Goal: Task Accomplishment & Management: Complete application form

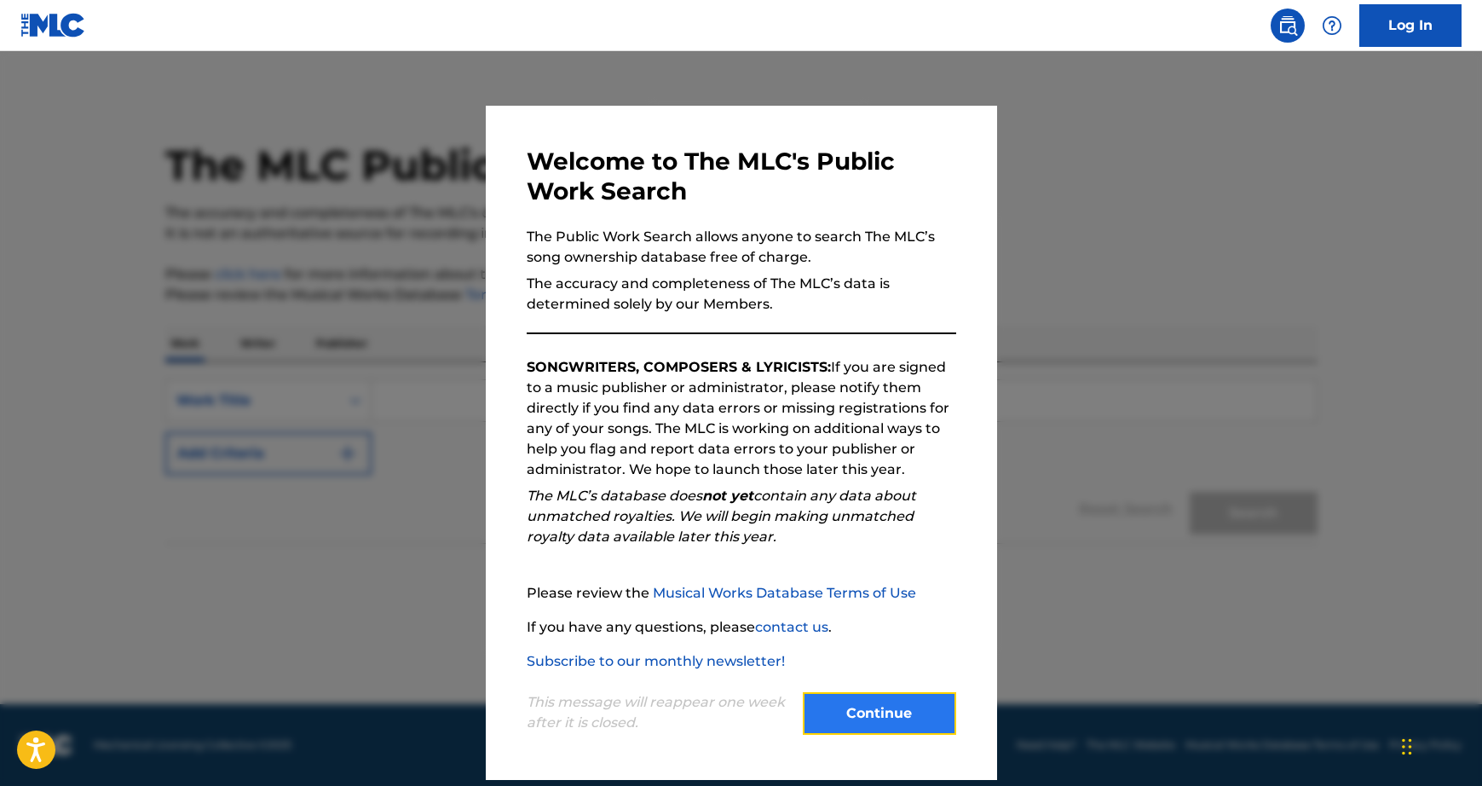
click at [837, 699] on button "Continue" at bounding box center [879, 713] width 153 height 43
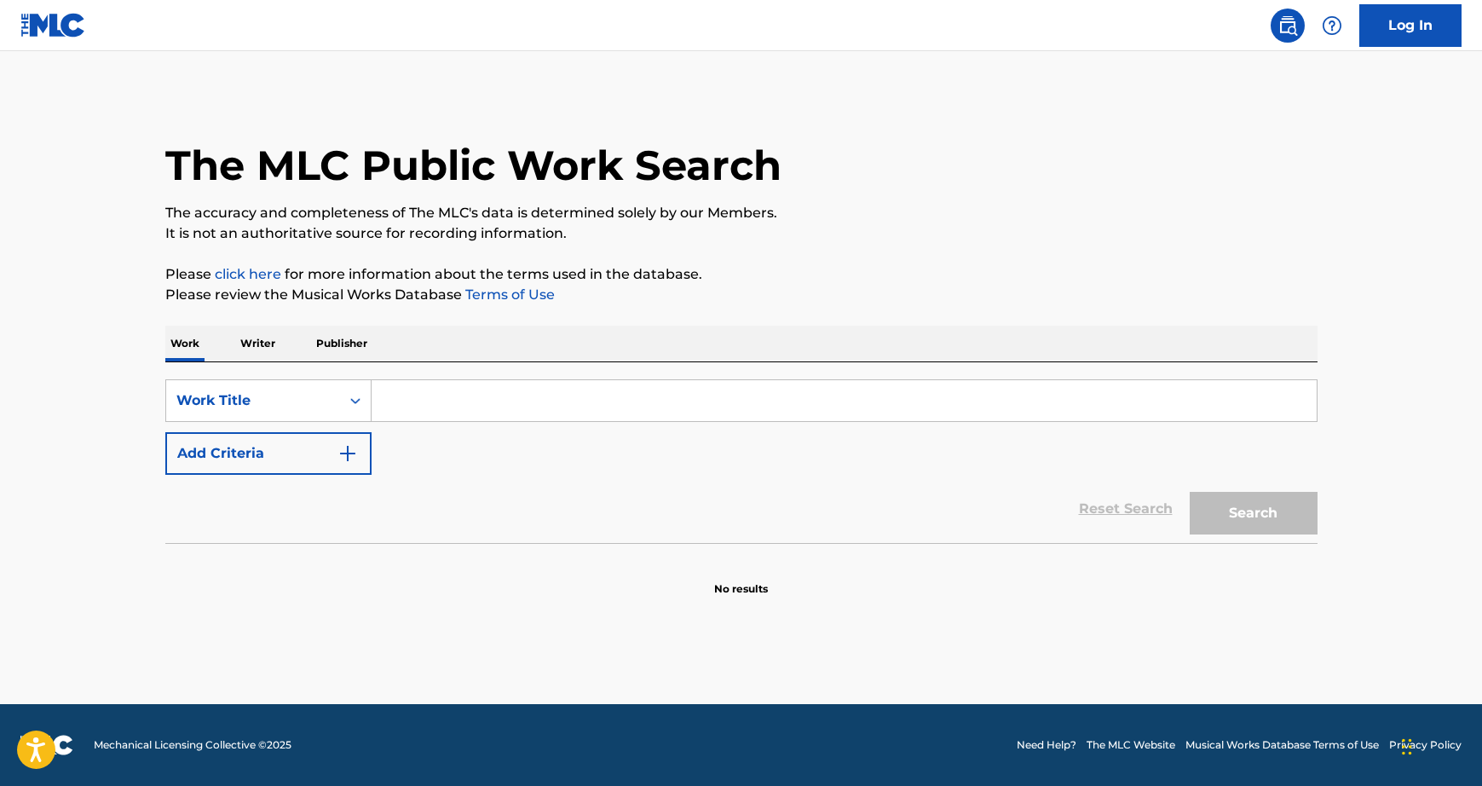
click at [578, 416] on input "Search Form" at bounding box center [844, 400] width 945 height 41
click at [352, 401] on icon "Search Form" at bounding box center [355, 401] width 10 height 6
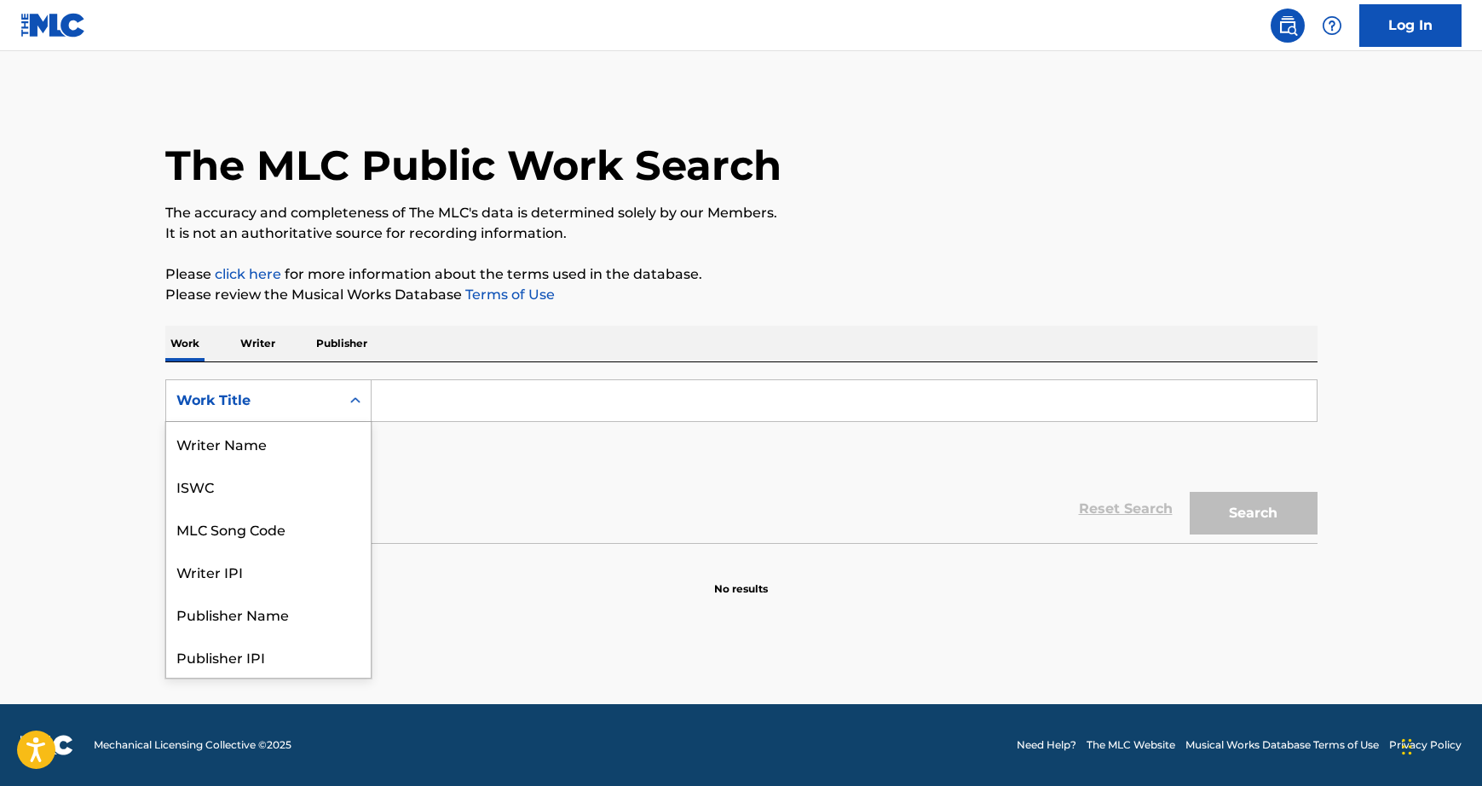
scroll to position [85, 0]
click at [260, 337] on p "Writer" at bounding box center [257, 344] width 45 height 36
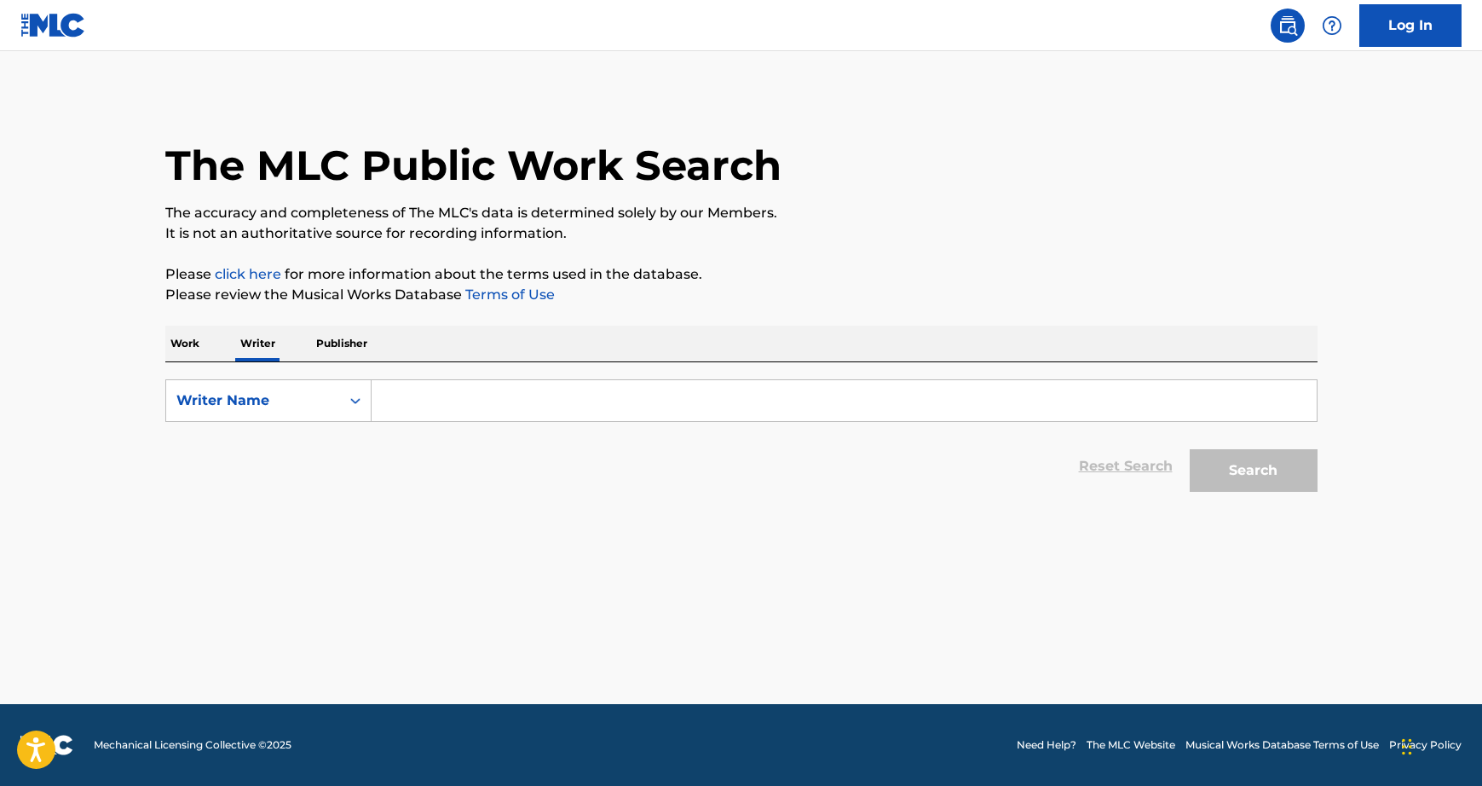
click at [496, 399] on input "Search Form" at bounding box center [844, 400] width 945 height 41
type input "vector hold"
click at [1297, 470] on button "Search" at bounding box center [1254, 470] width 128 height 43
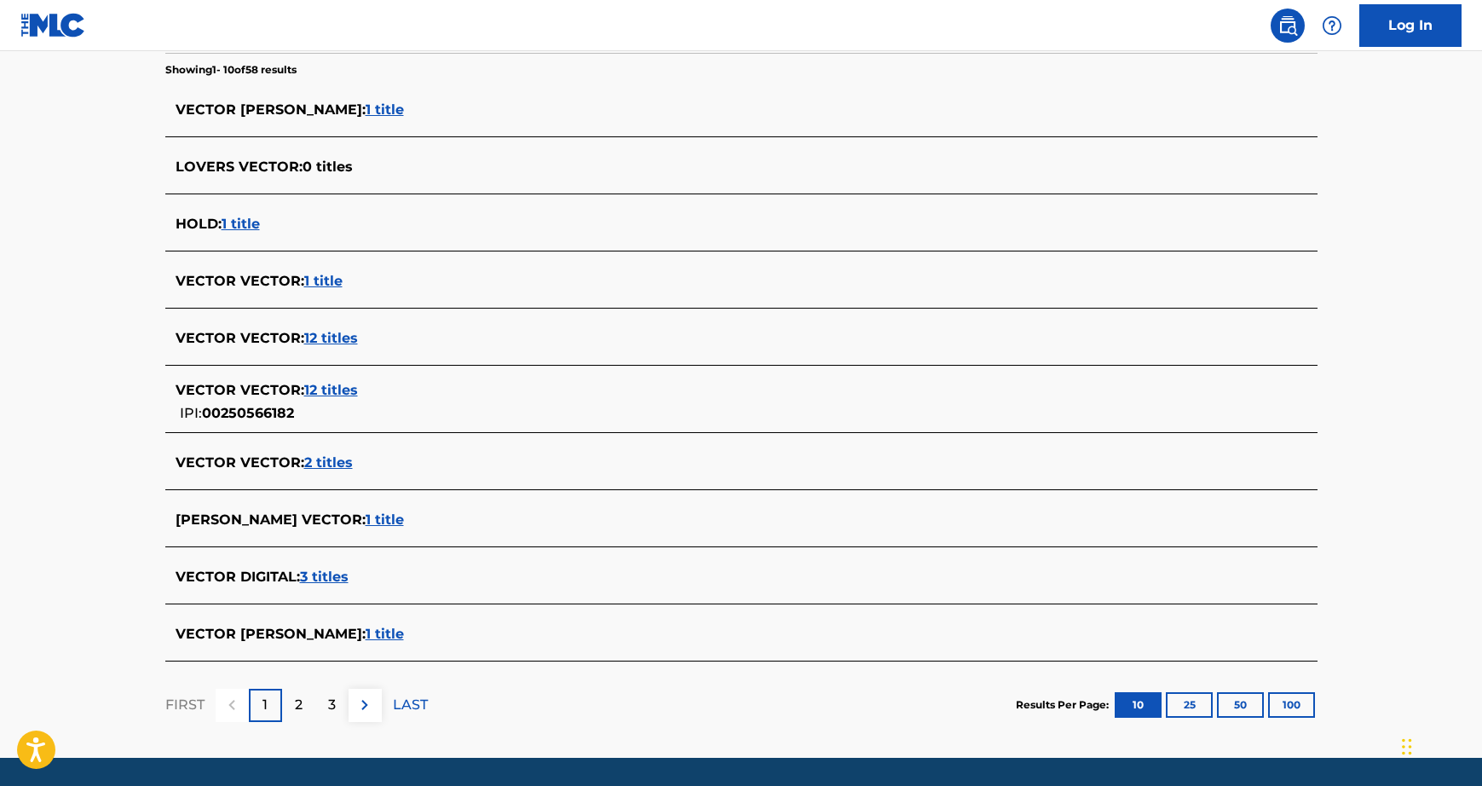
scroll to position [453, 0]
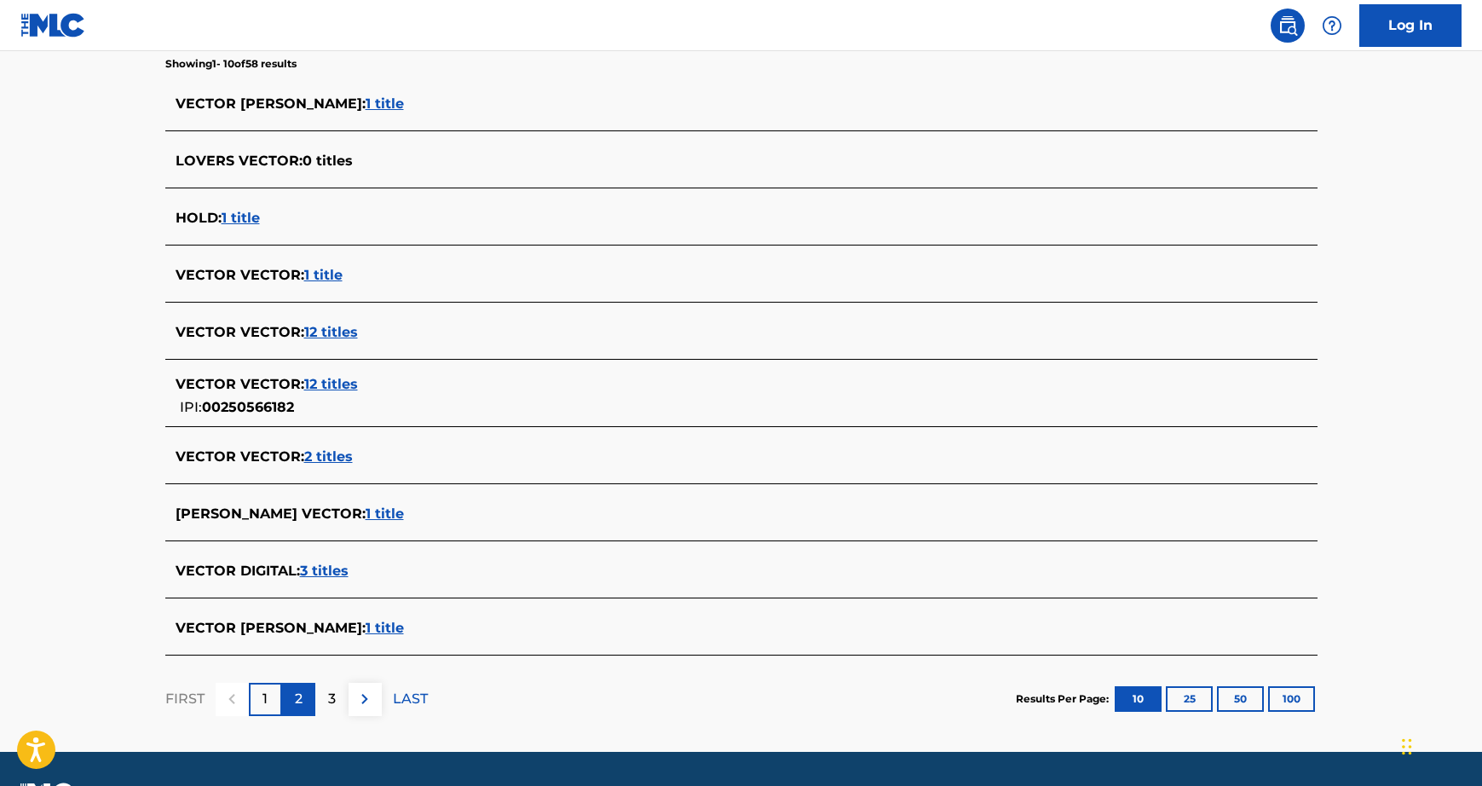
click at [304, 700] on div "2" at bounding box center [298, 699] width 33 height 33
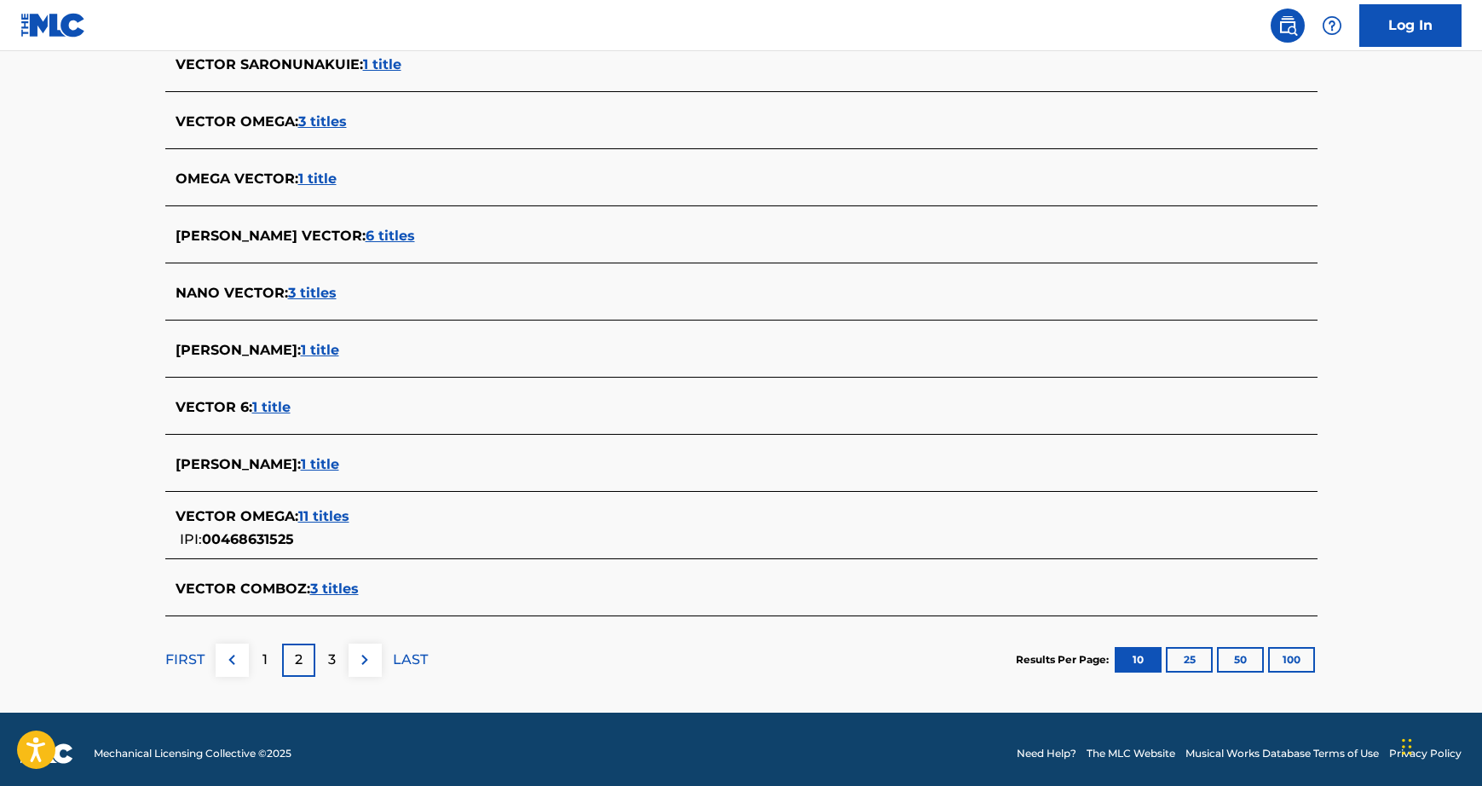
scroll to position [501, 0]
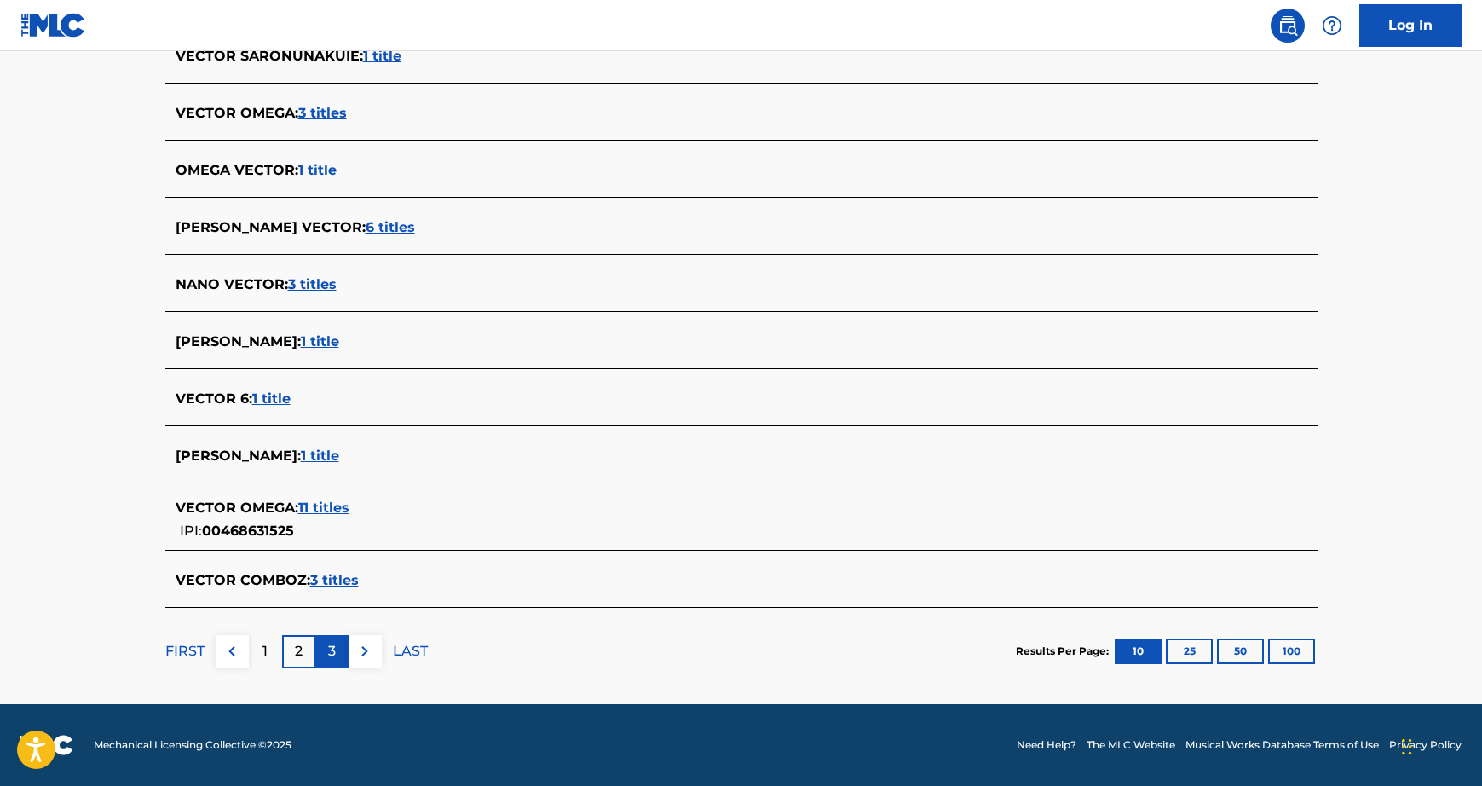
click at [332, 642] on p "3" at bounding box center [332, 651] width 8 height 20
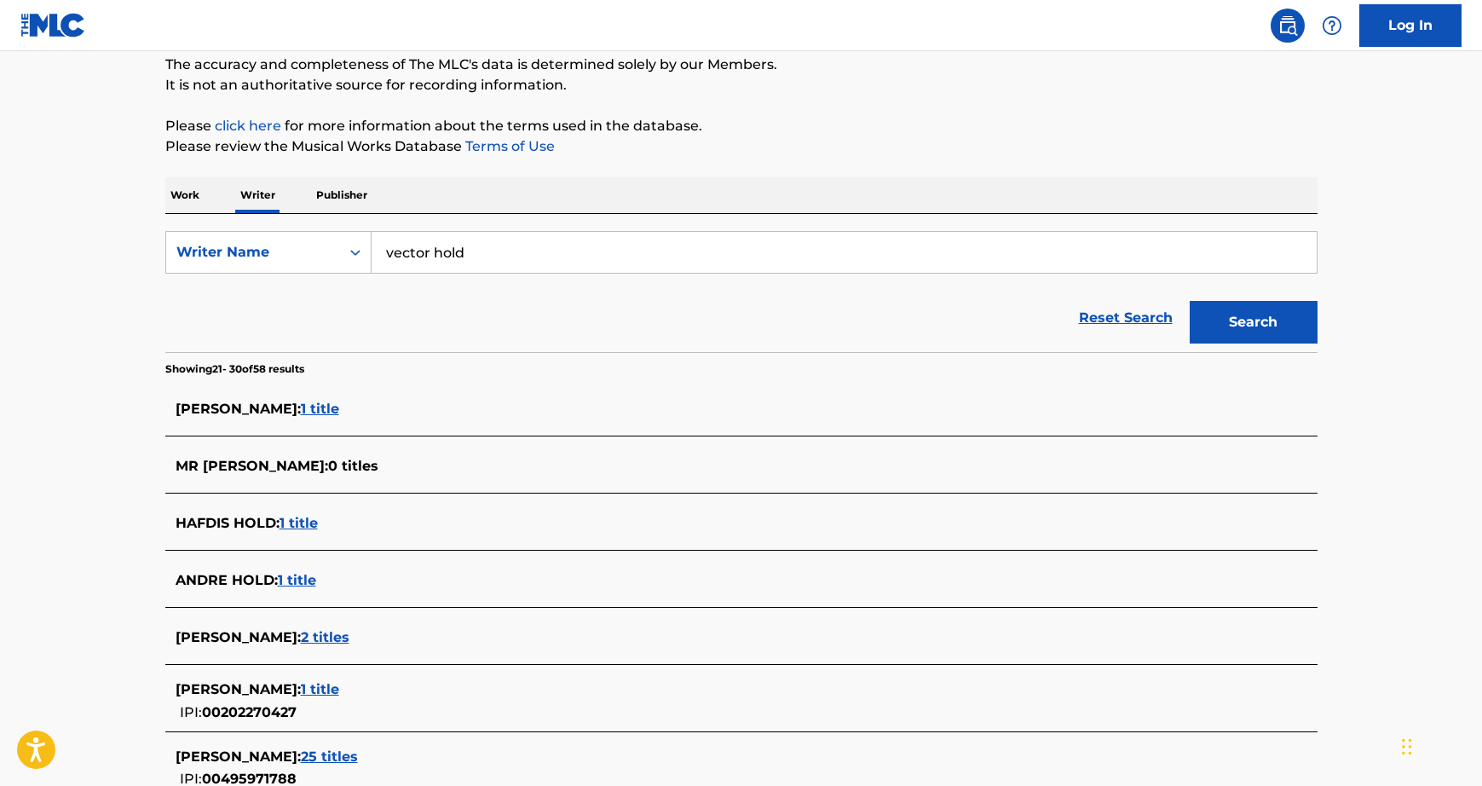
scroll to position [0, 0]
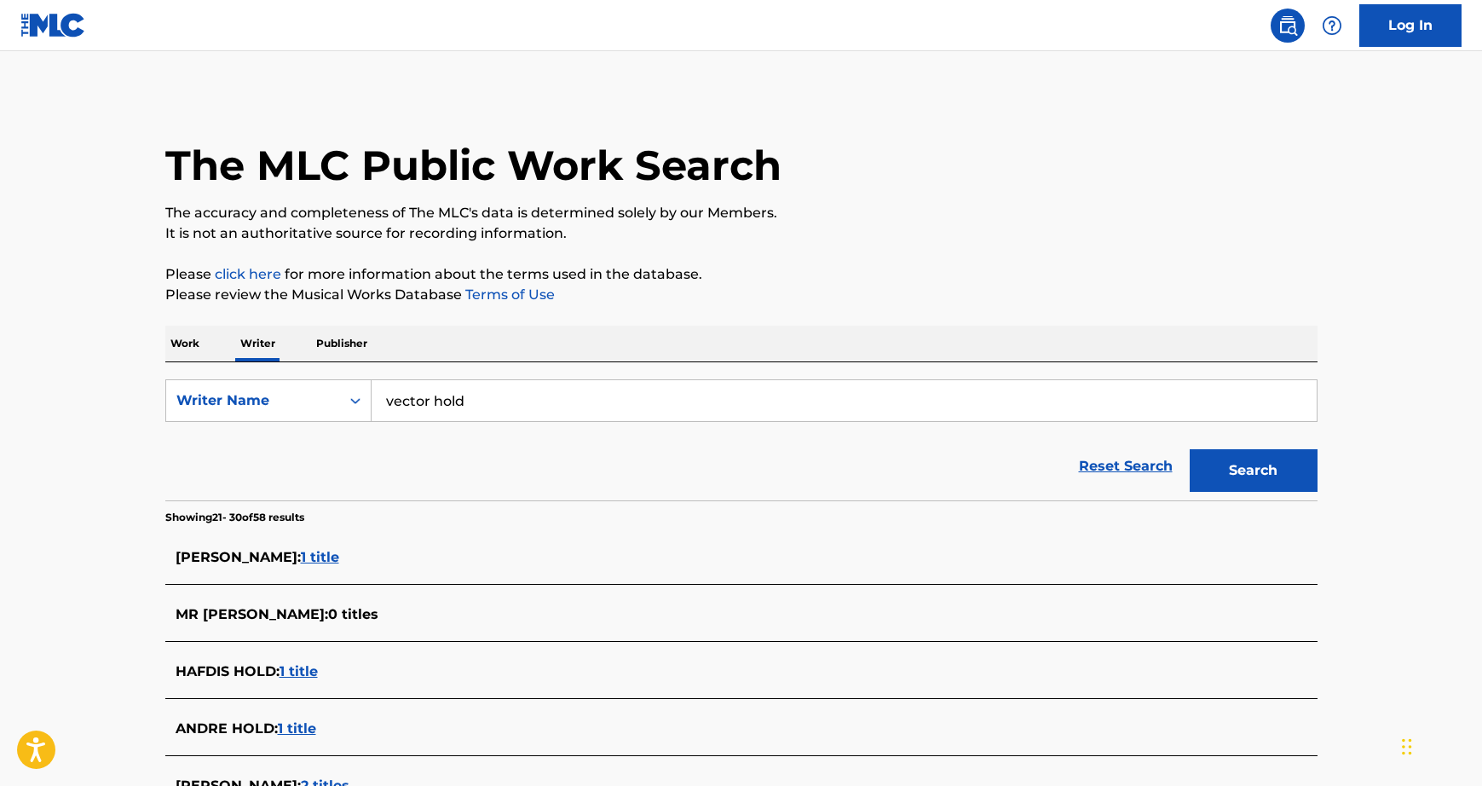
click at [352, 338] on p "Publisher" at bounding box center [341, 344] width 61 height 36
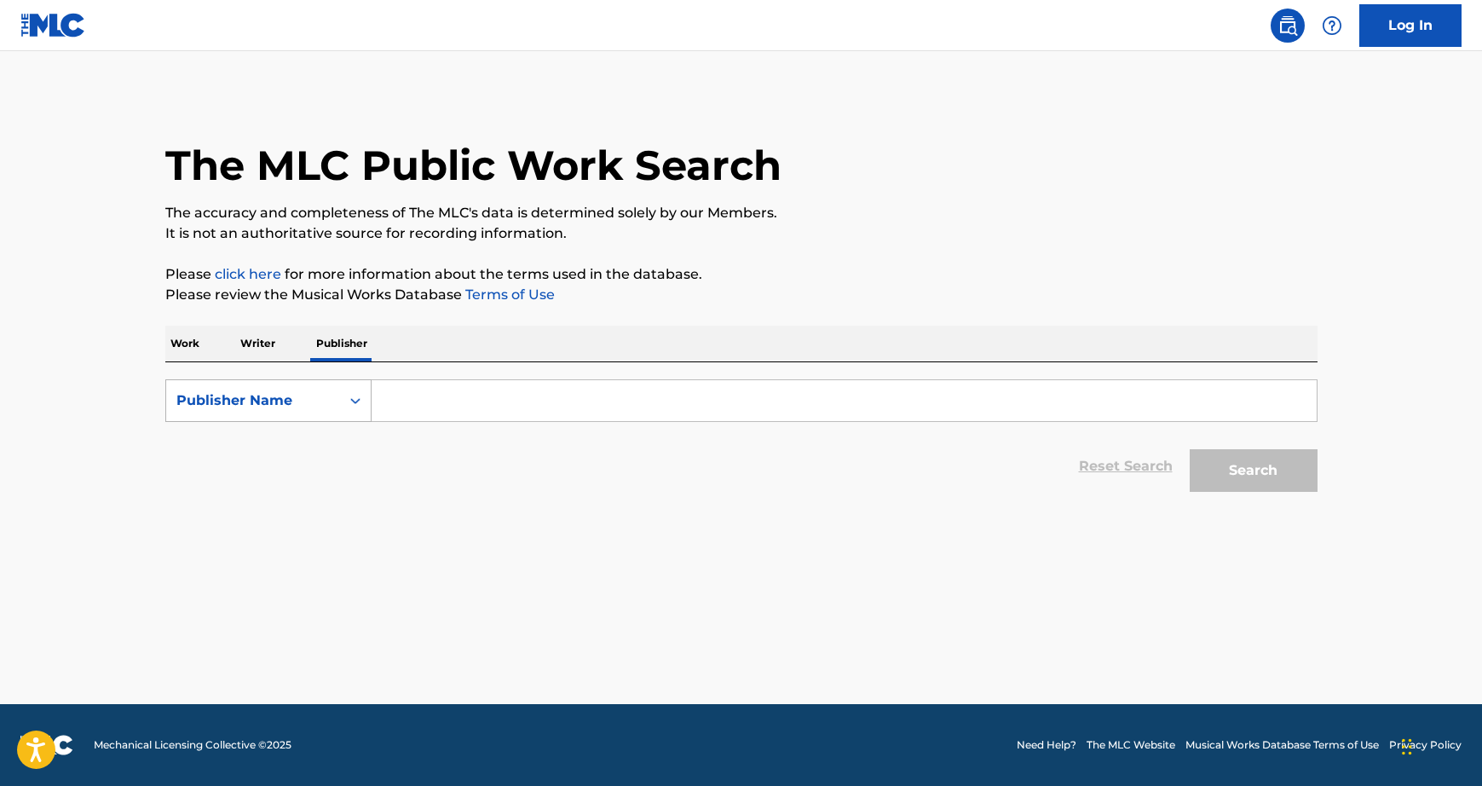
click at [342, 394] on div "Search Form" at bounding box center [355, 400] width 31 height 31
click at [476, 392] on input "Search Form" at bounding box center [844, 400] width 945 height 41
type input "vector hold"
click at [1260, 474] on button "Search" at bounding box center [1254, 470] width 128 height 43
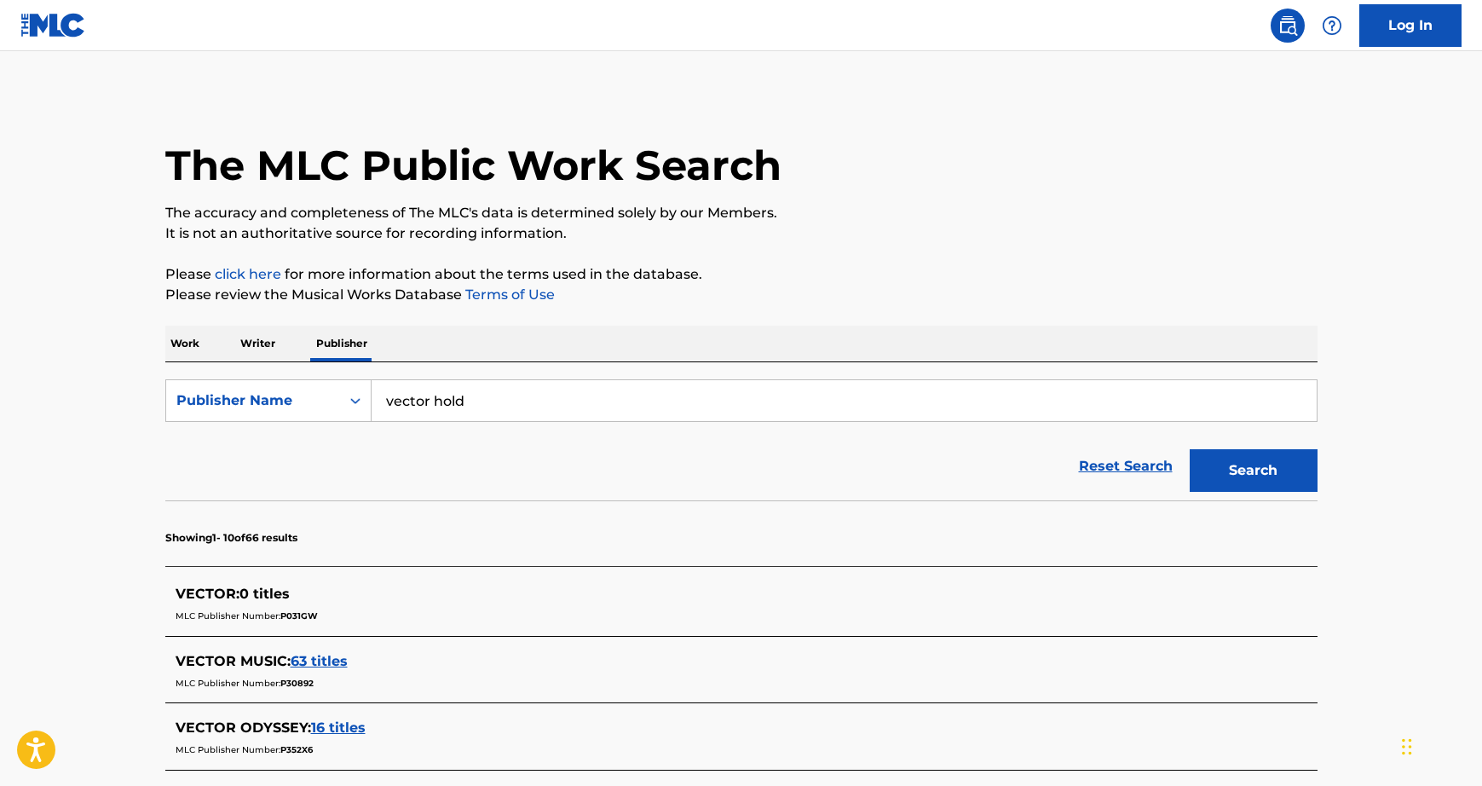
click at [185, 346] on p "Work" at bounding box center [184, 344] width 39 height 36
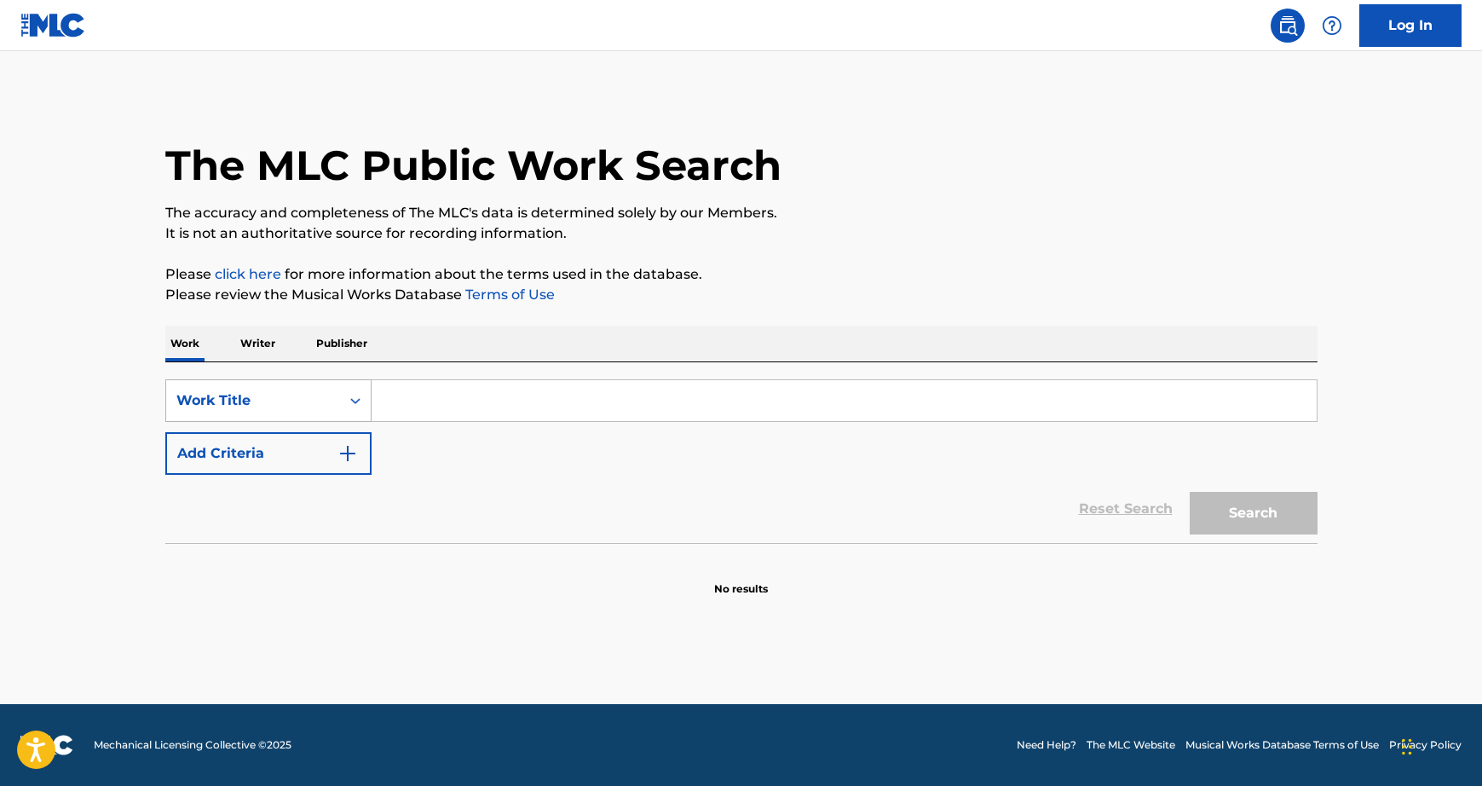
click at [340, 394] on div "Search Form" at bounding box center [355, 400] width 31 height 31
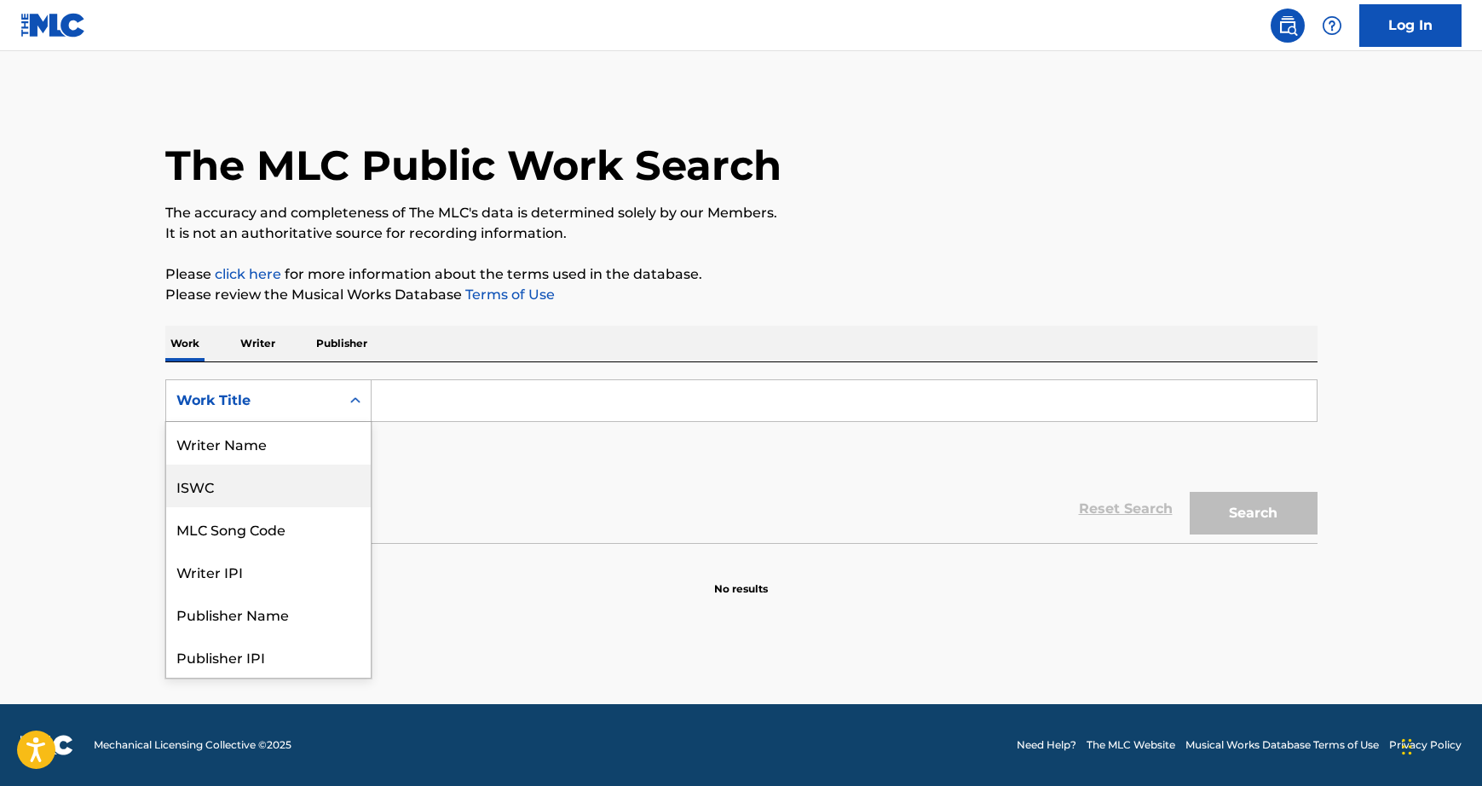
scroll to position [85, 0]
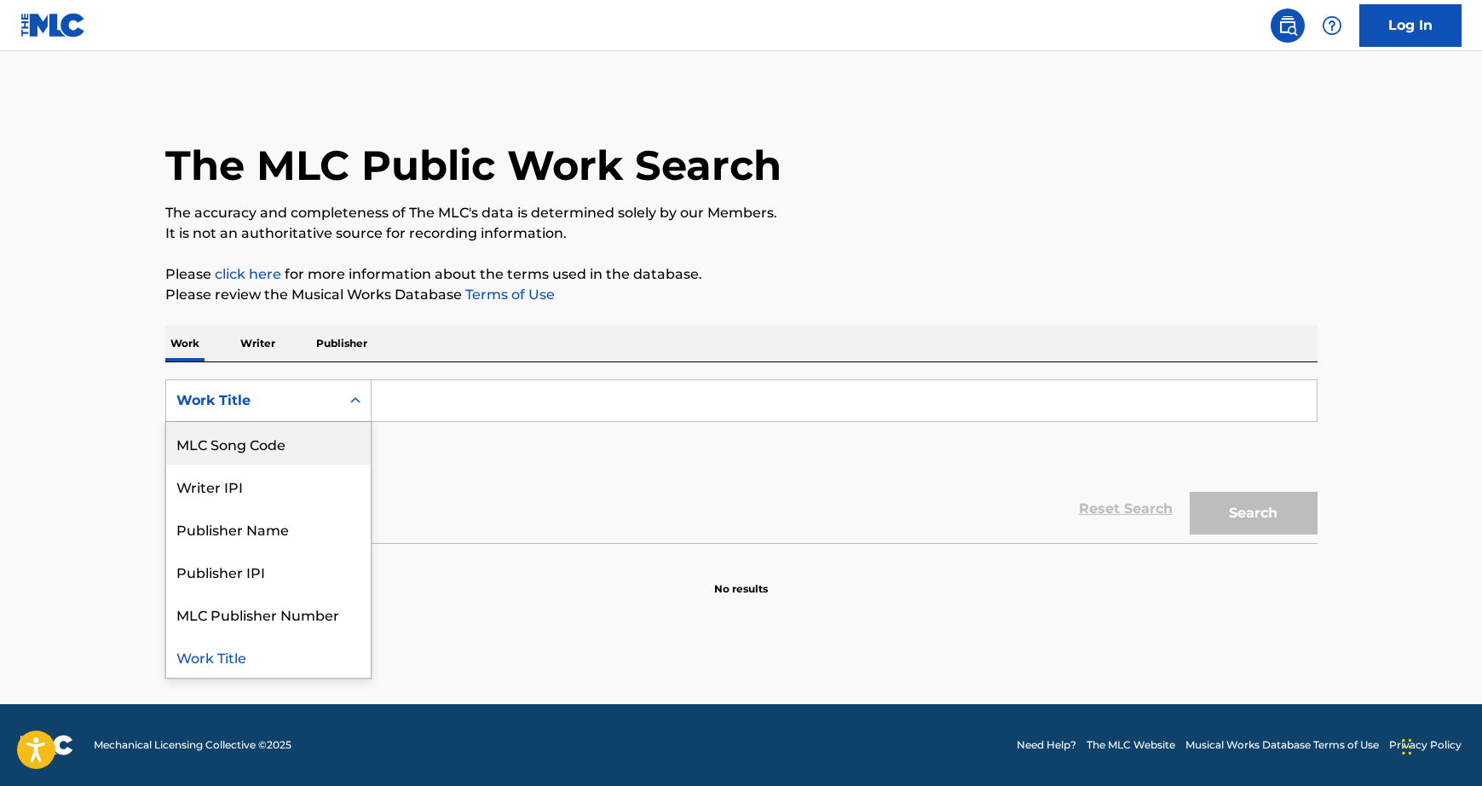
click at [77, 447] on main "The MLC Public Work Search The accuracy and completeness of The MLC's data is d…" at bounding box center [741, 377] width 1482 height 653
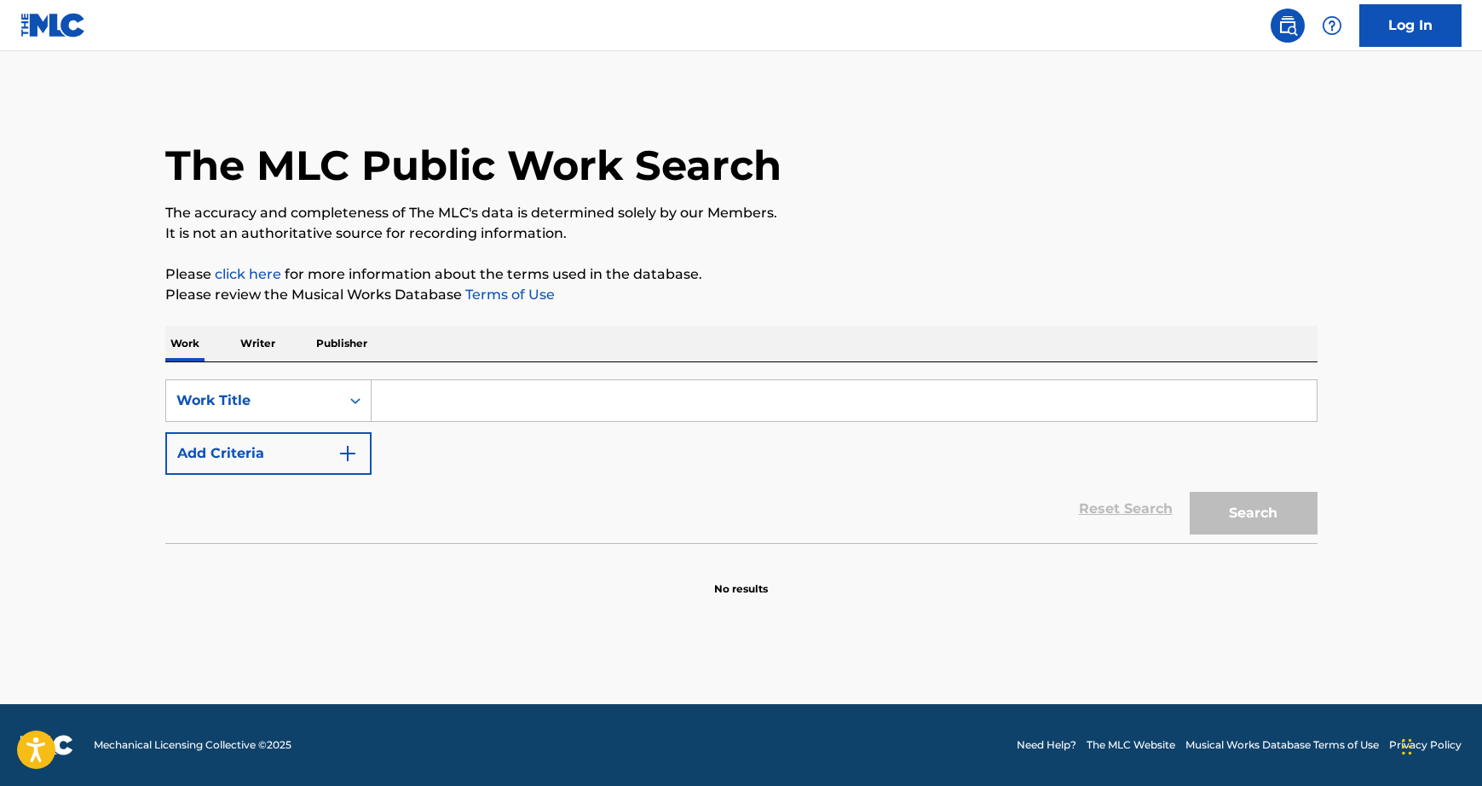
click at [266, 340] on p "Writer" at bounding box center [257, 344] width 45 height 36
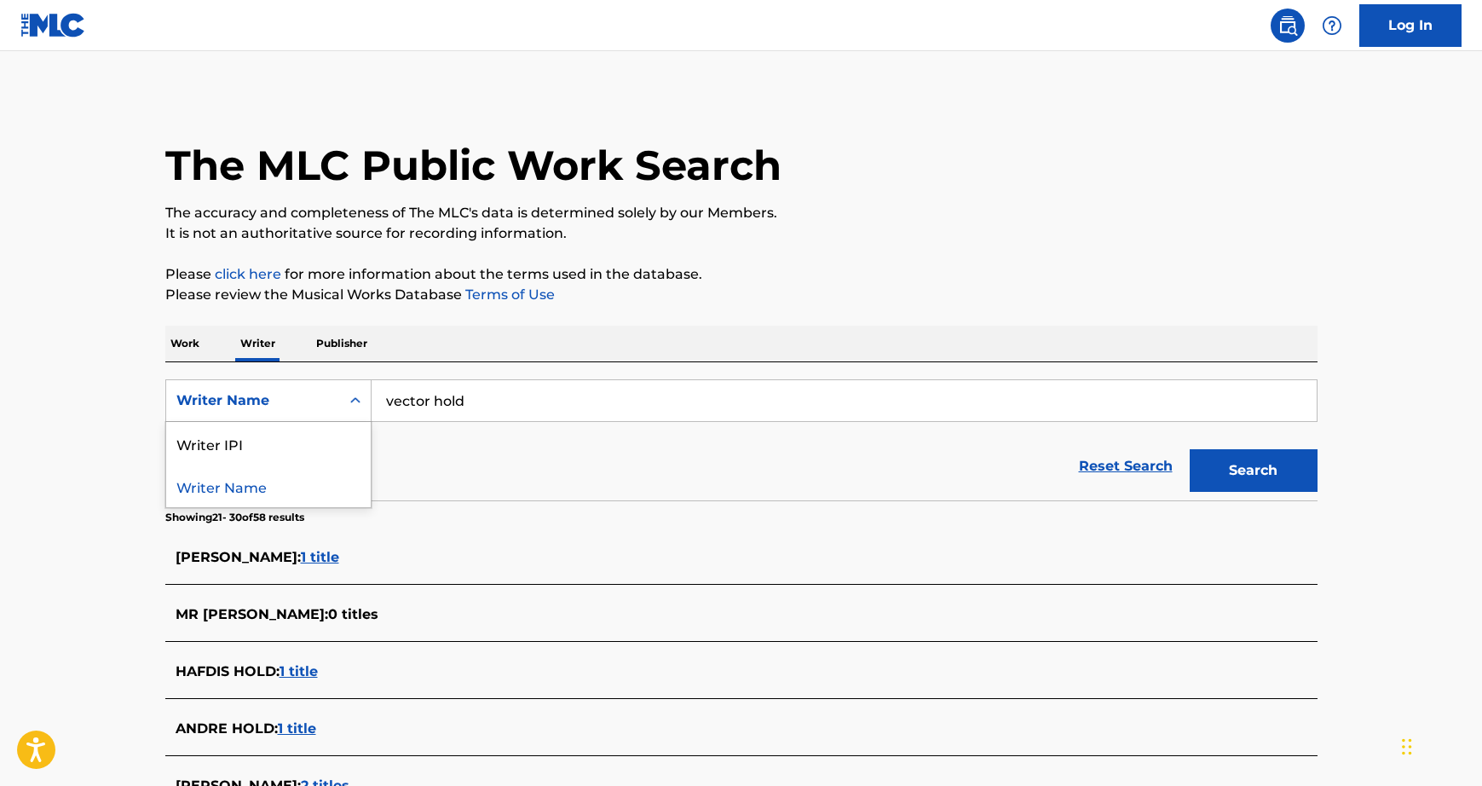
click at [366, 410] on div "Search Form" at bounding box center [355, 400] width 31 height 31
click at [128, 411] on main "The MLC Public Work Search The accuracy and completeness of The MLC's data is d…" at bounding box center [741, 632] width 1482 height 1163
click at [355, 338] on p "Publisher" at bounding box center [341, 344] width 61 height 36
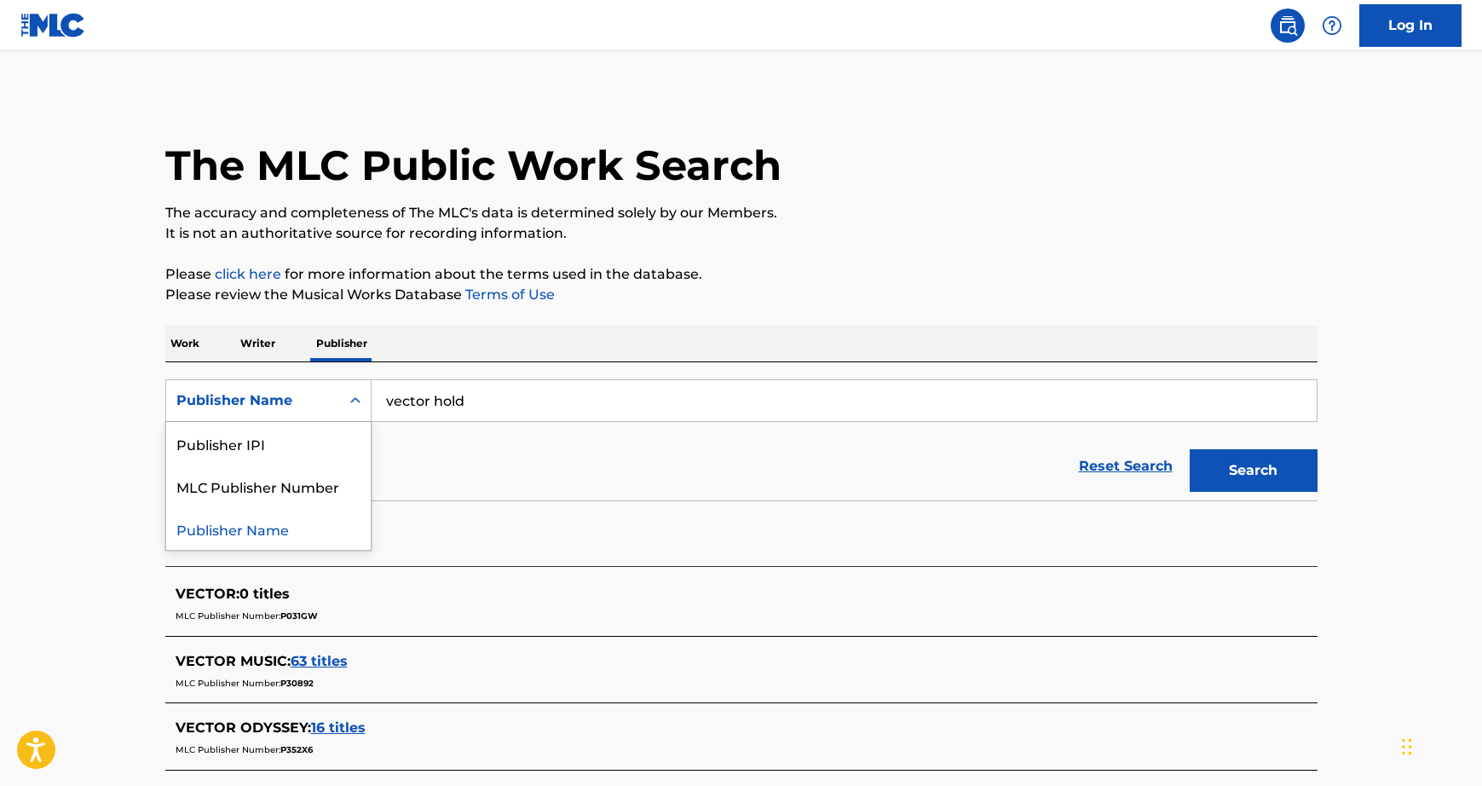
click at [351, 401] on icon "Search Form" at bounding box center [355, 400] width 10 height 6
click at [197, 344] on p "Work" at bounding box center [184, 344] width 39 height 36
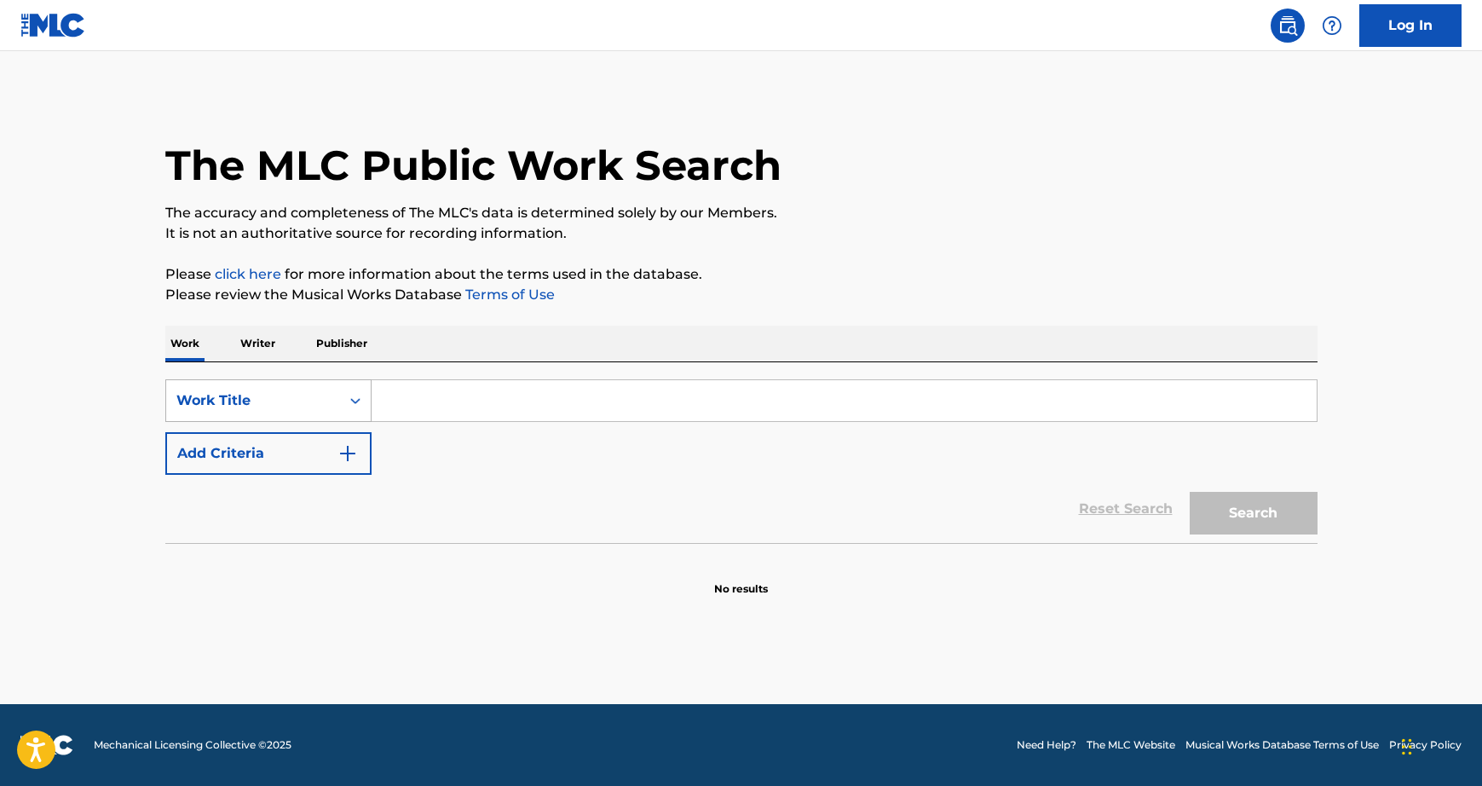
click at [347, 401] on icon "Search Form" at bounding box center [355, 400] width 17 height 17
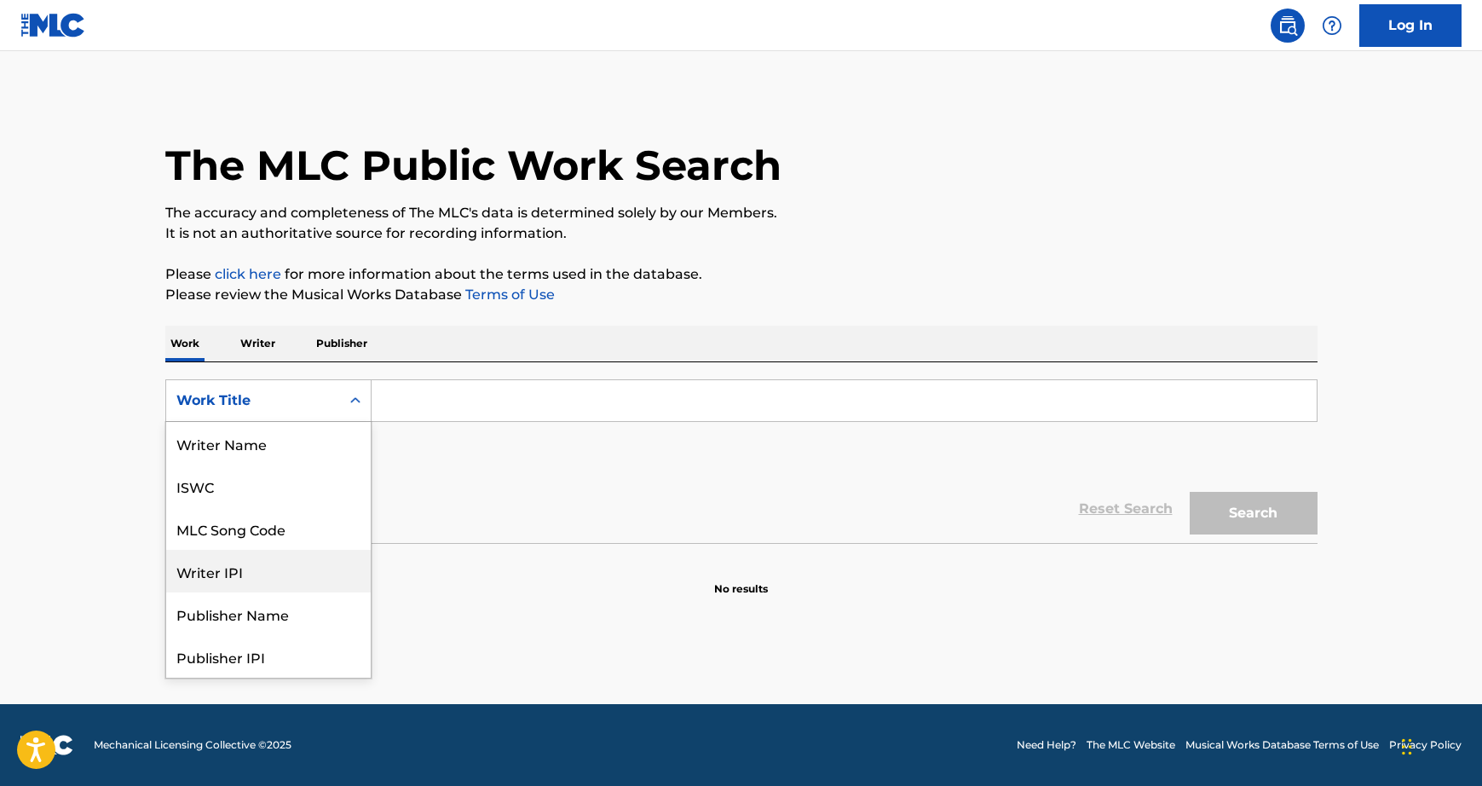
scroll to position [85, 0]
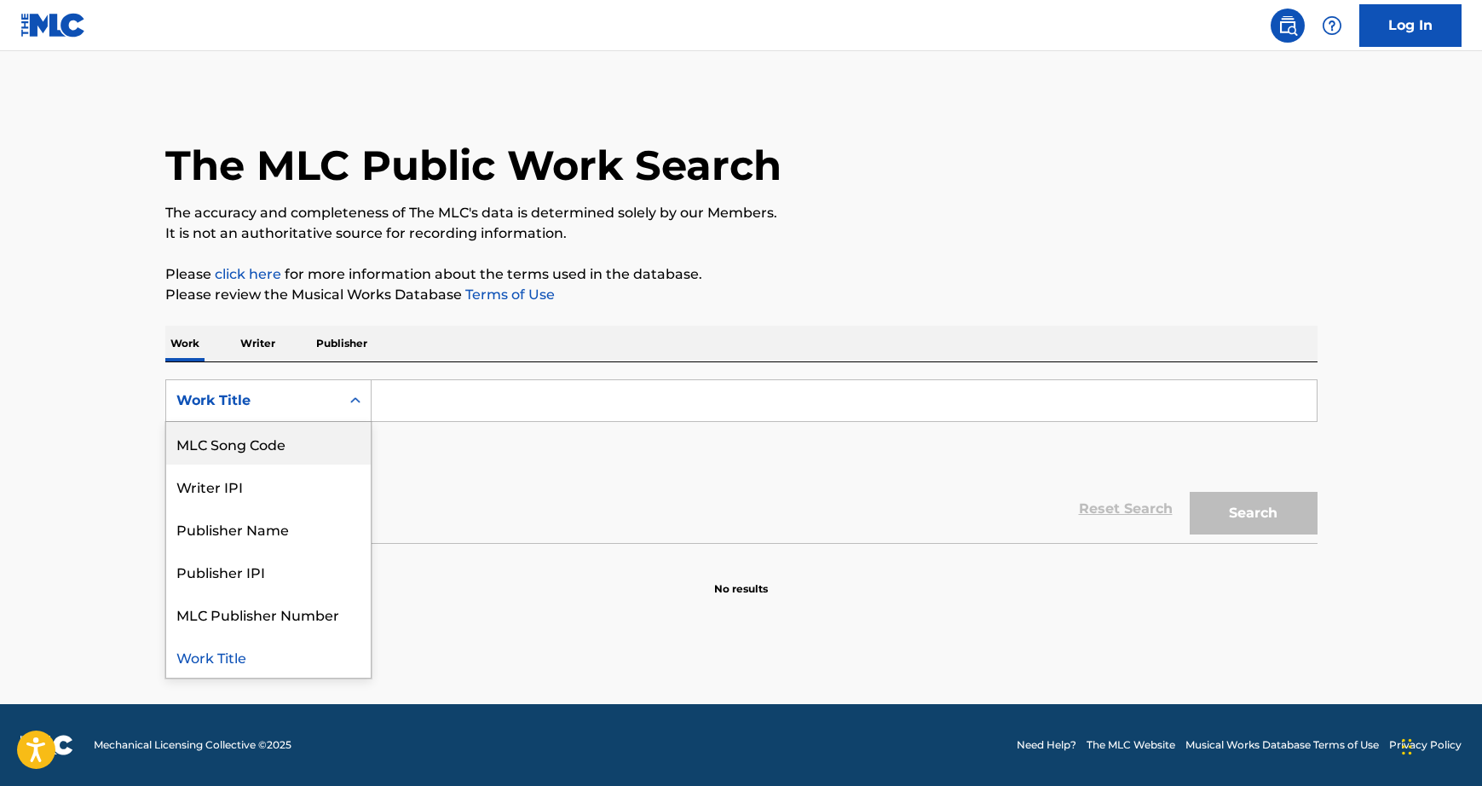
click at [285, 437] on div "MLC Song Code" at bounding box center [268, 443] width 205 height 43
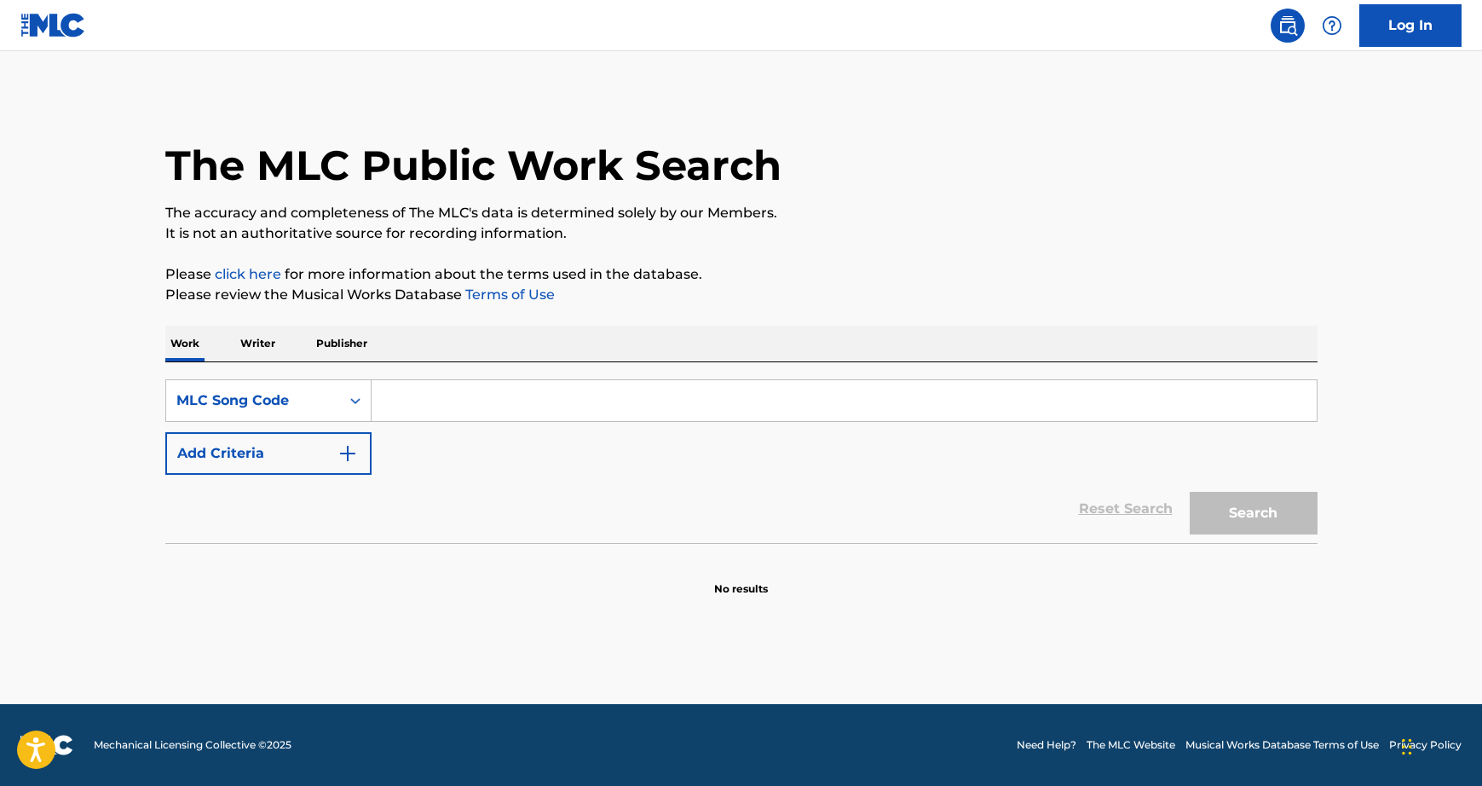
click at [579, 406] on input "Search Form" at bounding box center [844, 400] width 945 height 41
type input "drifting"
click at [1190, 492] on button "Search" at bounding box center [1254, 513] width 128 height 43
click at [47, 34] on img at bounding box center [53, 25] width 66 height 25
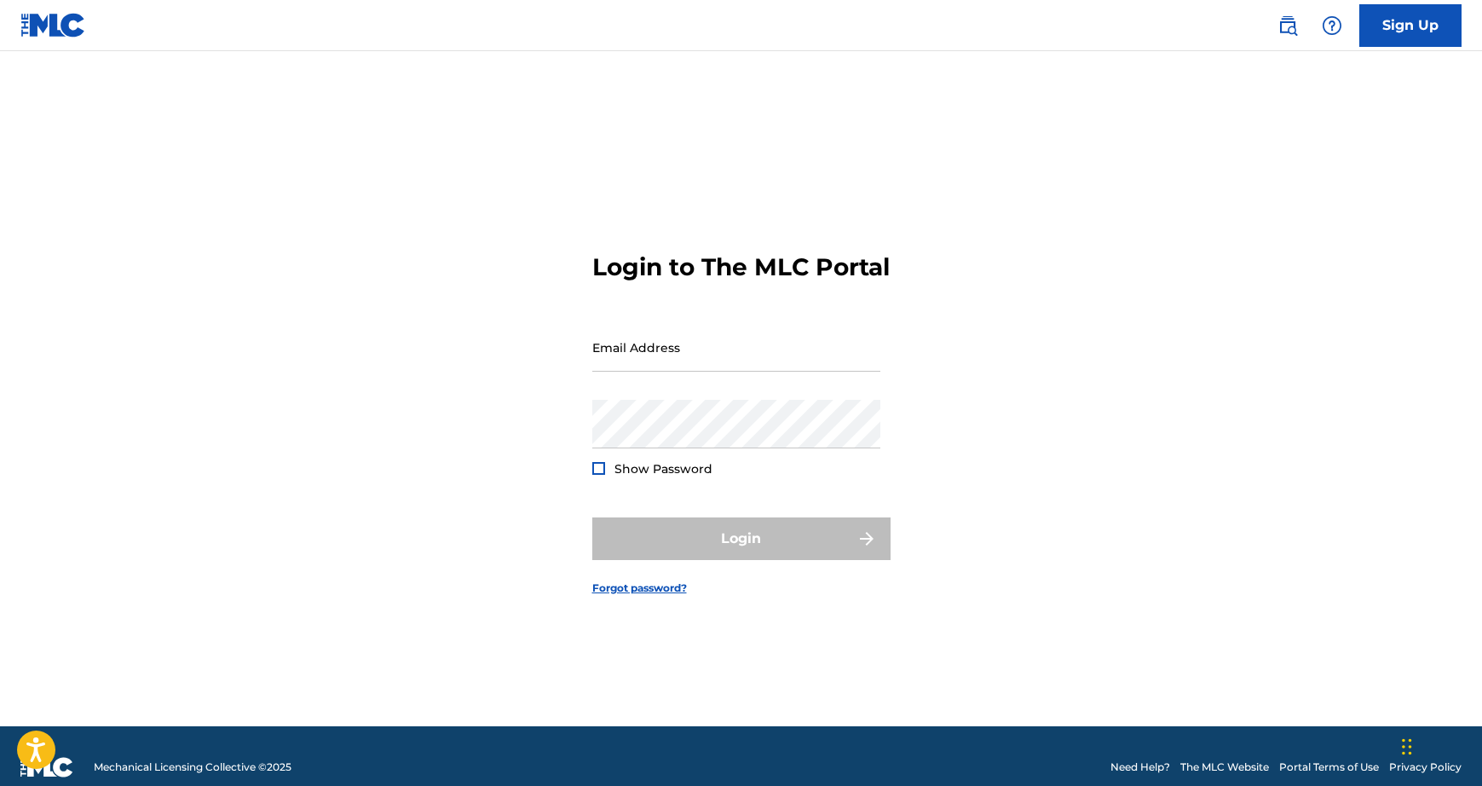
drag, startPoint x: 778, startPoint y: 65, endPoint x: 804, endPoint y: 66, distance: 25.6
click at [780, 66] on main "Login to The MLC Portal Email Address Password Show Password Login Forgot passw…" at bounding box center [741, 388] width 1482 height 675
click at [1294, 16] on img at bounding box center [1287, 25] width 20 height 20
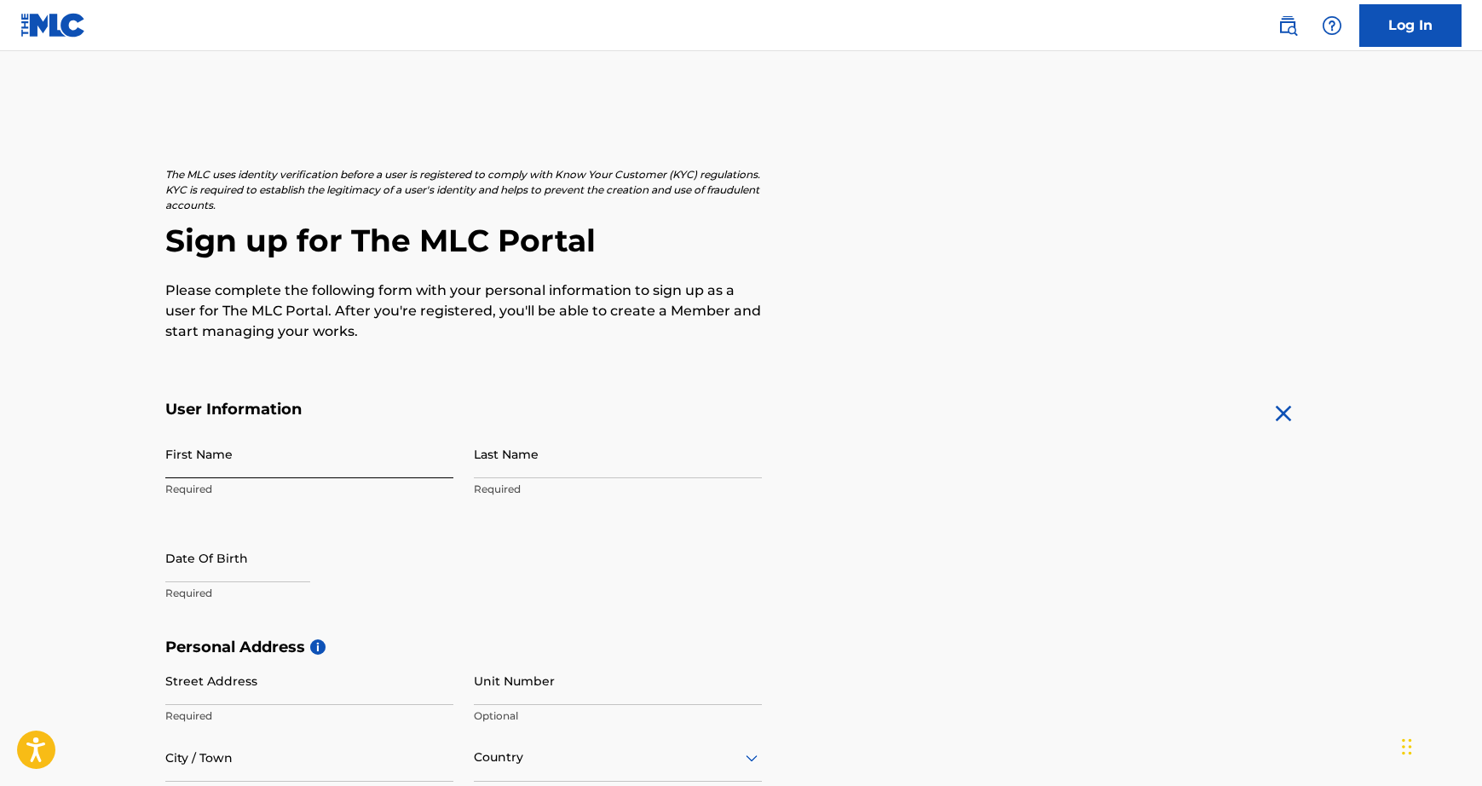
drag, startPoint x: 353, startPoint y: 493, endPoint x: 359, endPoint y: 475, distance: 18.9
click at [354, 492] on p "Required" at bounding box center [309, 488] width 288 height 15
click at [362, 470] on input "First Name" at bounding box center [309, 453] width 288 height 49
type input "[PERSON_NAME]"
type input "Rice"
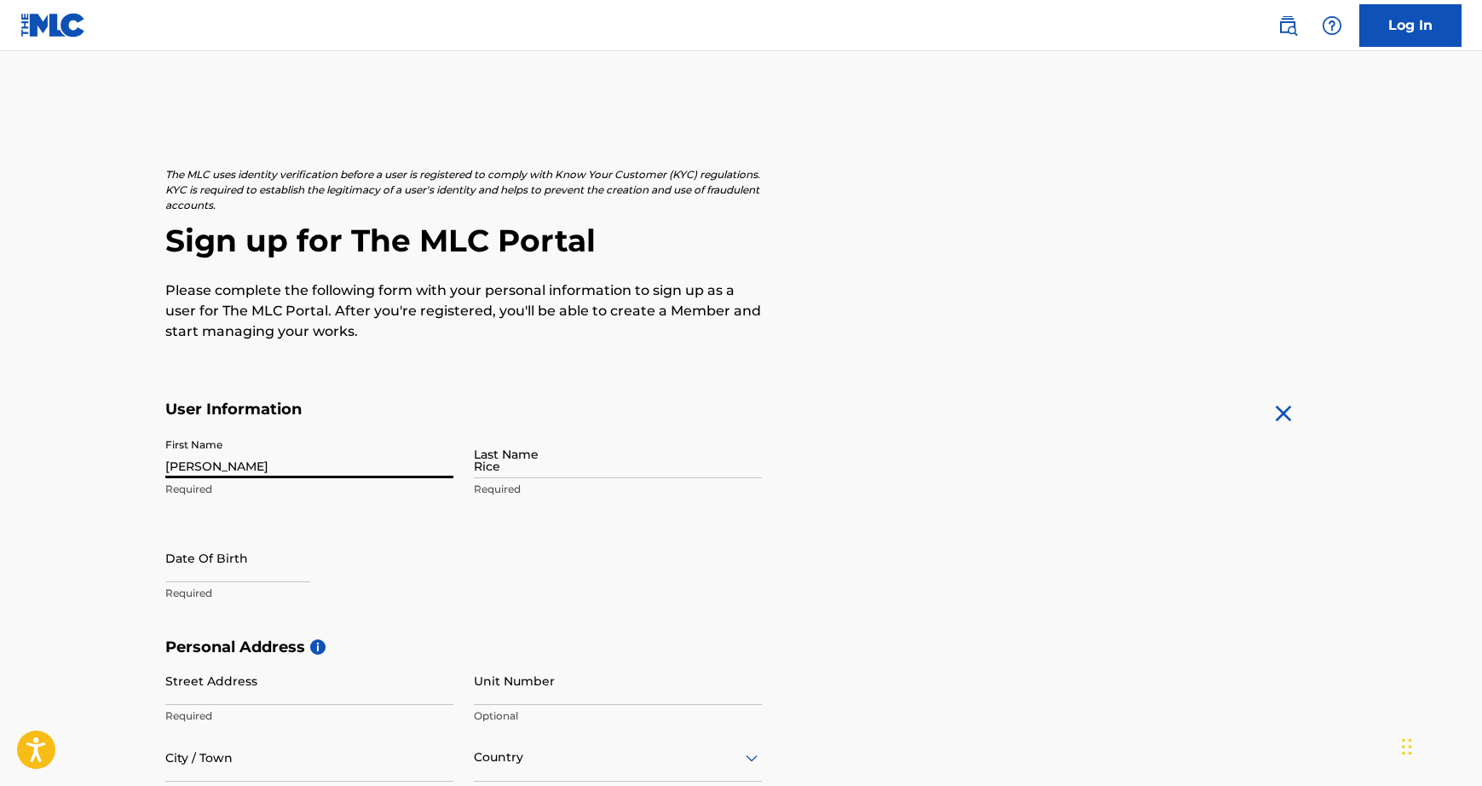
type input "19796 Oakhaven Dr"
type input "Saratoga"
type input "[GEOGRAPHIC_DATA]"
type input "CA"
type input "95070"
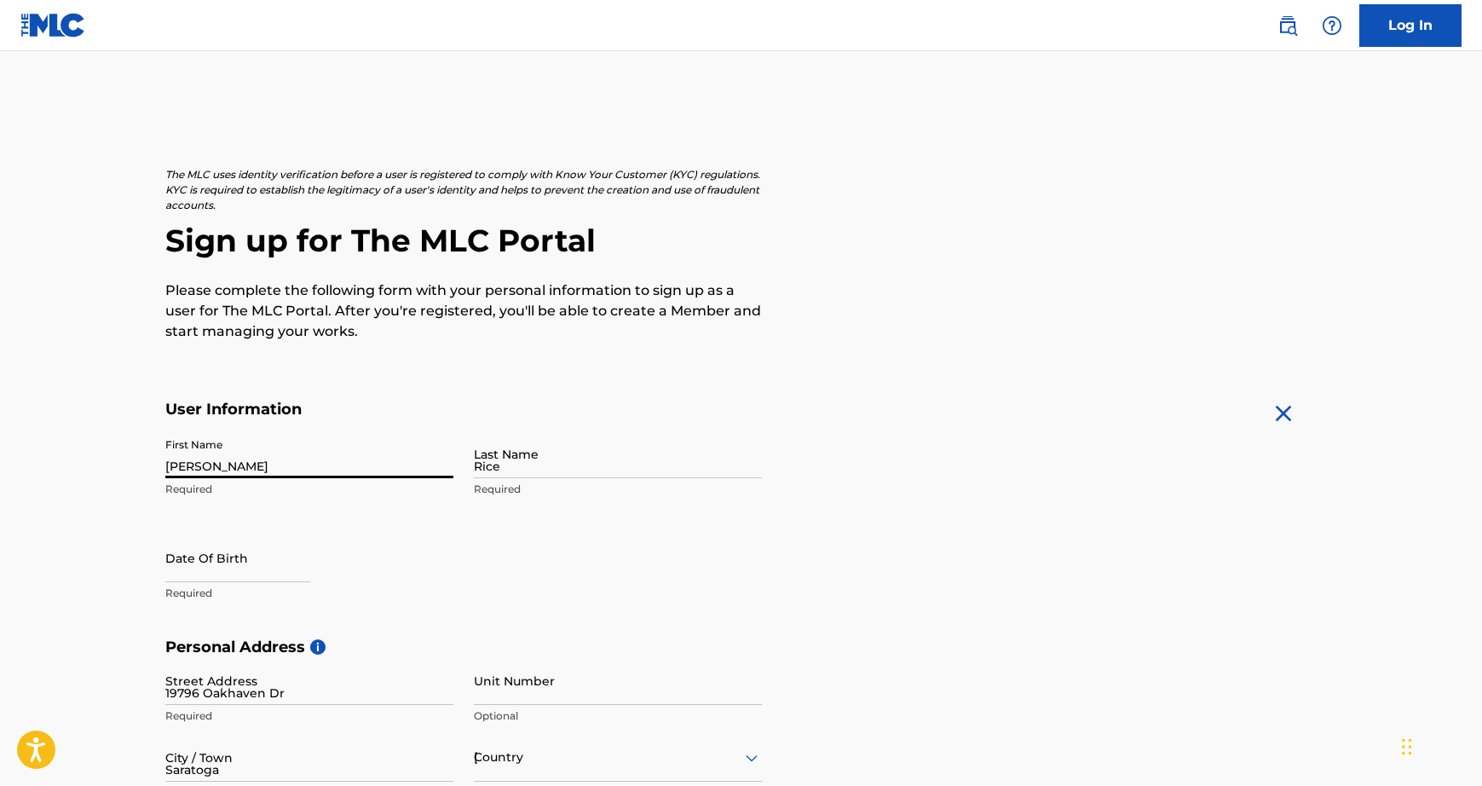
type input "408"
type input "4692611"
type input "[EMAIL_ADDRESS][DOMAIN_NAME]"
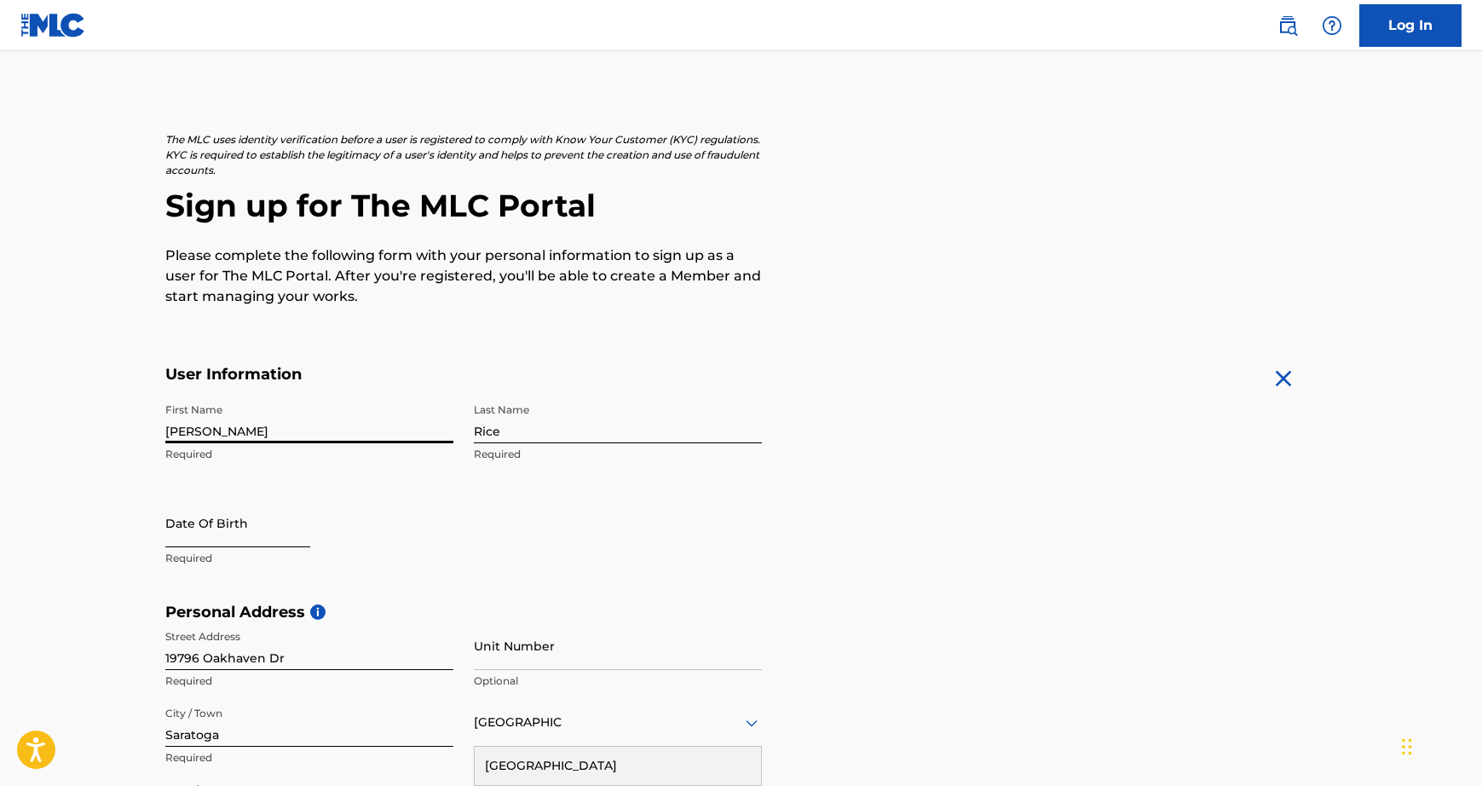
click at [295, 535] on input "text" at bounding box center [237, 523] width 145 height 49
select select "8"
select select "2025"
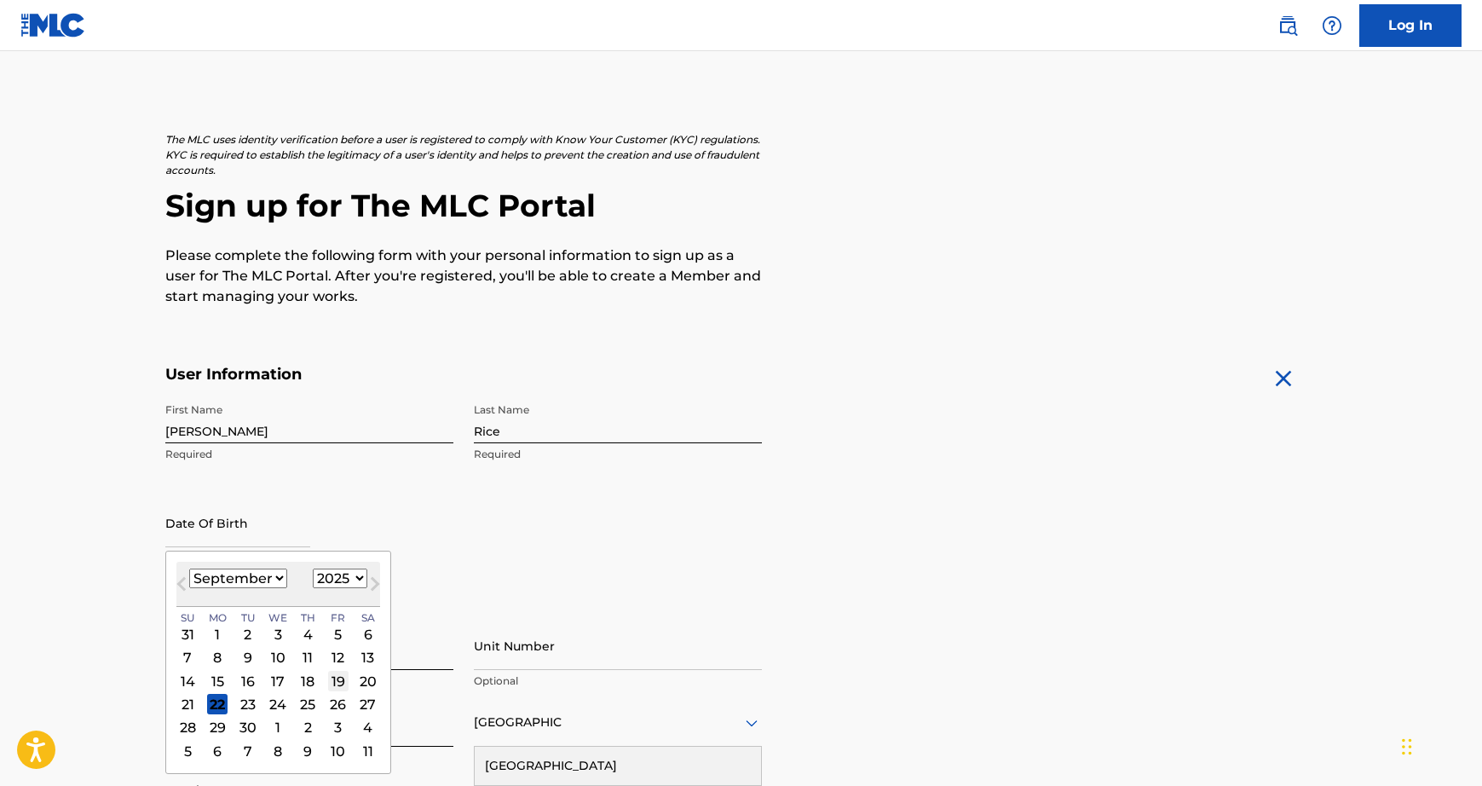
click at [332, 679] on div "19" at bounding box center [338, 681] width 20 height 20
type input "[DATE]"
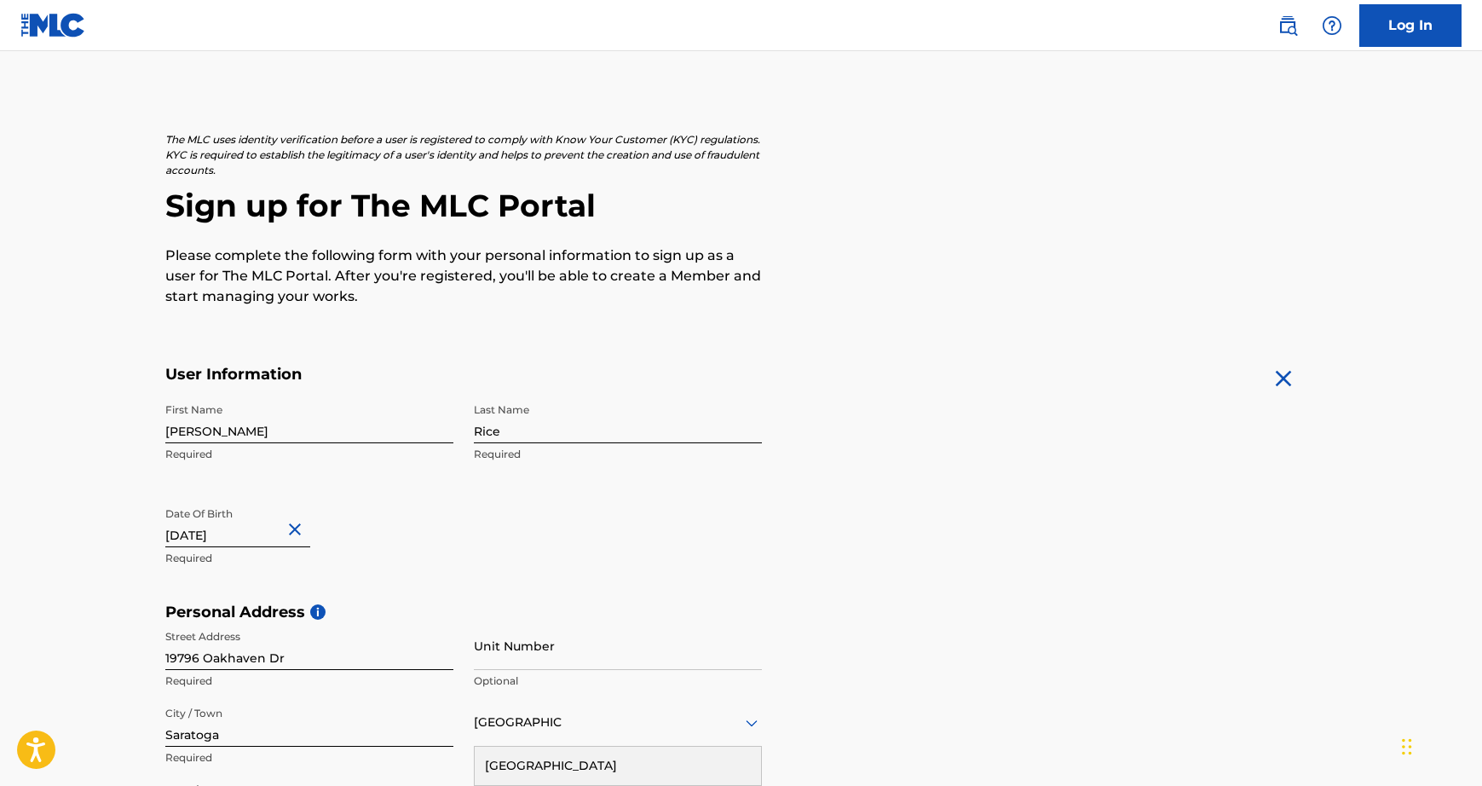
click at [266, 535] on input "[DATE]" at bounding box center [237, 523] width 145 height 49
select select "8"
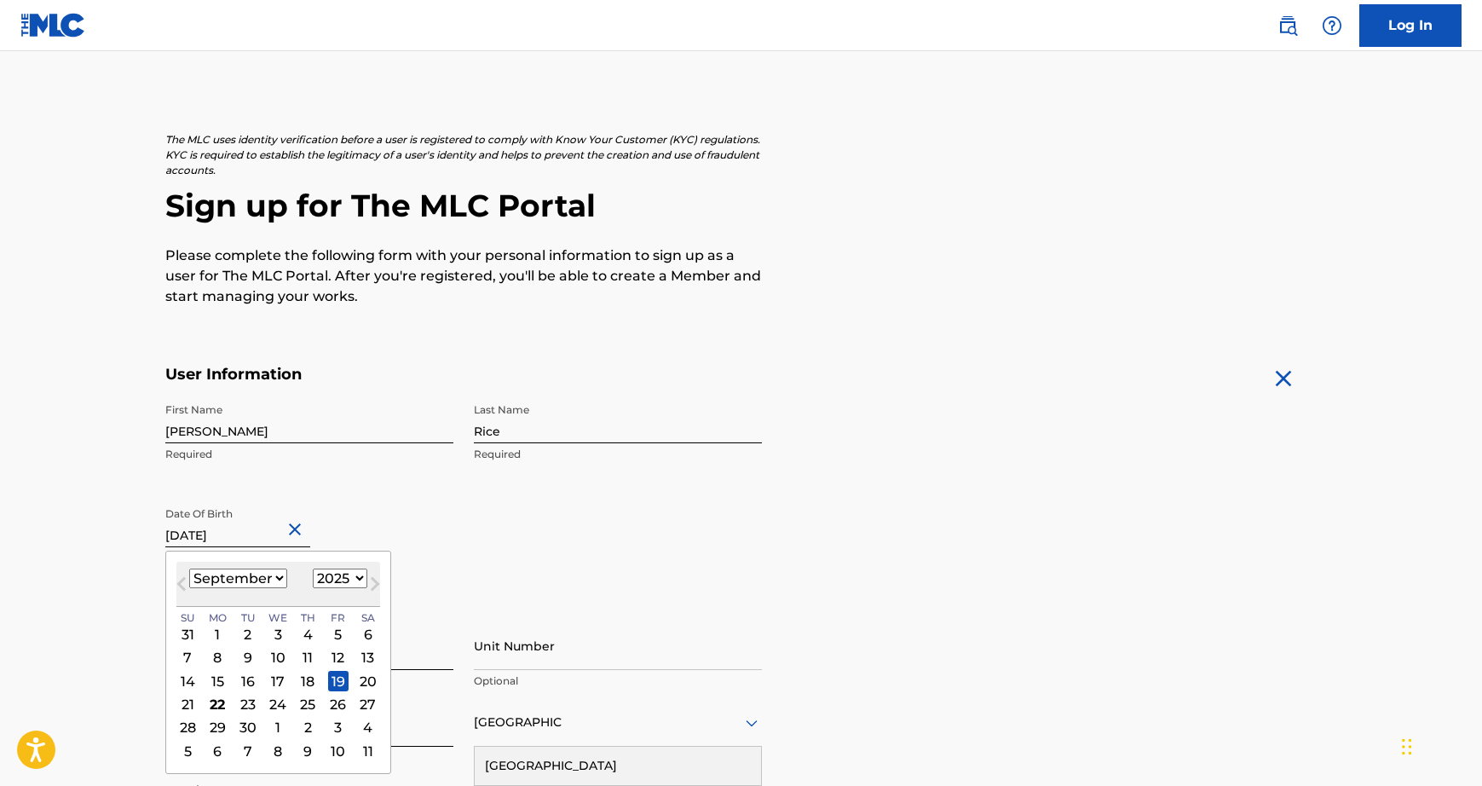
click at [319, 578] on select "1899 1900 1901 1902 1903 1904 1905 1906 1907 1908 1909 1910 1911 1912 1913 1914…" at bounding box center [340, 578] width 55 height 20
select select "1974"
click at [313, 568] on select "1899 1900 1901 1902 1903 1904 1905 1906 1907 1908 1909 1910 1911 1912 1913 1914…" at bounding box center [340, 578] width 55 height 20
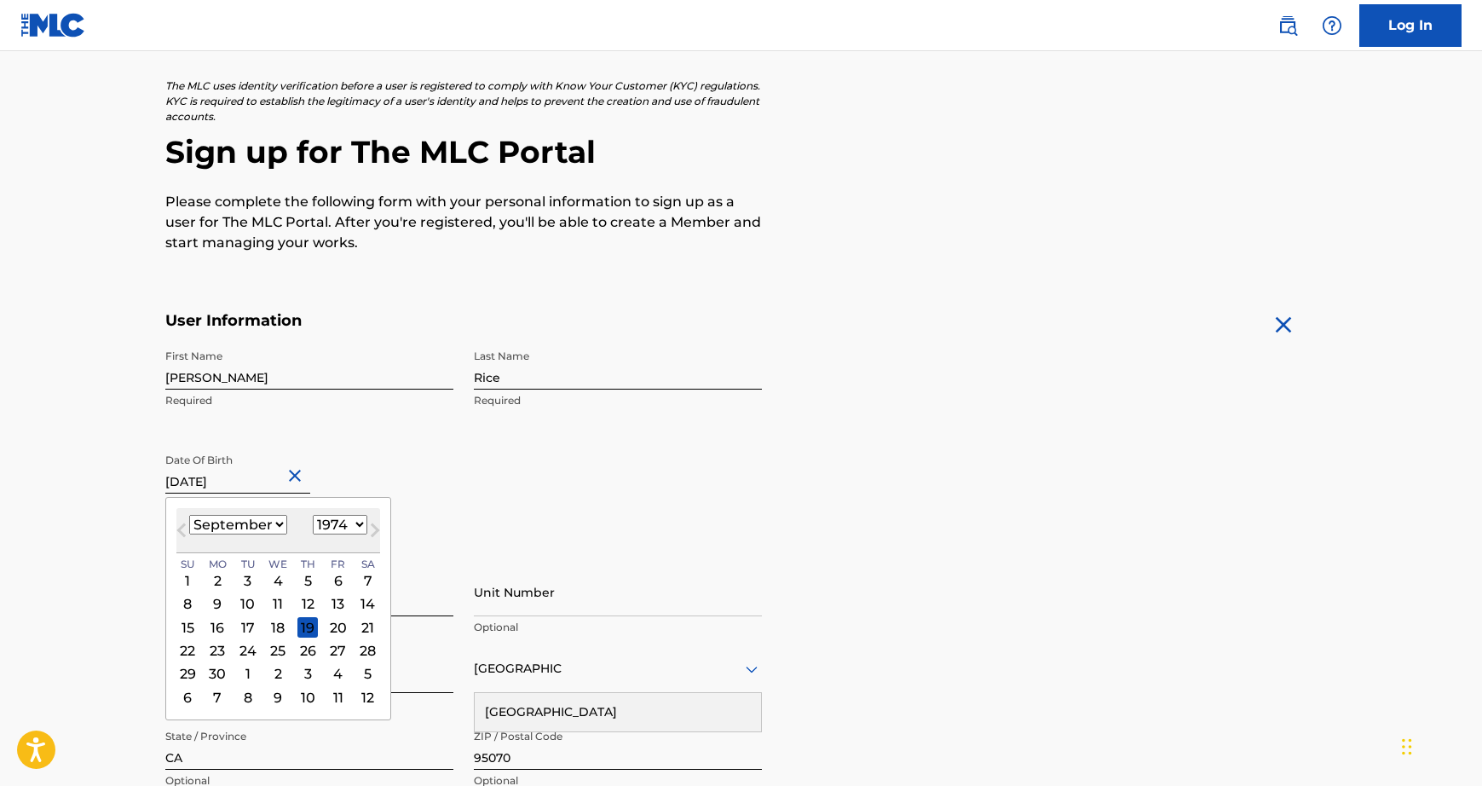
scroll to position [95, 0]
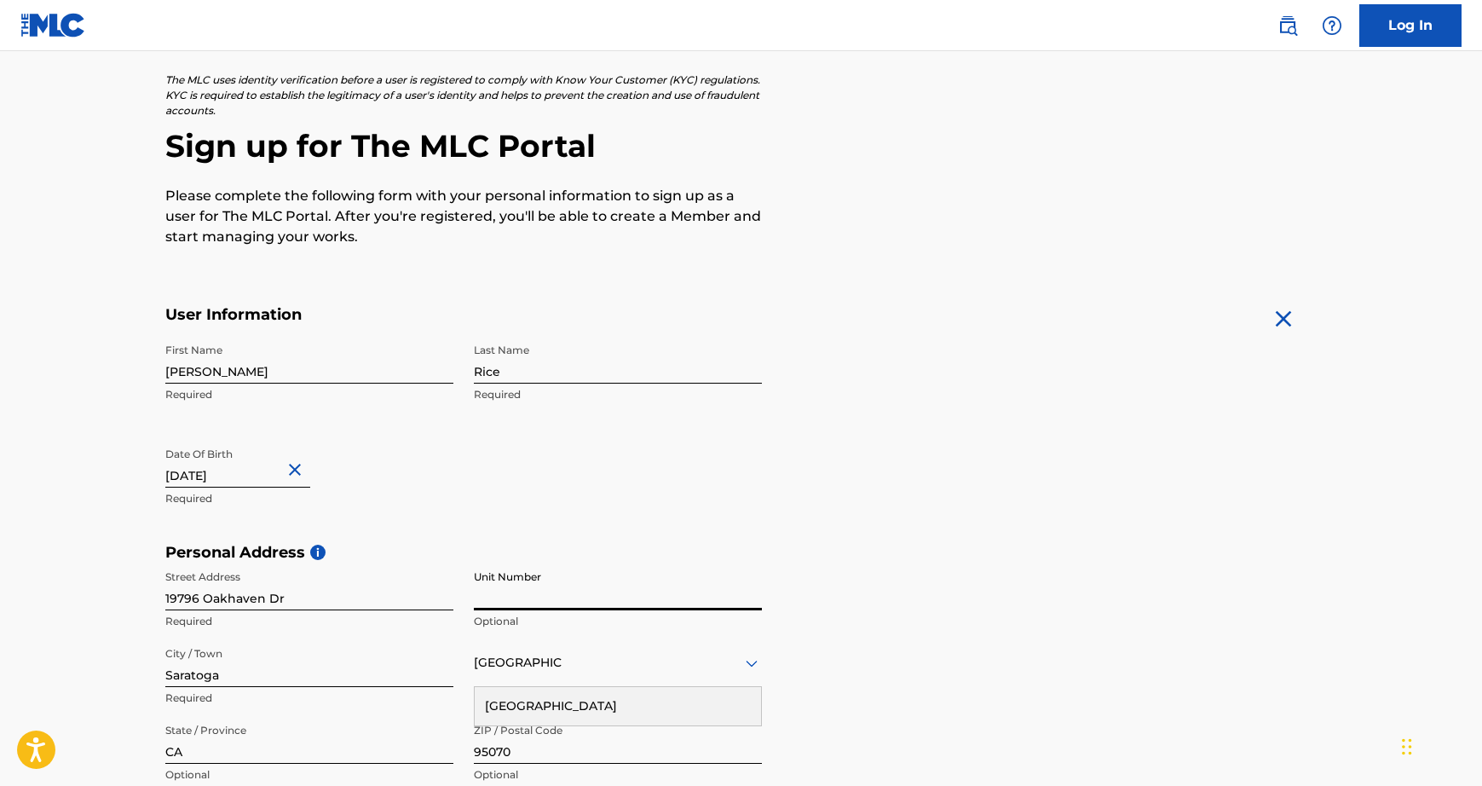
click at [645, 579] on input "Unit Number" at bounding box center [618, 586] width 288 height 49
drag, startPoint x: 348, startPoint y: 602, endPoint x: 154, endPoint y: 597, distance: 193.5
click at [154, 597] on div "The MLC uses identity verification before a user is registered to comply with K…" at bounding box center [741, 566] width 1193 height 989
type input "[STREET_ADDRESS][PERSON_NAME]"
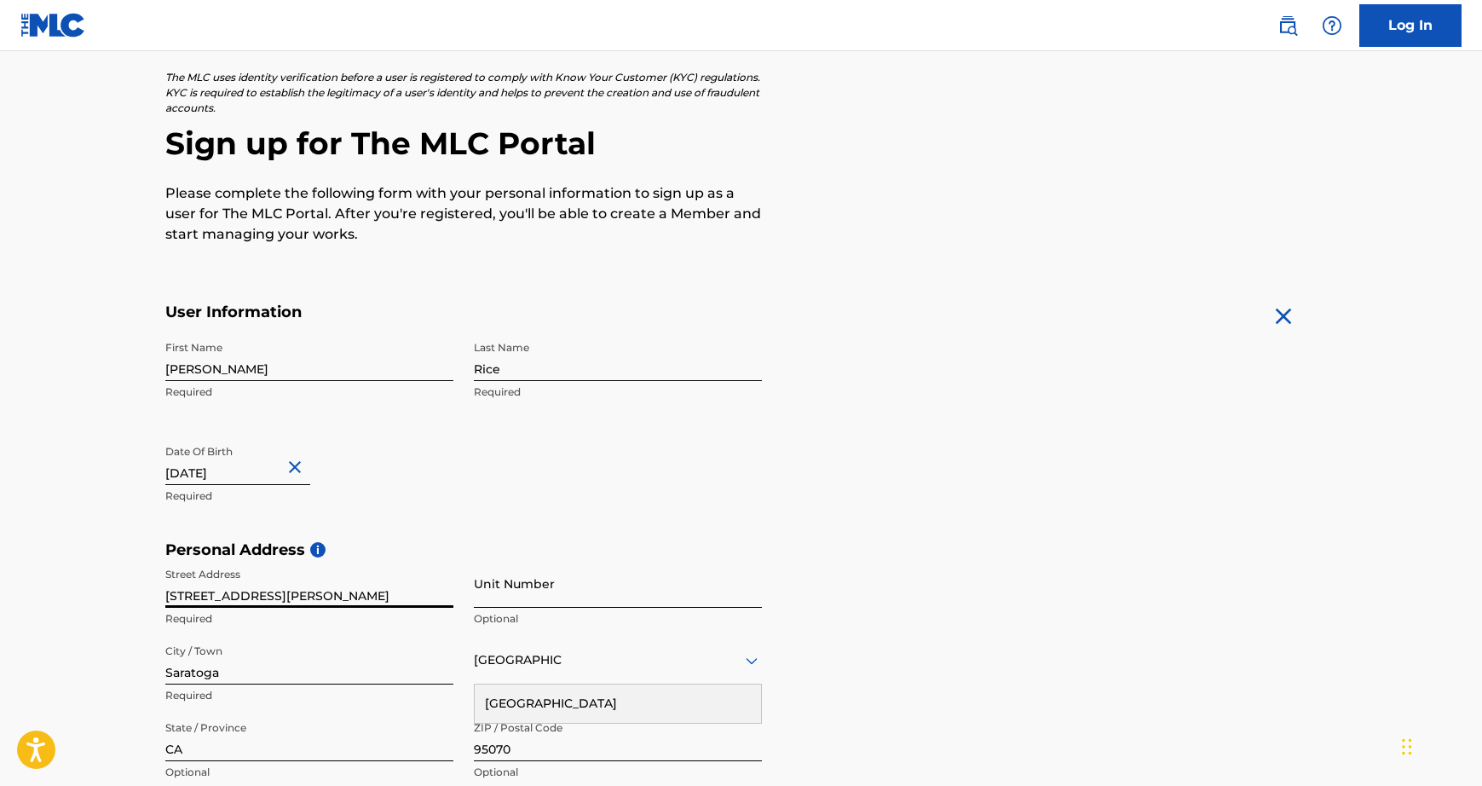
scroll to position [98, 0]
click at [597, 570] on input "Unit Number" at bounding box center [618, 582] width 288 height 49
type input "803"
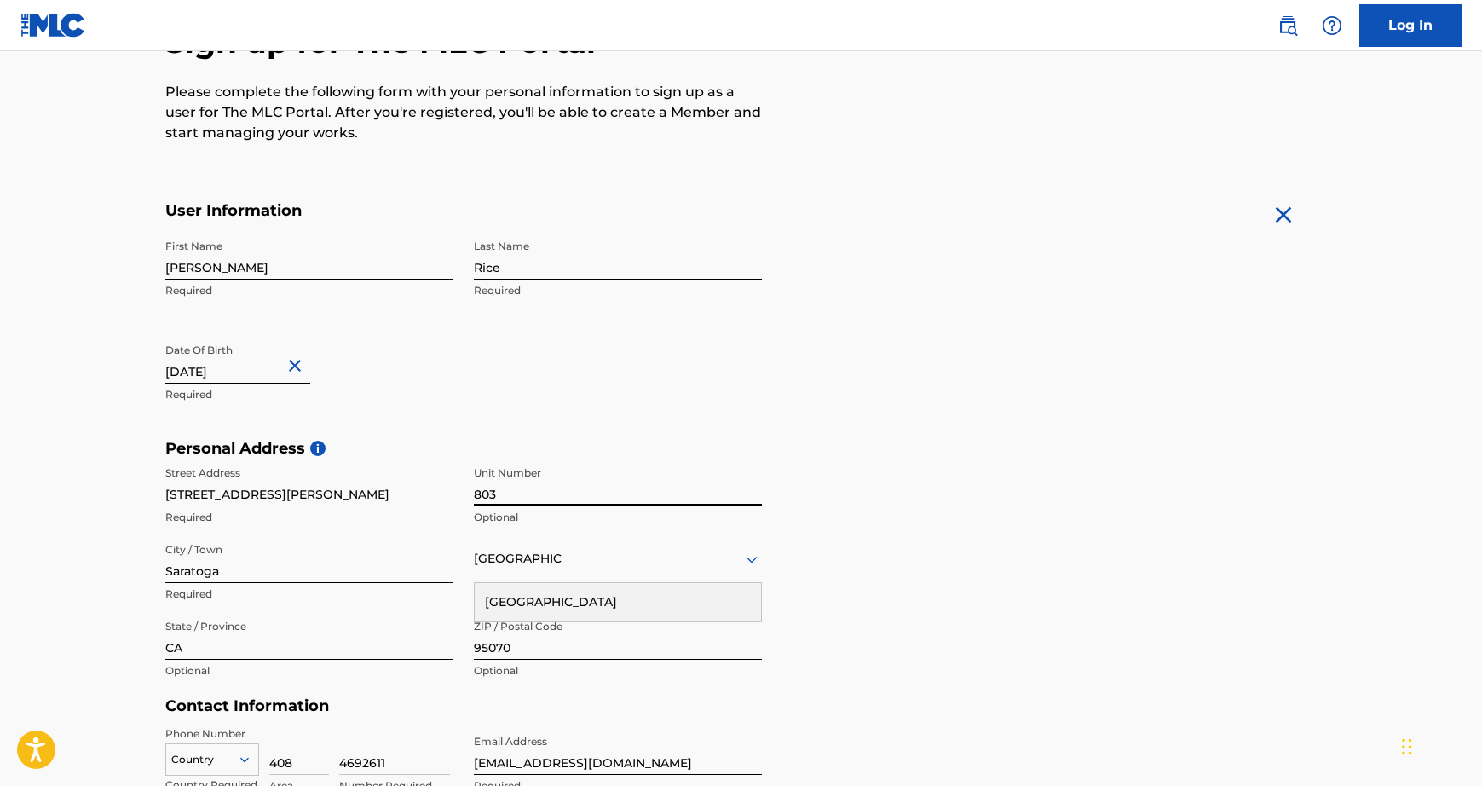
scroll to position [427, 0]
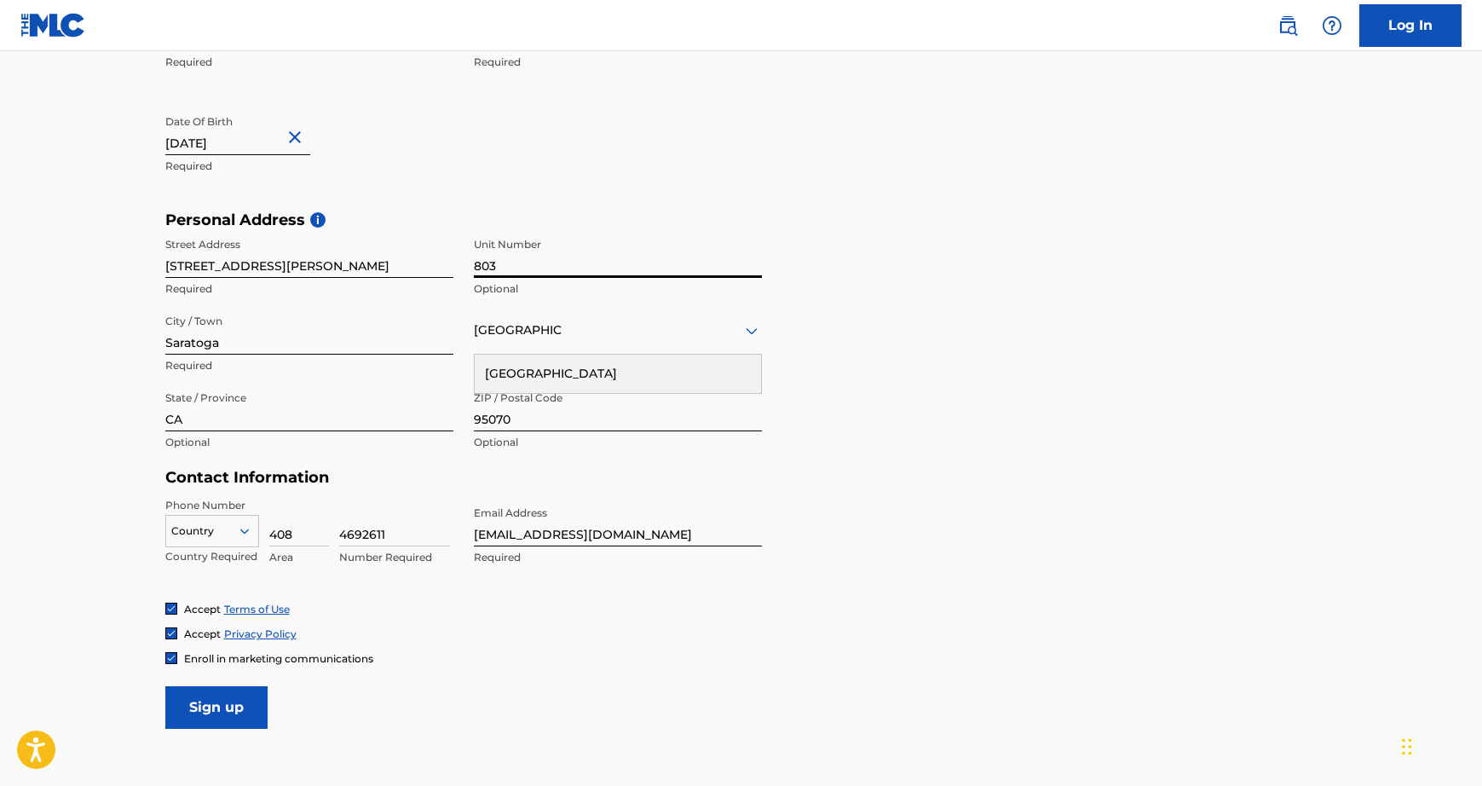
click at [595, 420] on input "95070" at bounding box center [618, 407] width 288 height 49
type input "98144"
click at [398, 358] on p "Required" at bounding box center [309, 365] width 288 height 15
click at [402, 346] on input "Saratoga" at bounding box center [309, 330] width 288 height 49
type input "[GEOGRAPHIC_DATA]"
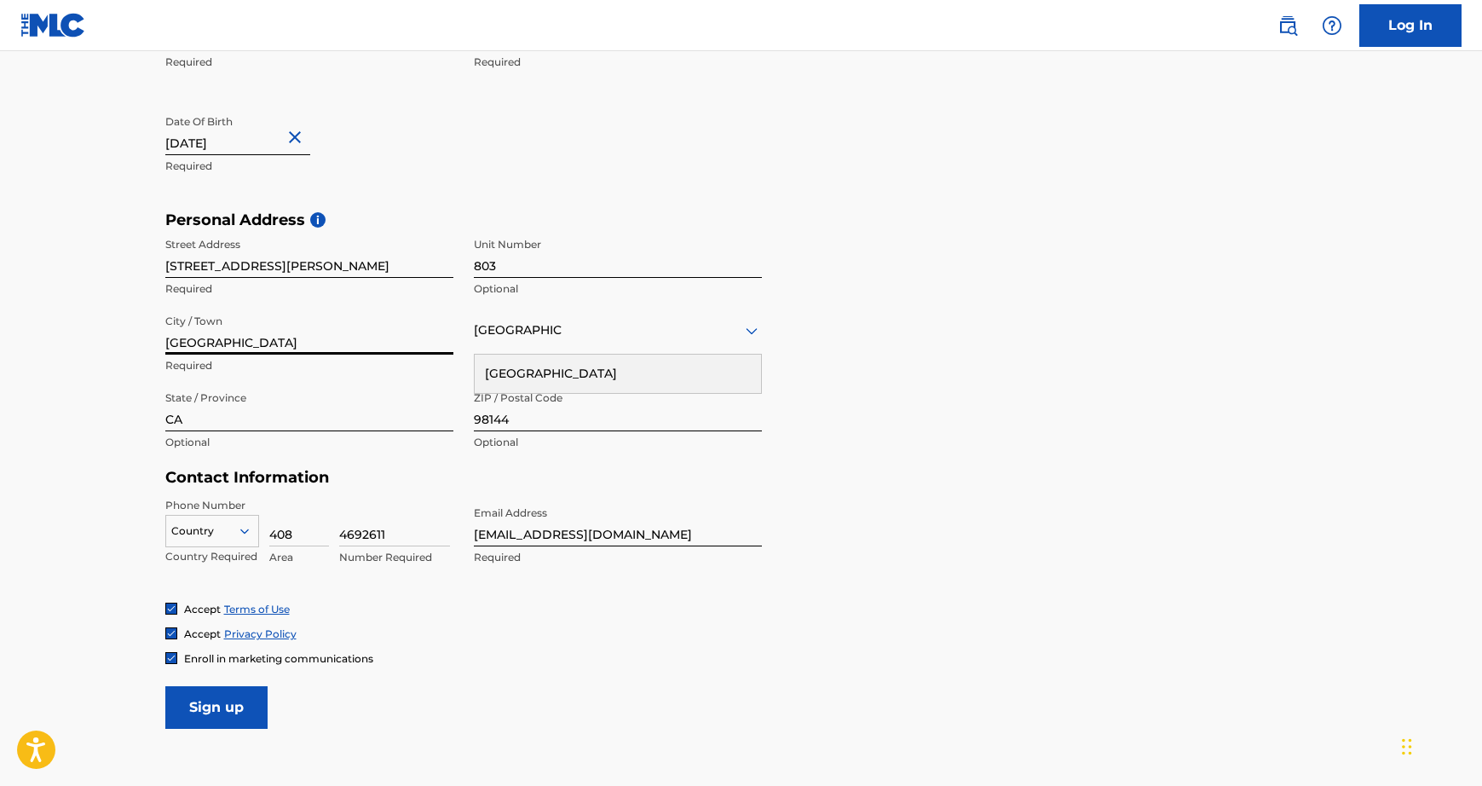
click at [335, 403] on input "CA" at bounding box center [309, 407] width 288 height 49
type input "[US_STATE]"
click at [89, 472] on main "The MLC uses identity verification before a user is registered to comply with K…" at bounding box center [741, 224] width 1482 height 1200
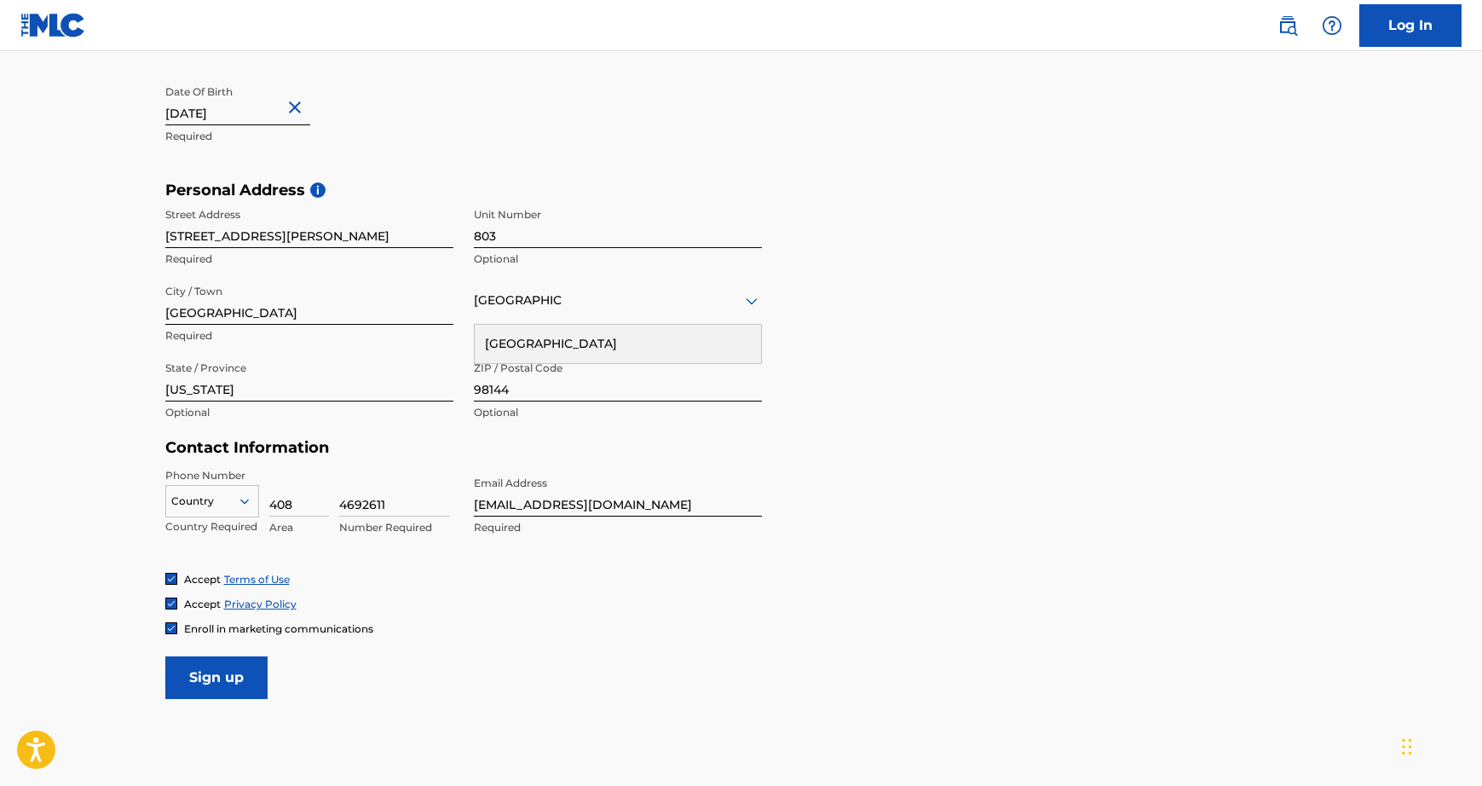
scroll to position [467, 0]
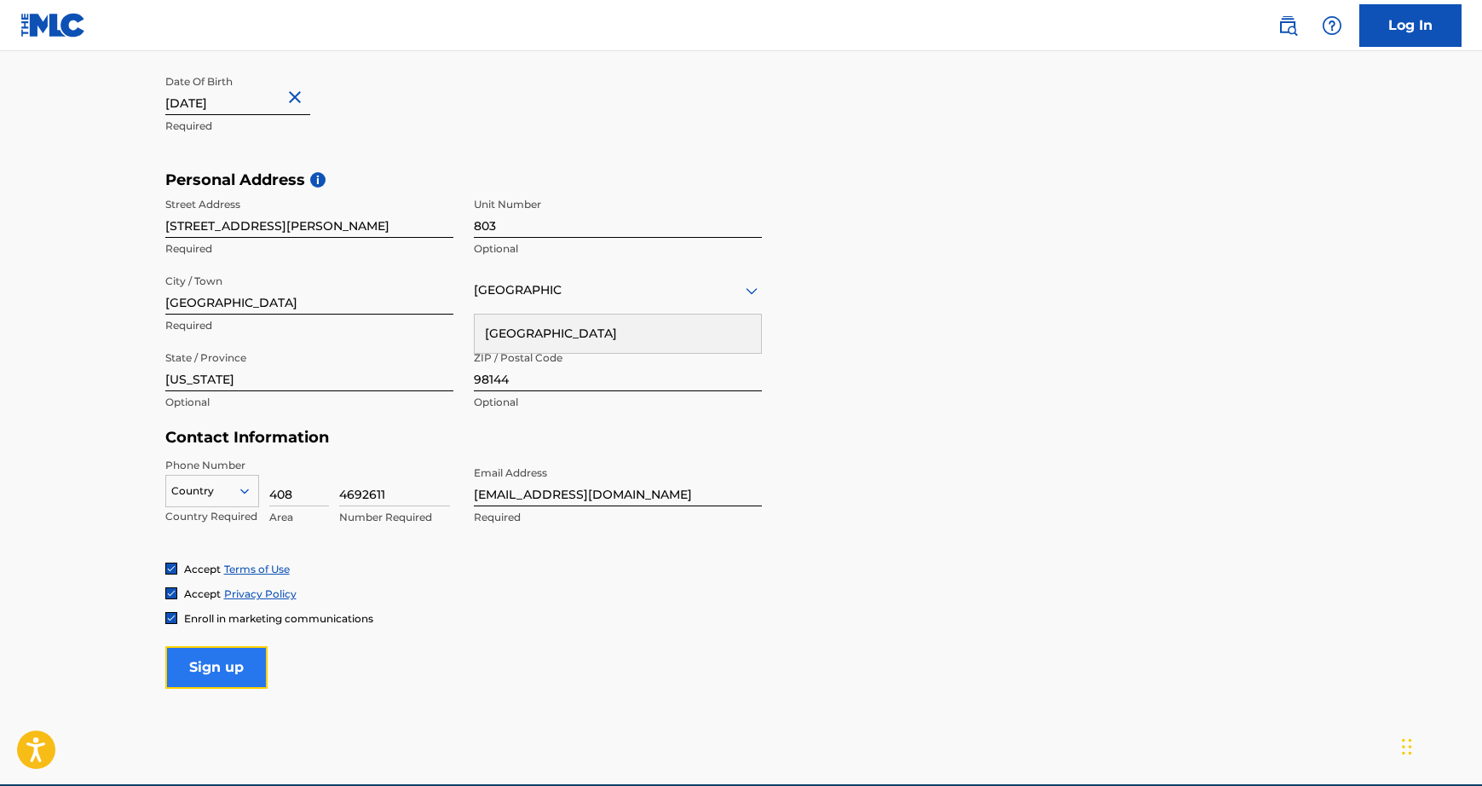
click at [203, 660] on input "Sign up" at bounding box center [216, 667] width 102 height 43
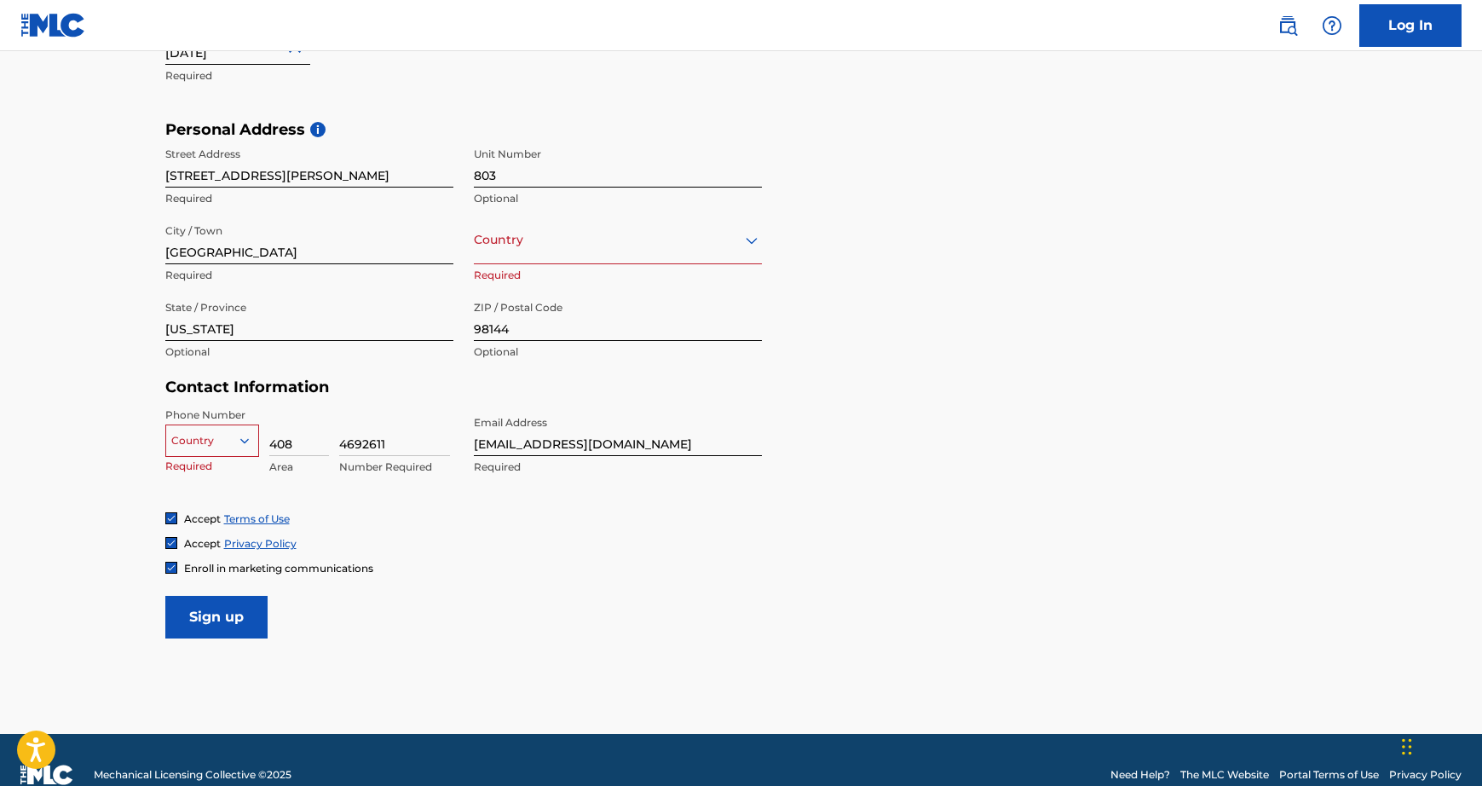
scroll to position [547, 0]
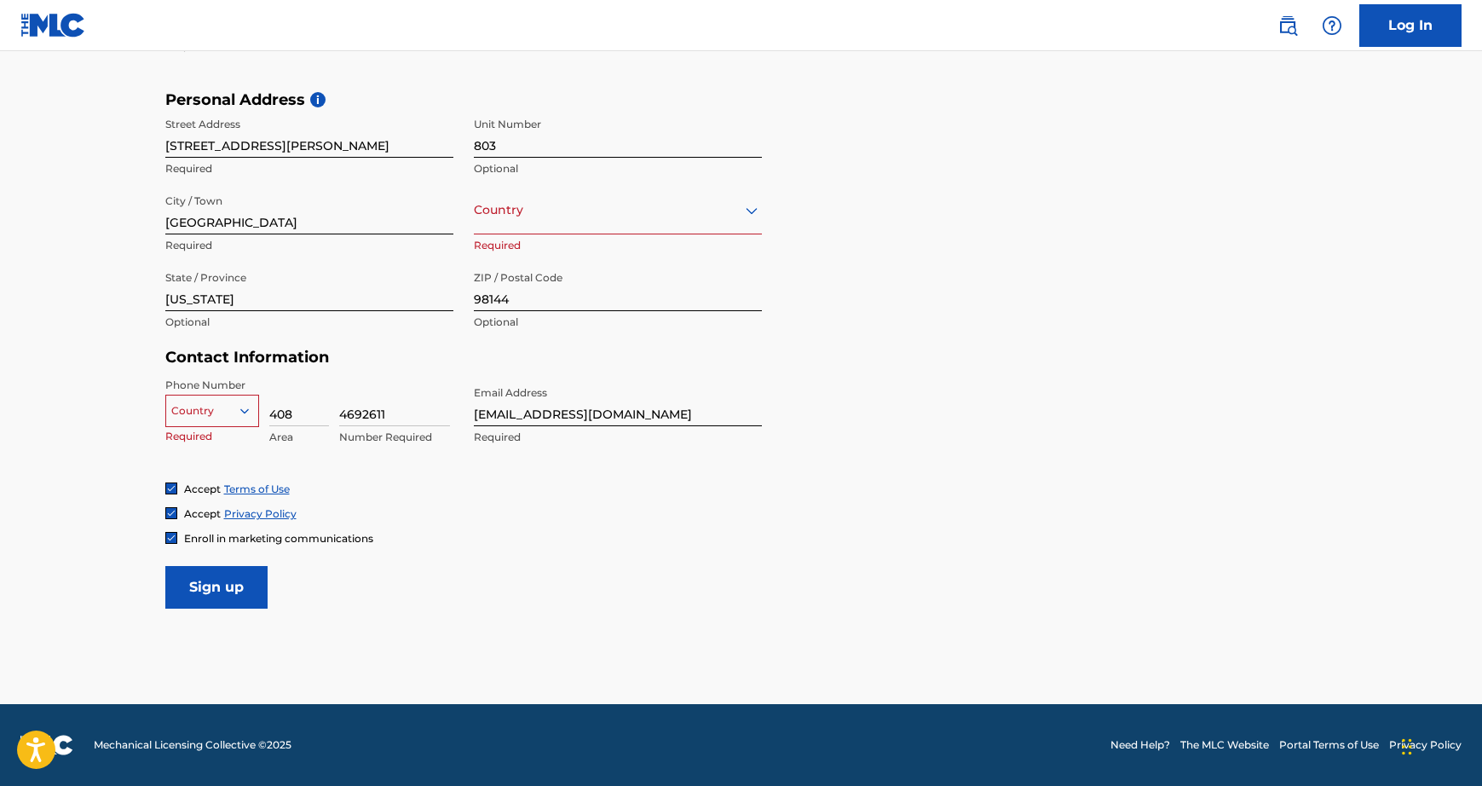
click at [221, 412] on div at bounding box center [212, 410] width 92 height 19
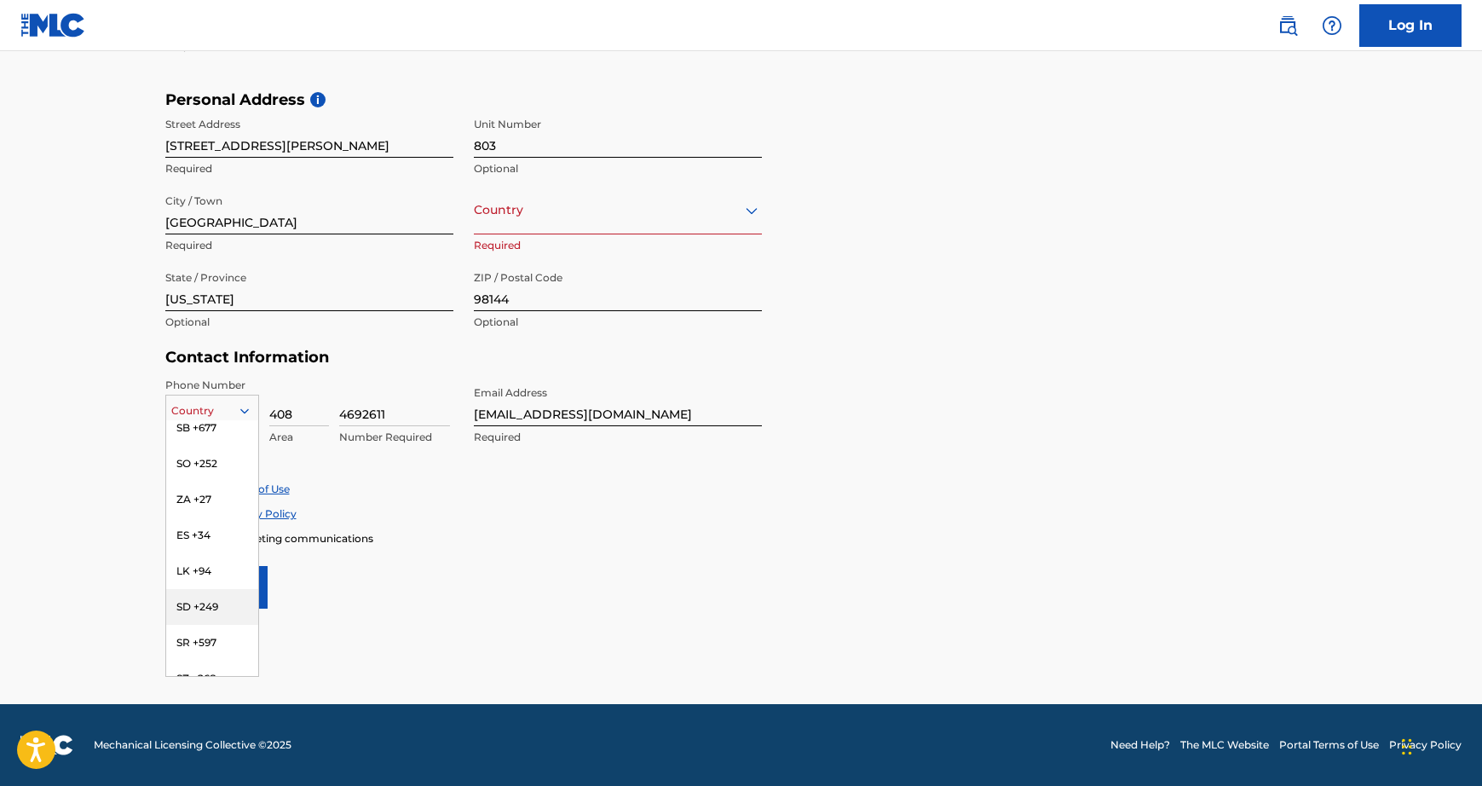
scroll to position [6413, 0]
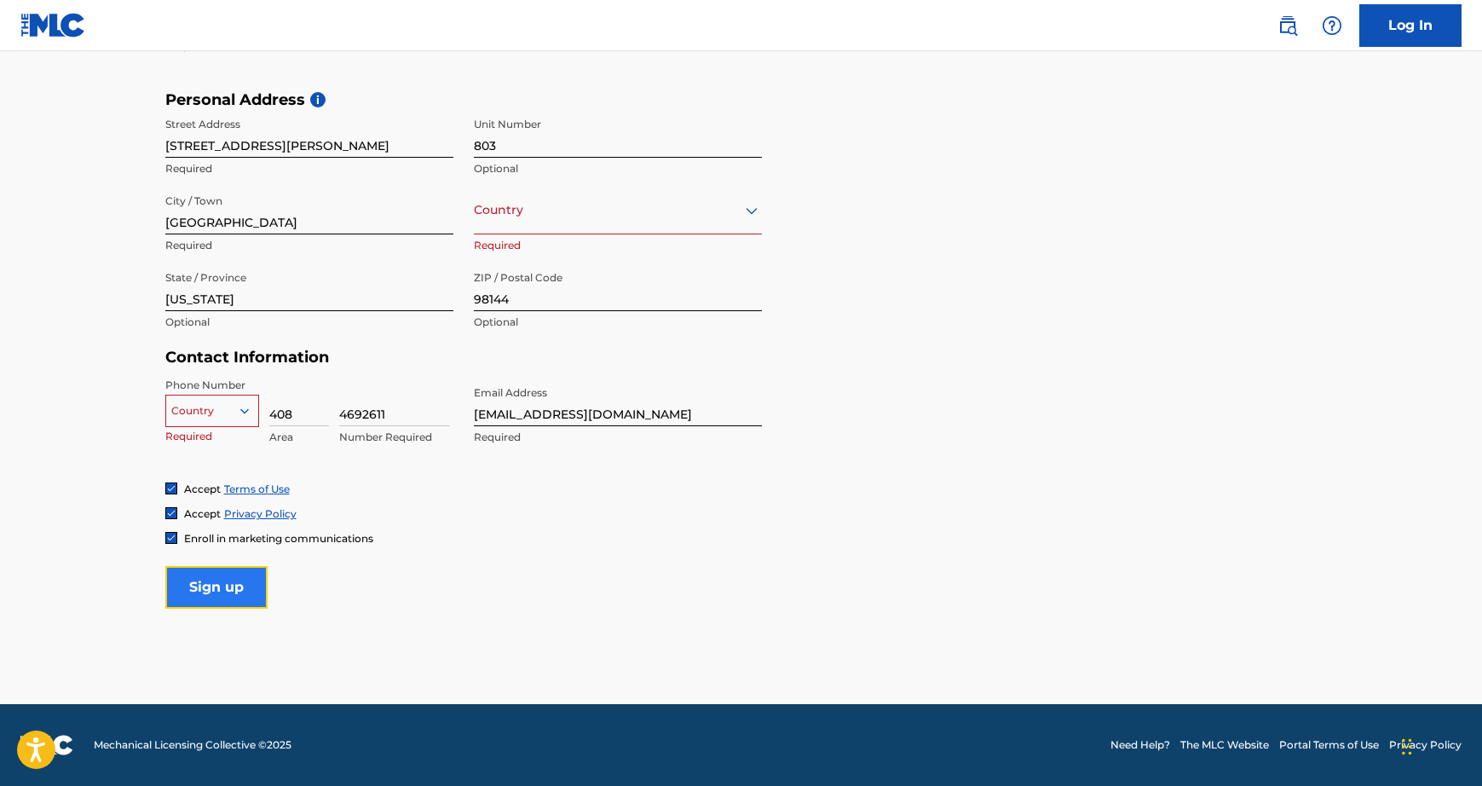
drag, startPoint x: 264, startPoint y: 590, endPoint x: 264, endPoint y: 604, distance: 14.5
click at [264, 604] on input "Sign up" at bounding box center [216, 587] width 102 height 43
click at [240, 401] on div "Country" at bounding box center [212, 411] width 94 height 32
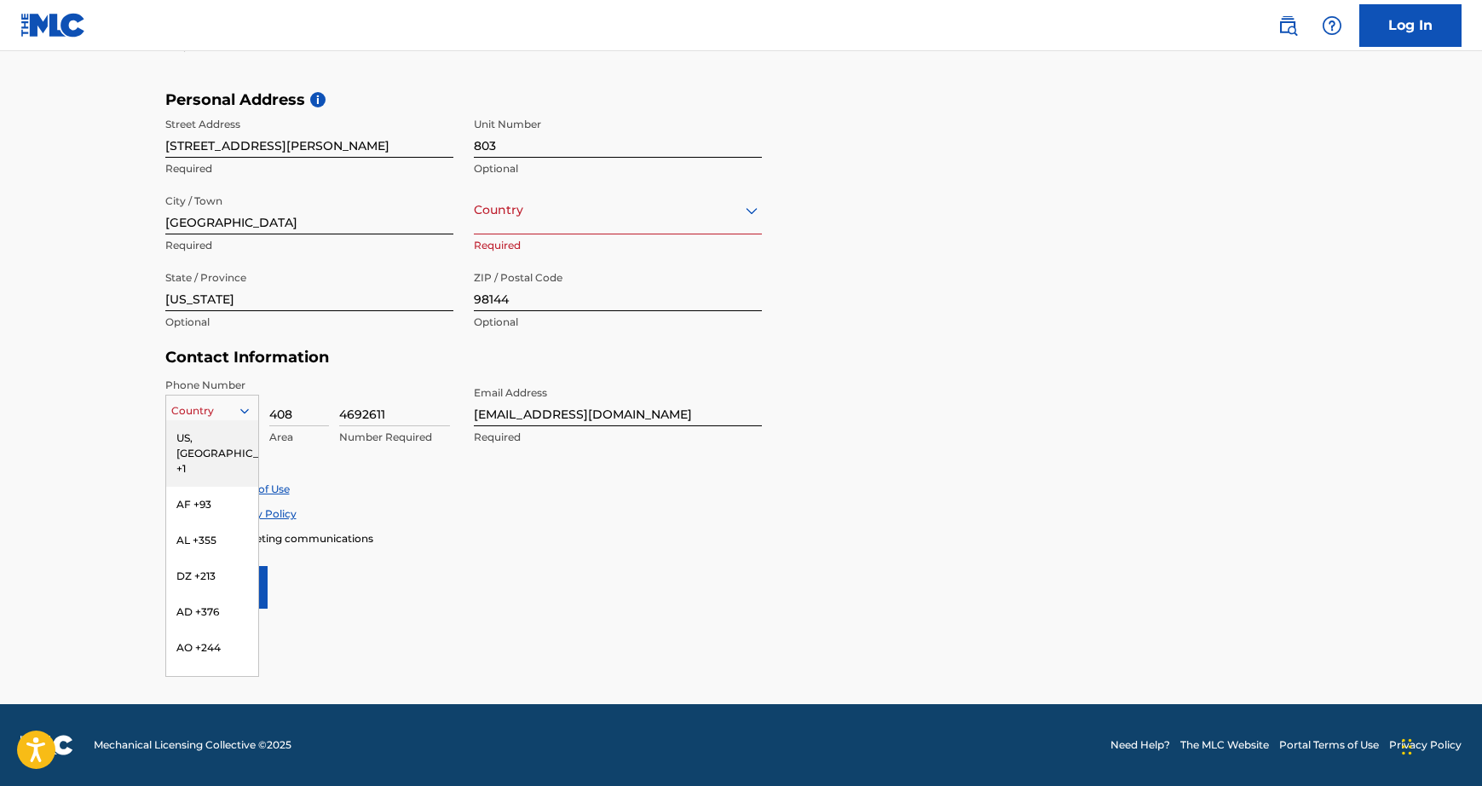
click at [231, 432] on div "US, [GEOGRAPHIC_DATA] +1" at bounding box center [212, 453] width 92 height 66
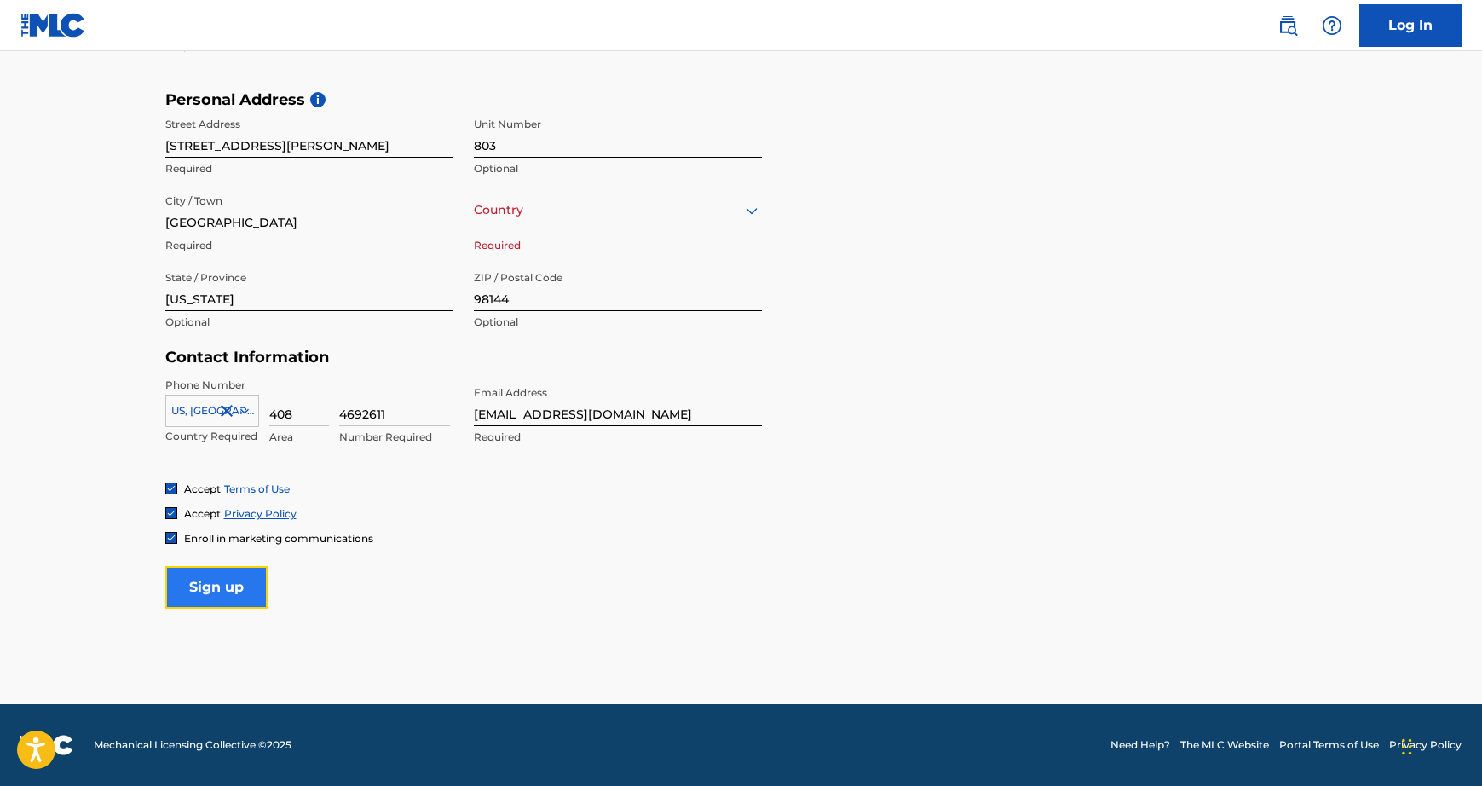
click at [246, 592] on input "Sign up" at bounding box center [216, 587] width 102 height 43
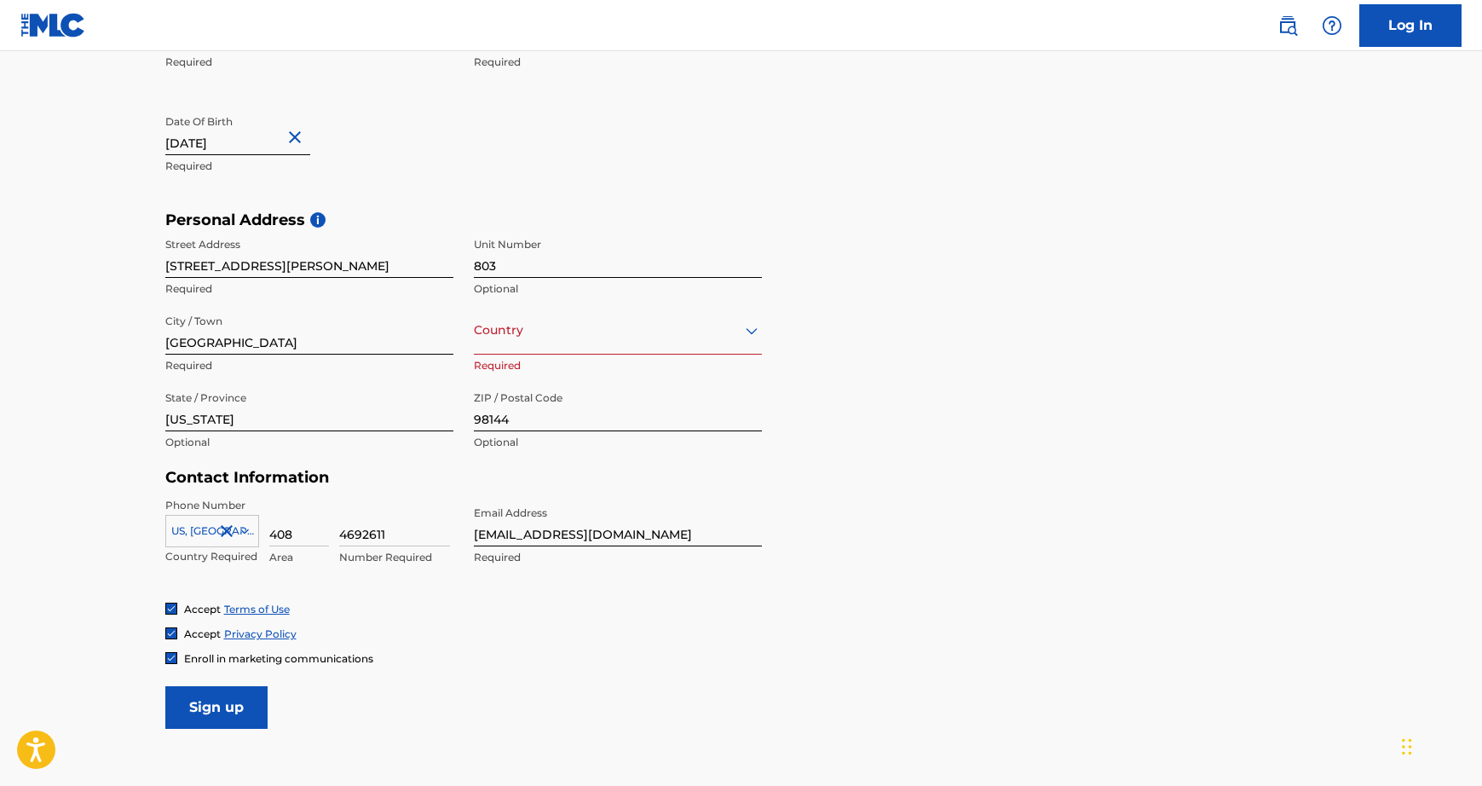
scroll to position [424, 0]
click at [631, 320] on div "Country" at bounding box center [618, 332] width 288 height 49
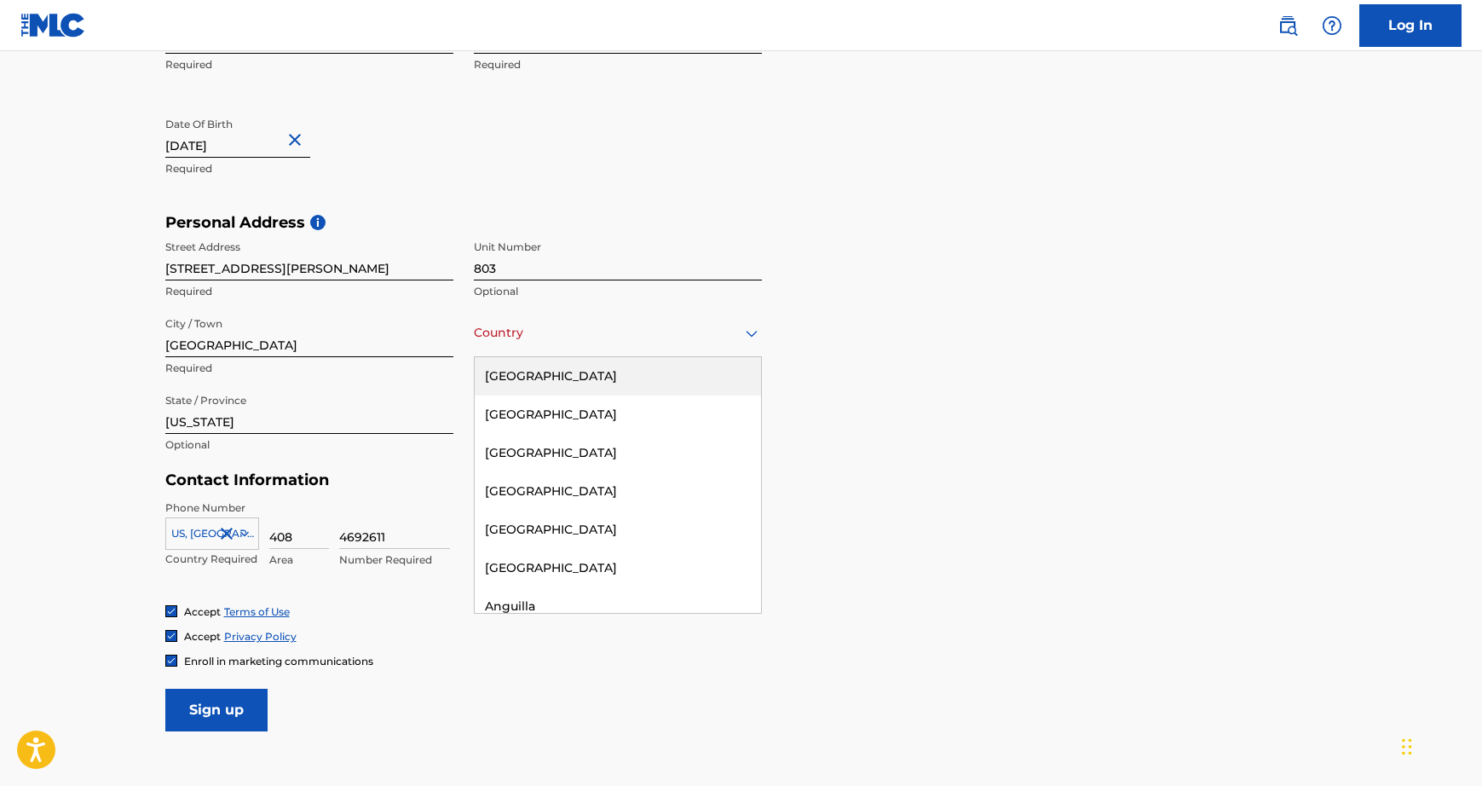
click at [634, 360] on div "[GEOGRAPHIC_DATA]" at bounding box center [618, 376] width 286 height 38
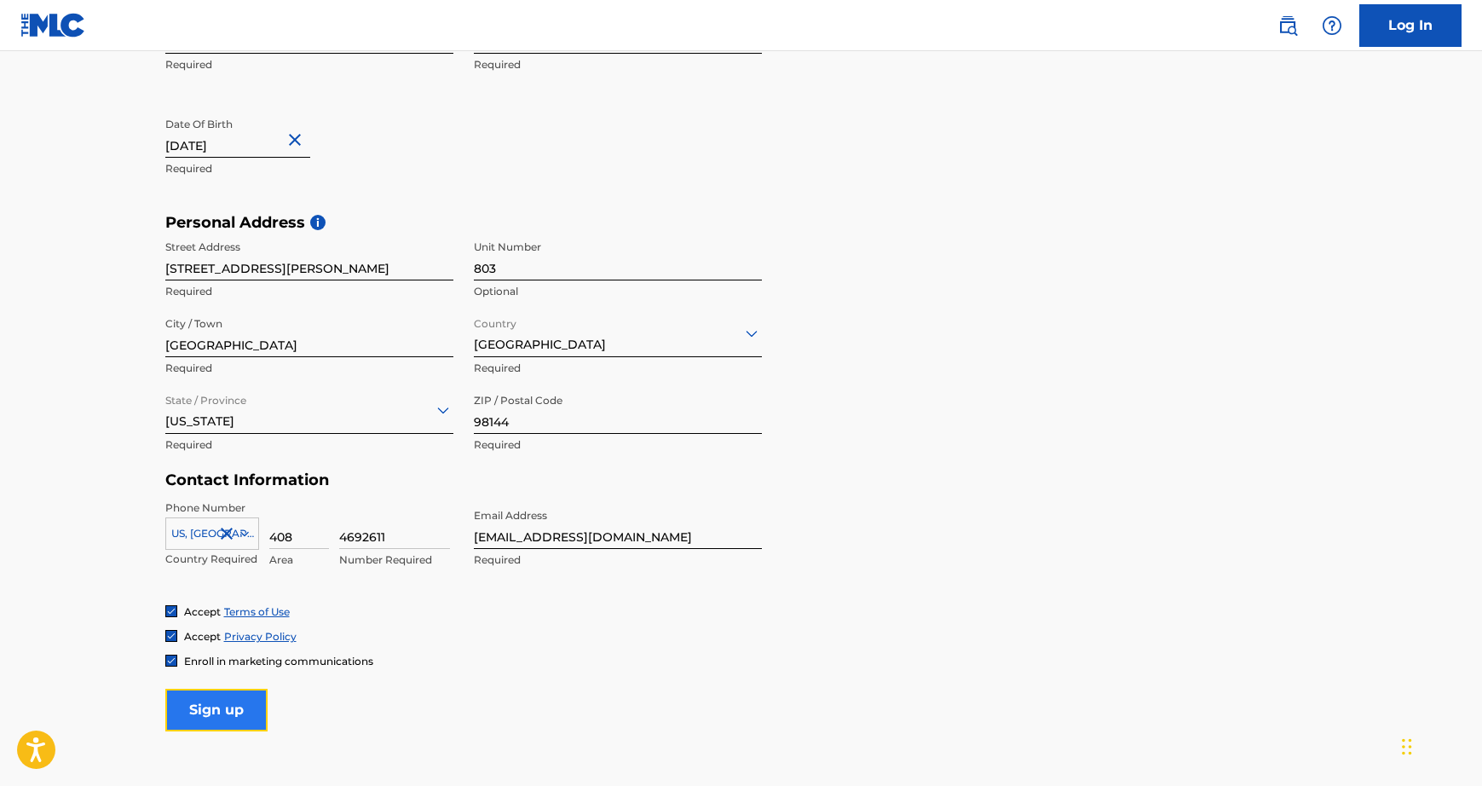
click at [234, 710] on input "Sign up" at bounding box center [216, 710] width 102 height 43
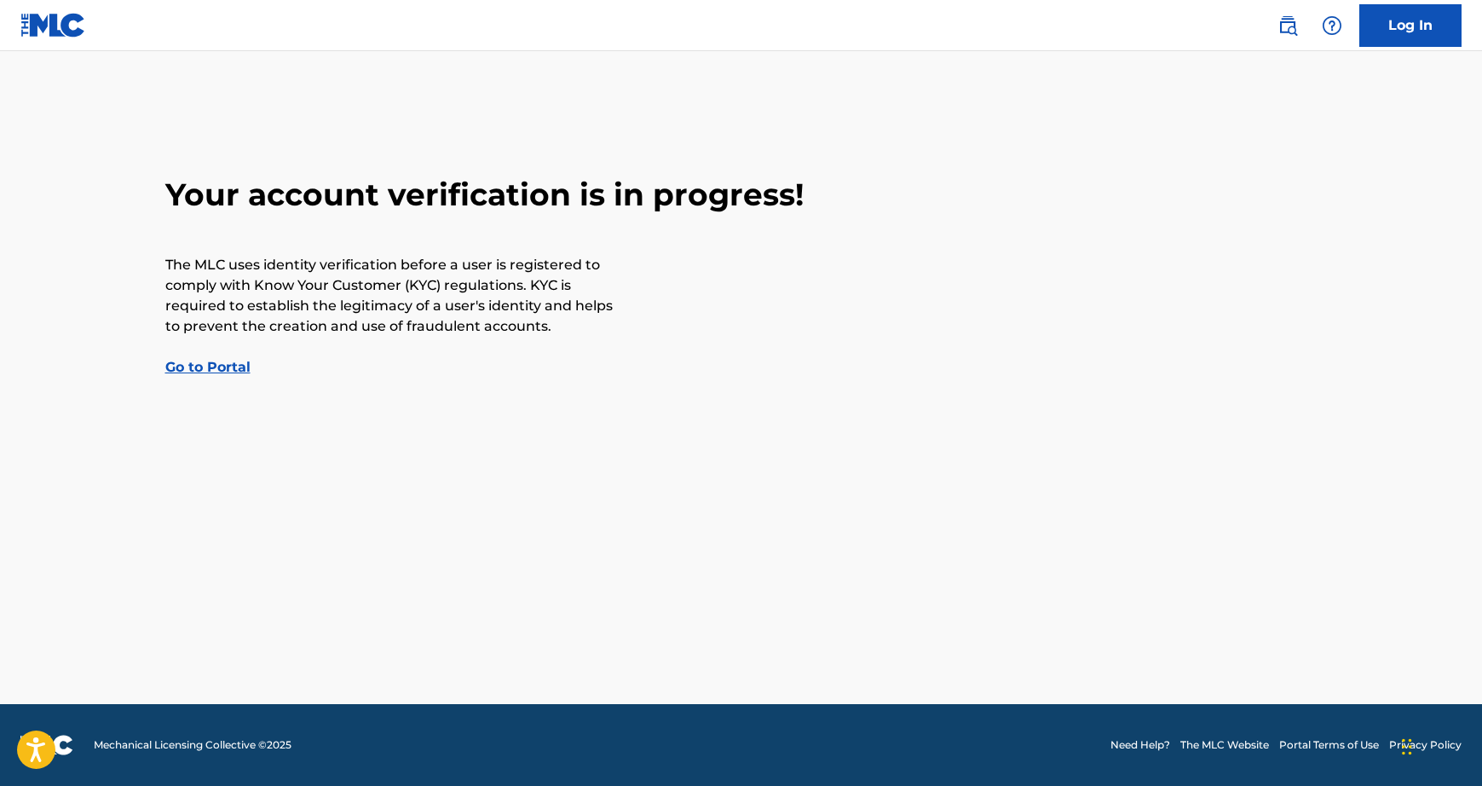
click at [231, 360] on link "Go to Portal" at bounding box center [207, 367] width 85 height 16
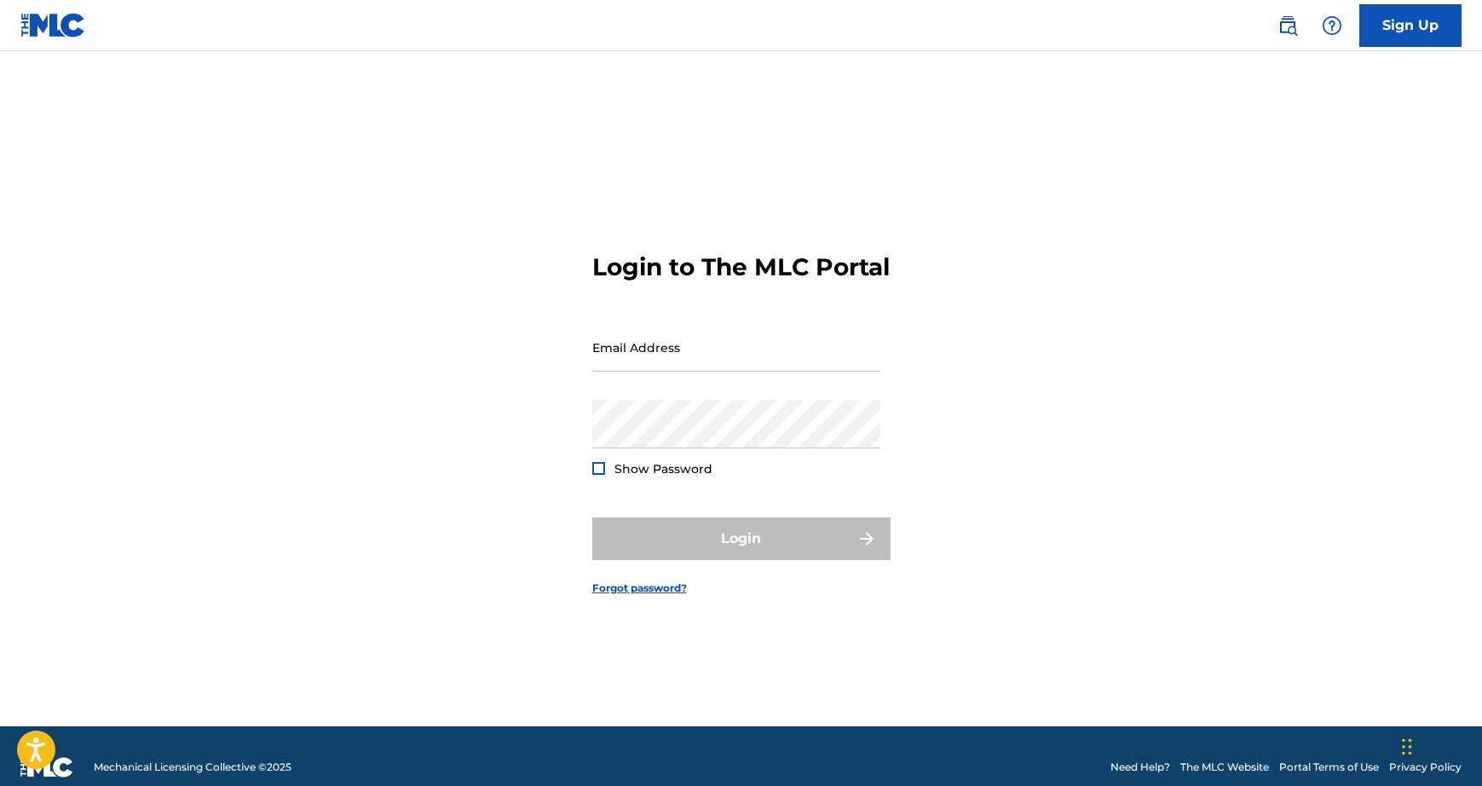
drag, startPoint x: 1184, startPoint y: 253, endPoint x: 1115, endPoint y: 182, distance: 98.2
click at [1184, 252] on div "Login to The MLC Portal Email Address Password Show Password Login Forgot passw…" at bounding box center [741, 410] width 1193 height 632
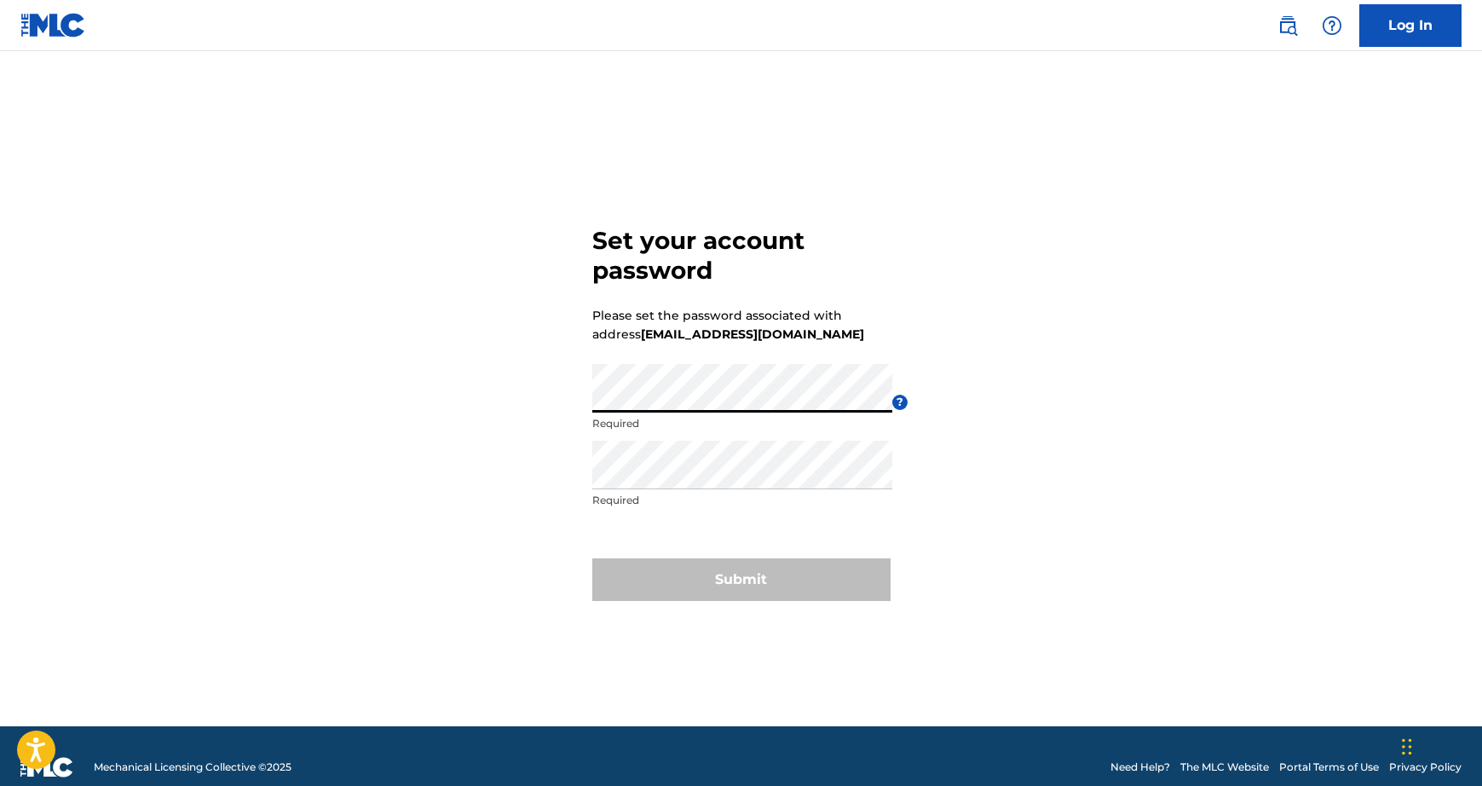
click at [545, 385] on div "Set your account password Please set the password associated with address [EMAI…" at bounding box center [741, 410] width 1193 height 632
click at [803, 489] on div "Re enter password Required" at bounding box center [742, 479] width 300 height 77
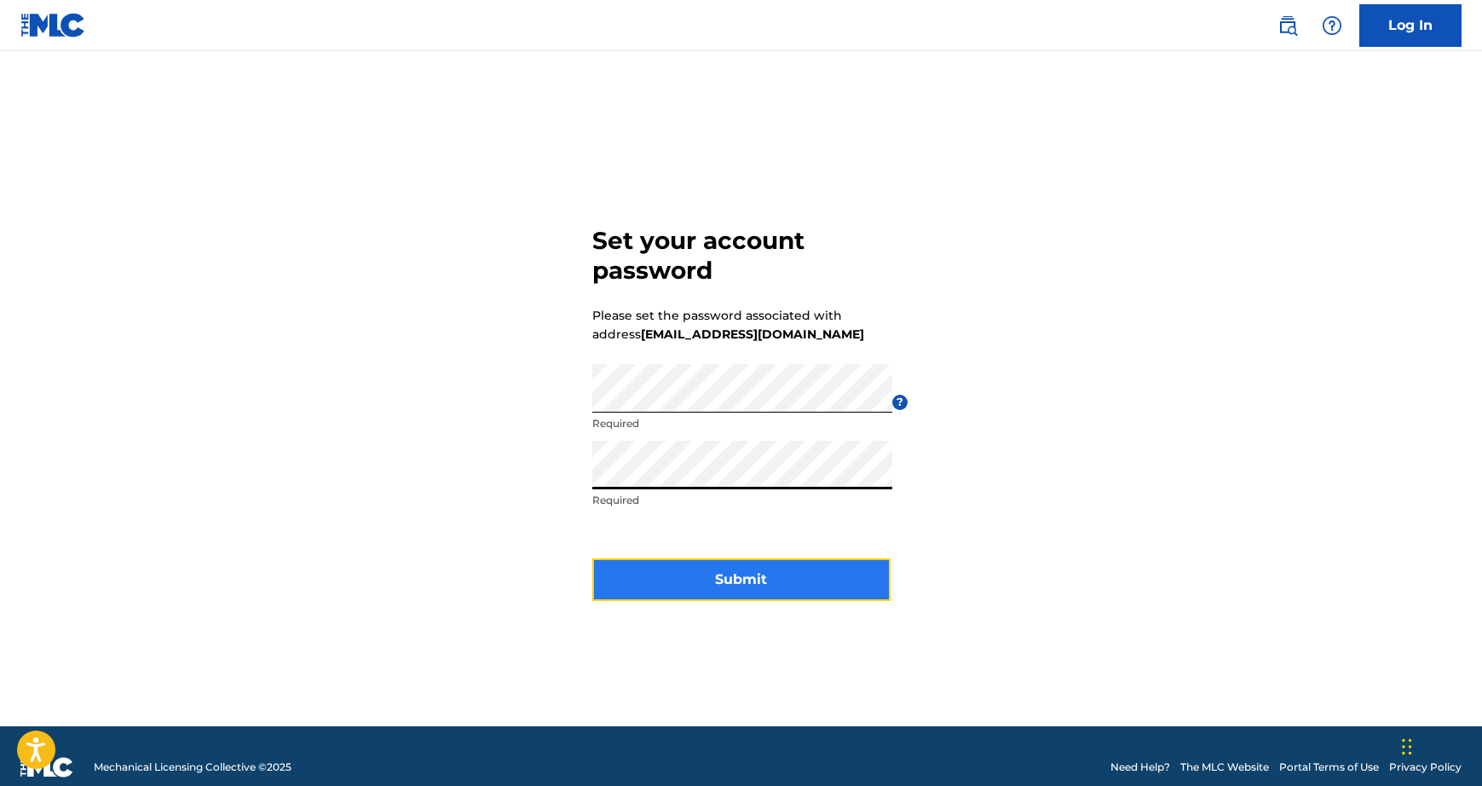
click at [814, 567] on button "Submit" at bounding box center [741, 579] width 298 height 43
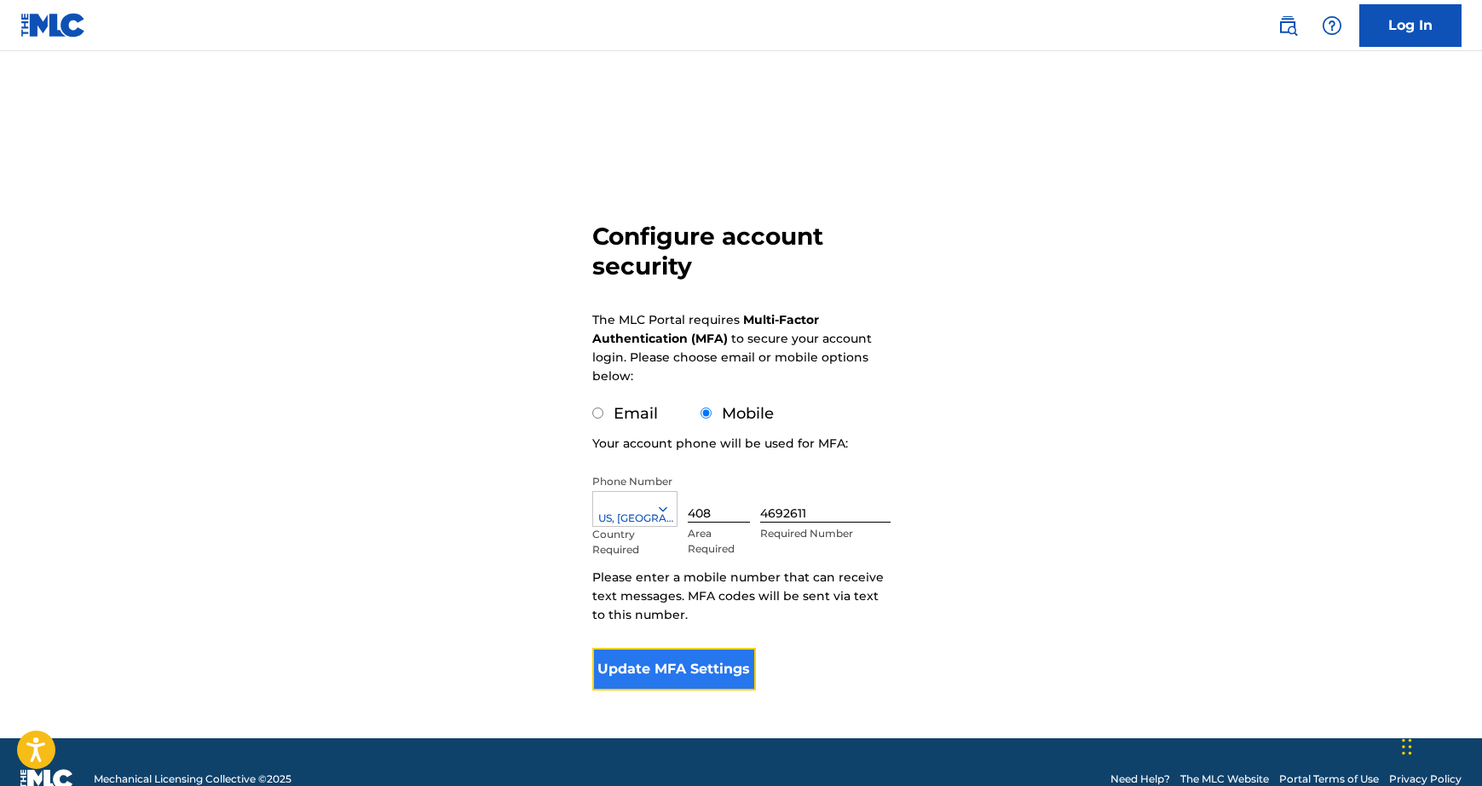
click at [681, 665] on button "Update MFA Settings" at bounding box center [674, 669] width 164 height 43
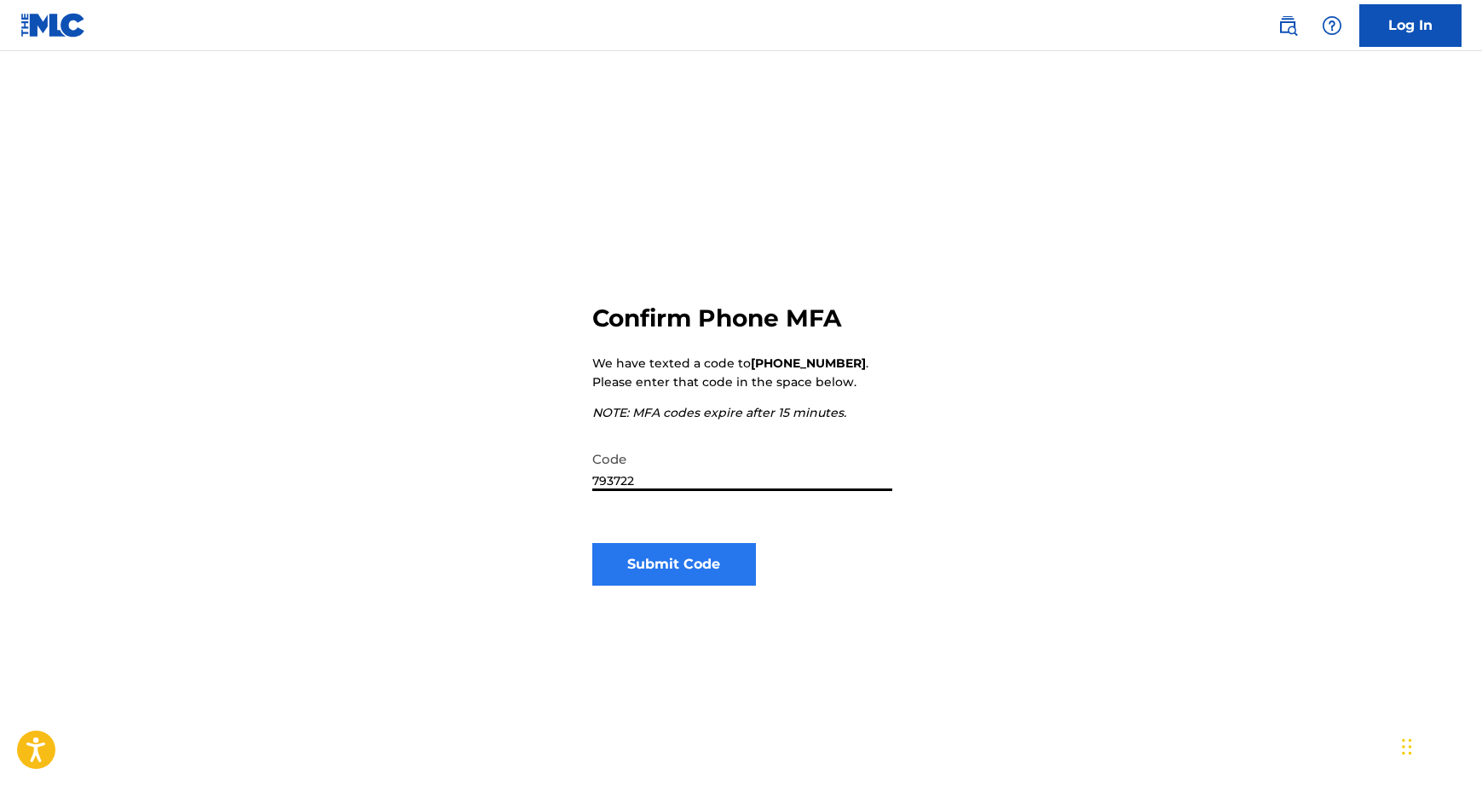
type input "793722"
click at [729, 566] on button "Submit Code" at bounding box center [674, 564] width 164 height 43
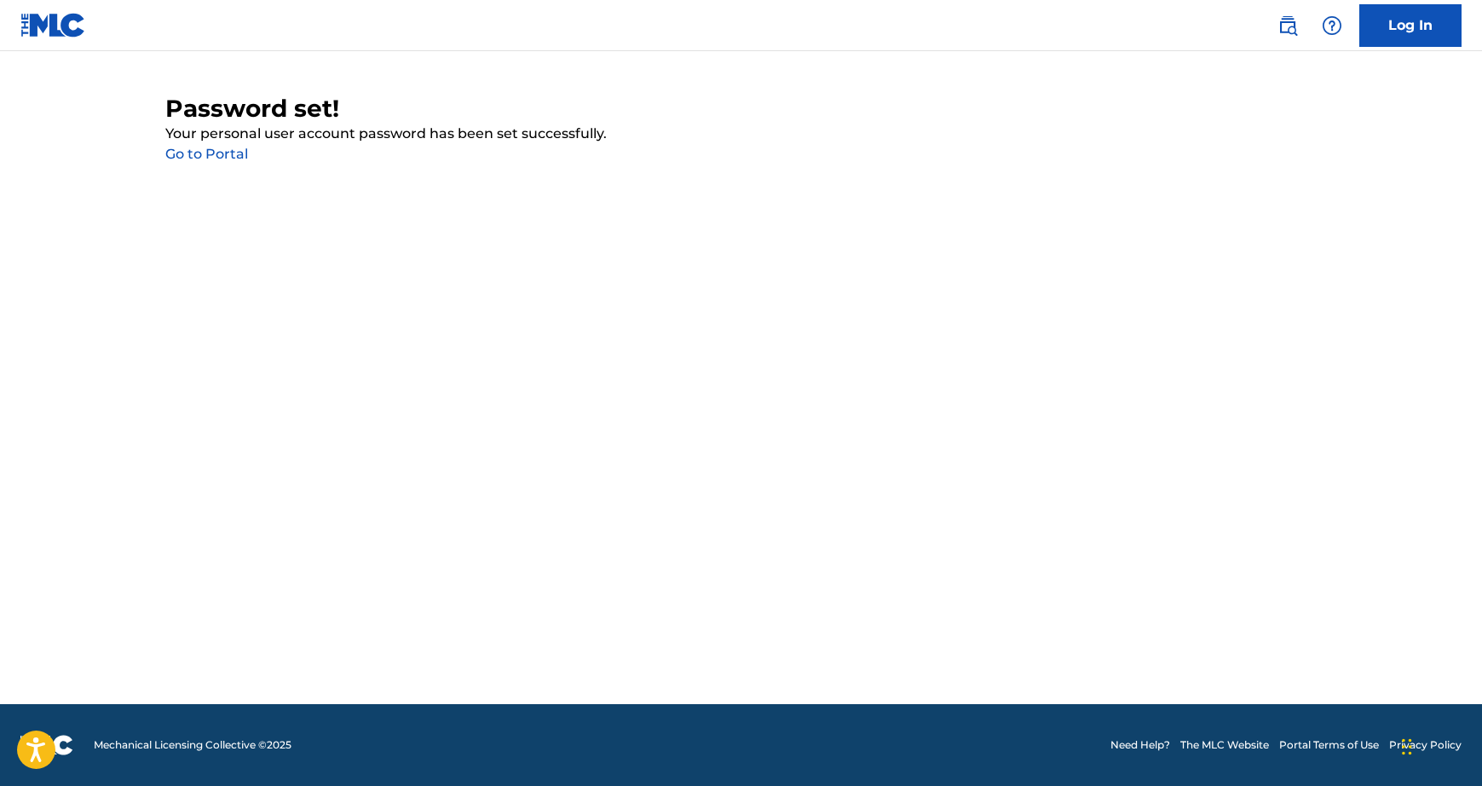
click at [214, 155] on link "Go to Portal" at bounding box center [206, 154] width 83 height 16
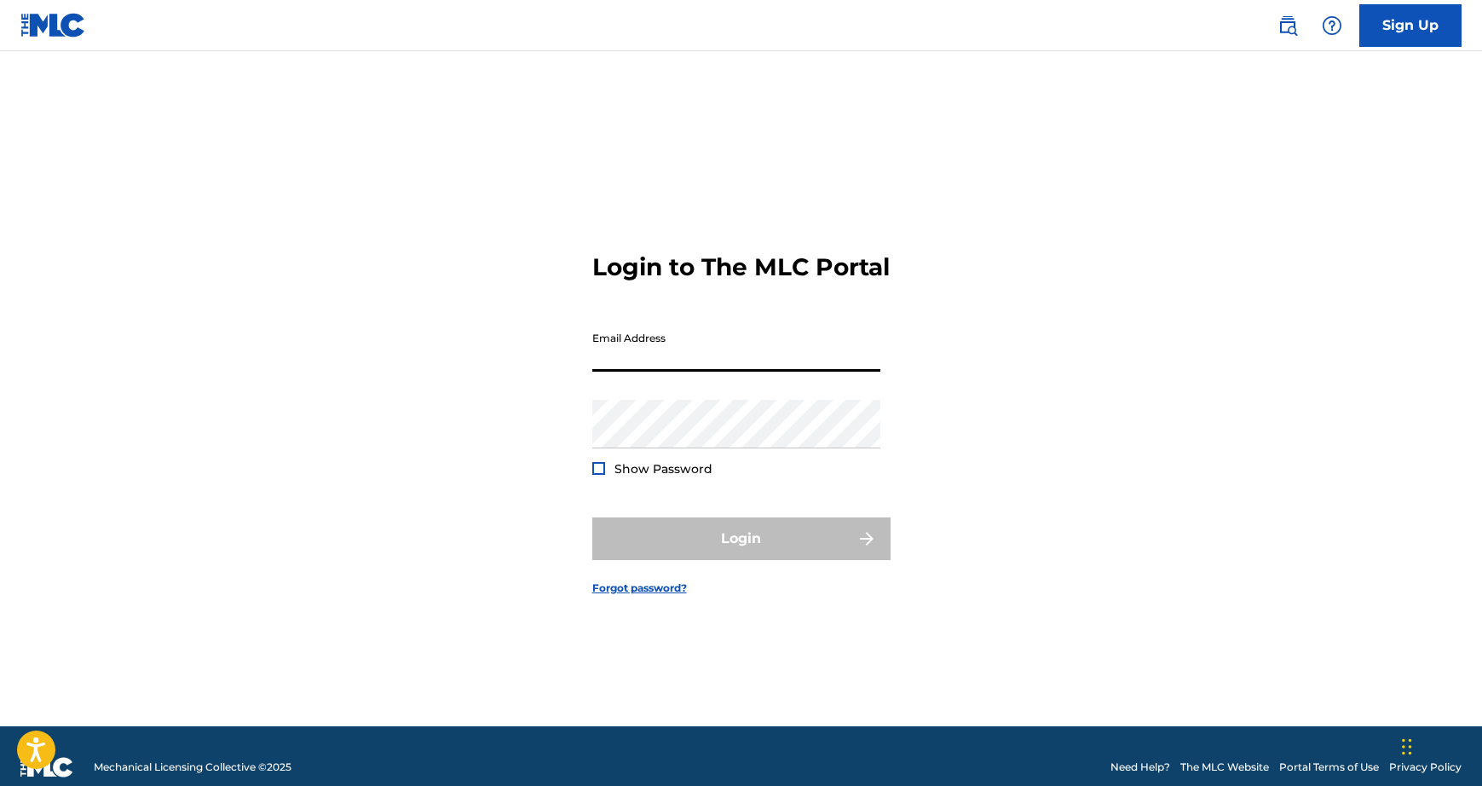
click at [720, 355] on input "Email Address" at bounding box center [736, 347] width 288 height 49
type input "[EMAIL_ADDRESS][DOMAIN_NAME]"
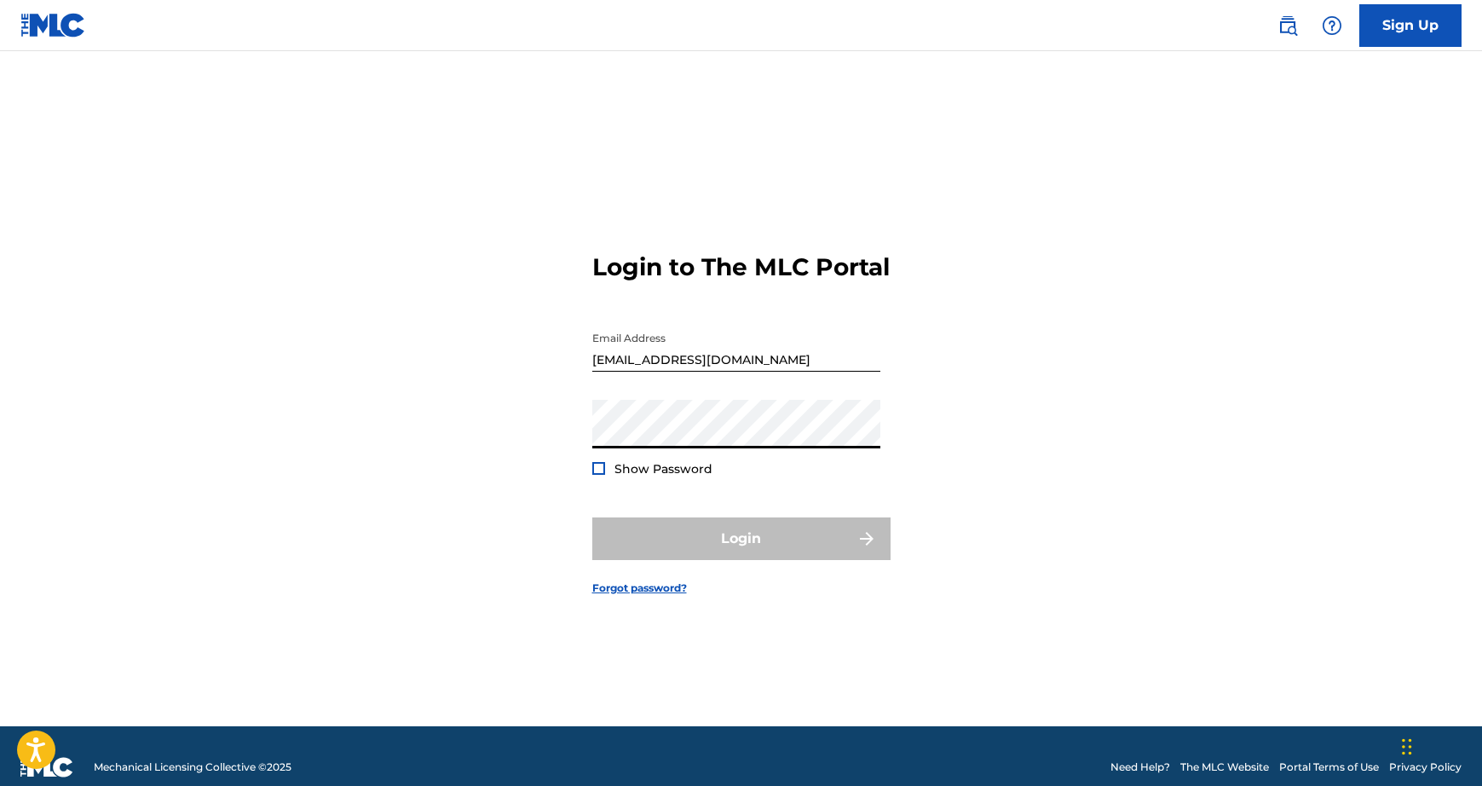
click at [437, 452] on div "Login to The MLC Portal Email Address djpetenice@yahoo.com Password Show Passwo…" at bounding box center [741, 410] width 1193 height 632
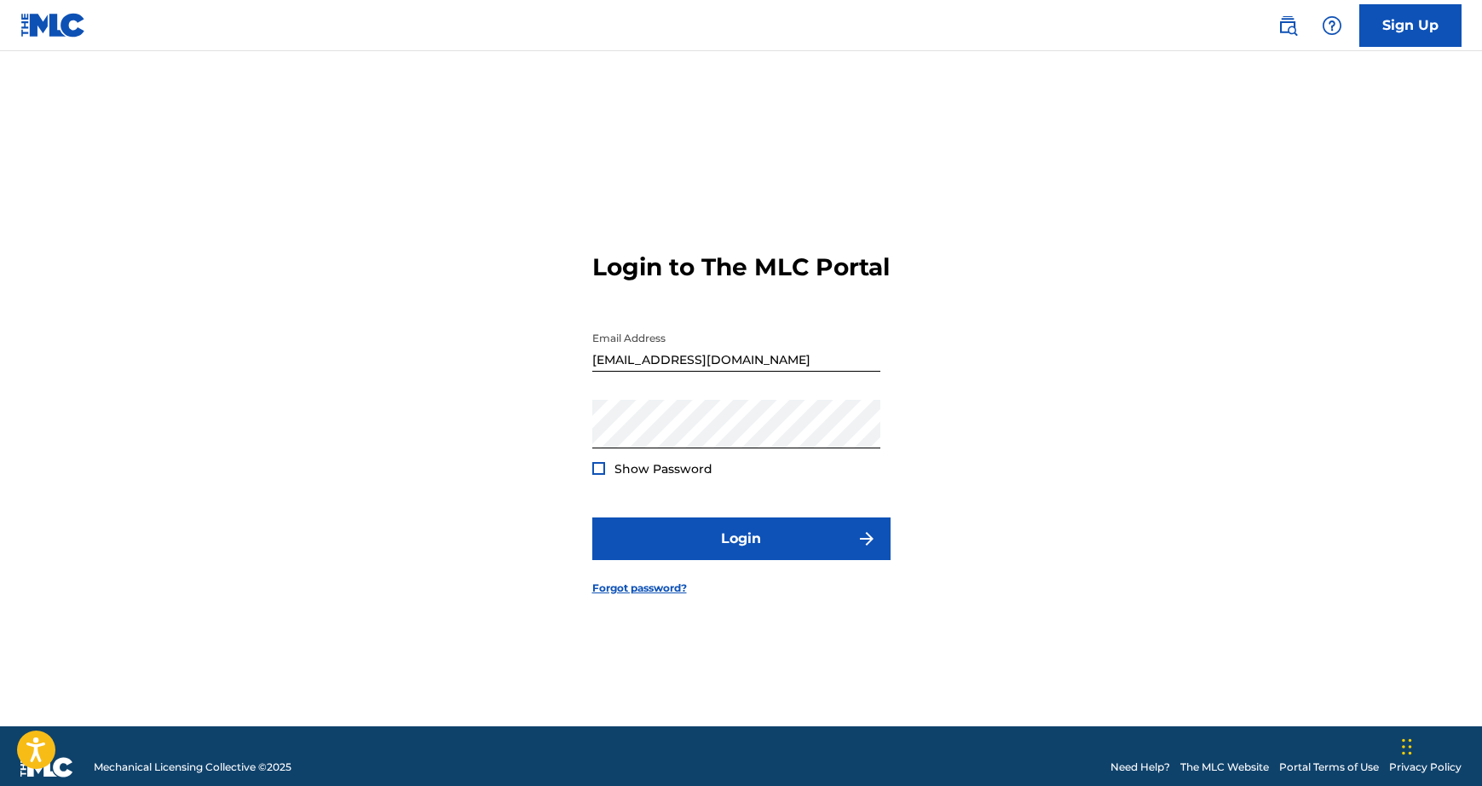
click at [596, 475] on div at bounding box center [598, 468] width 13 height 13
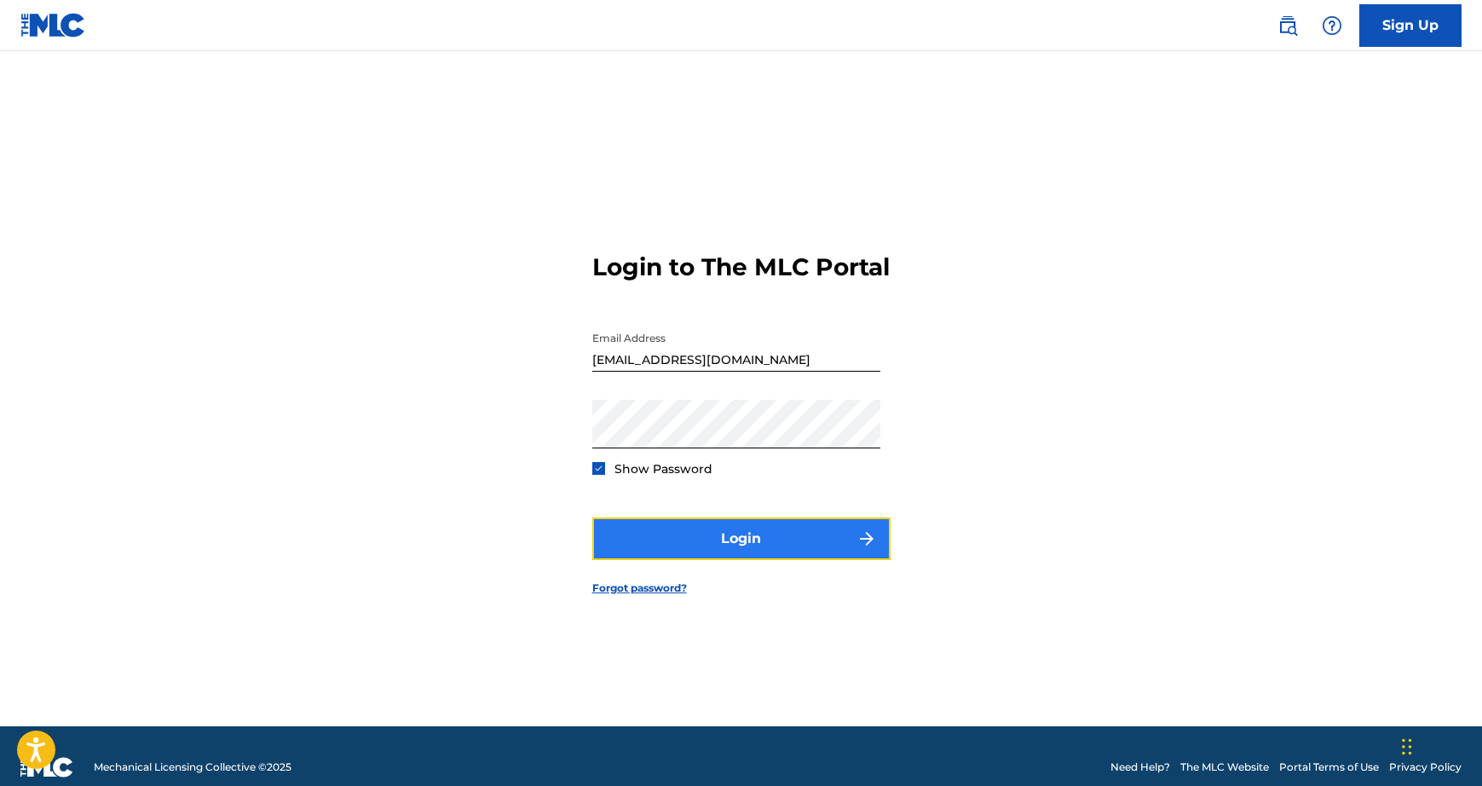
click at [635, 551] on button "Login" at bounding box center [741, 538] width 298 height 43
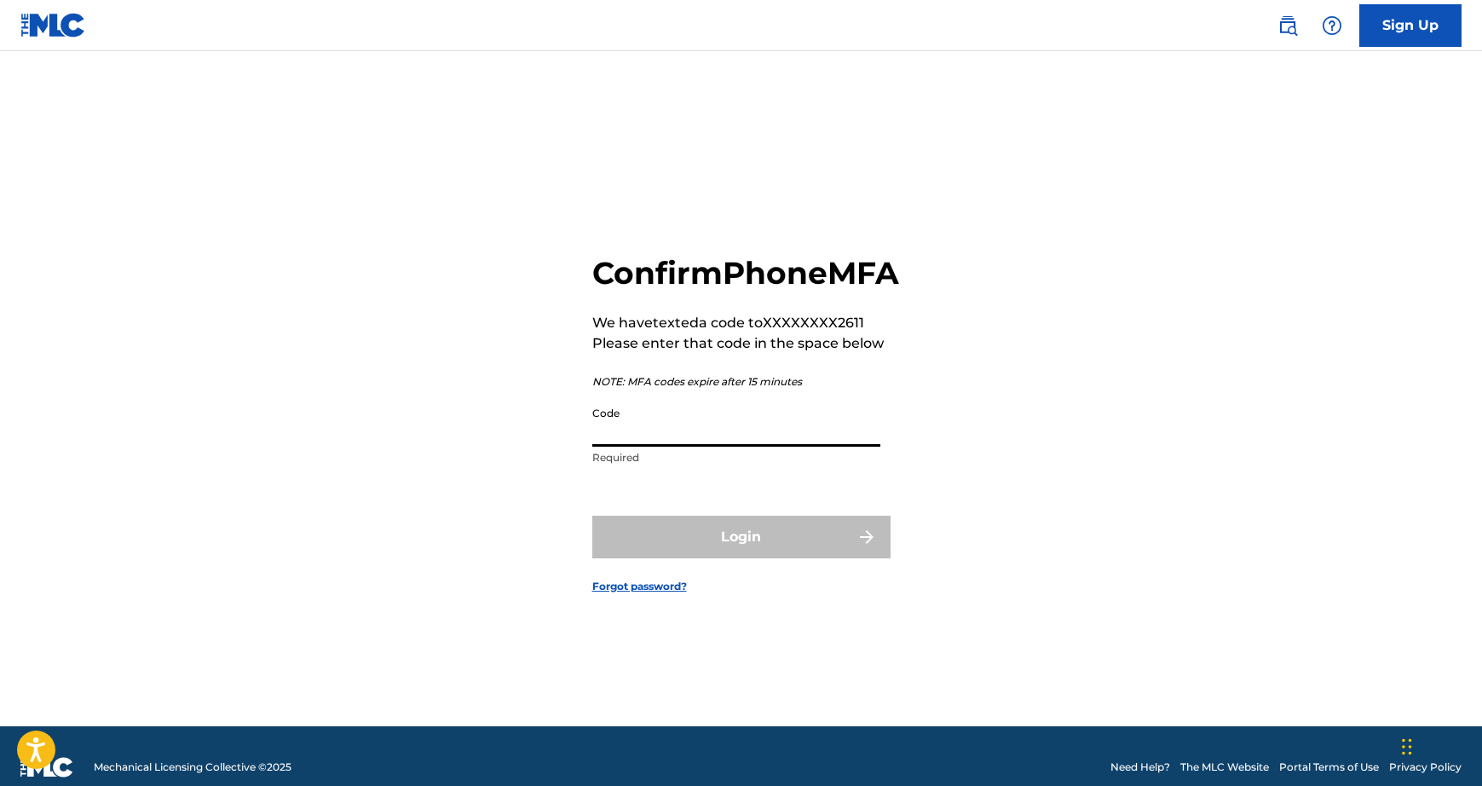
click at [710, 447] on input "Code" at bounding box center [736, 422] width 288 height 49
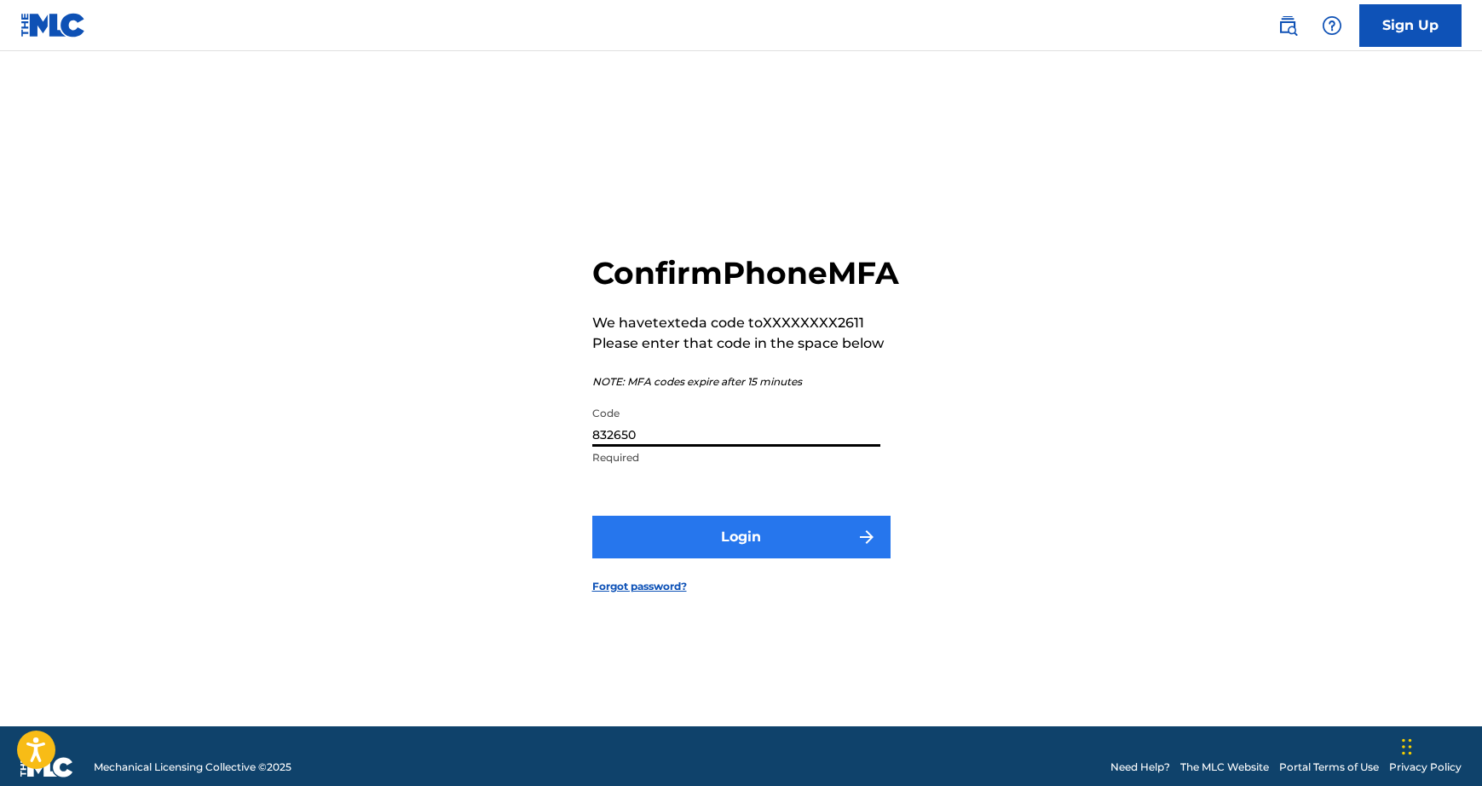
type input "832650"
click at [775, 558] on button "Login" at bounding box center [741, 537] width 298 height 43
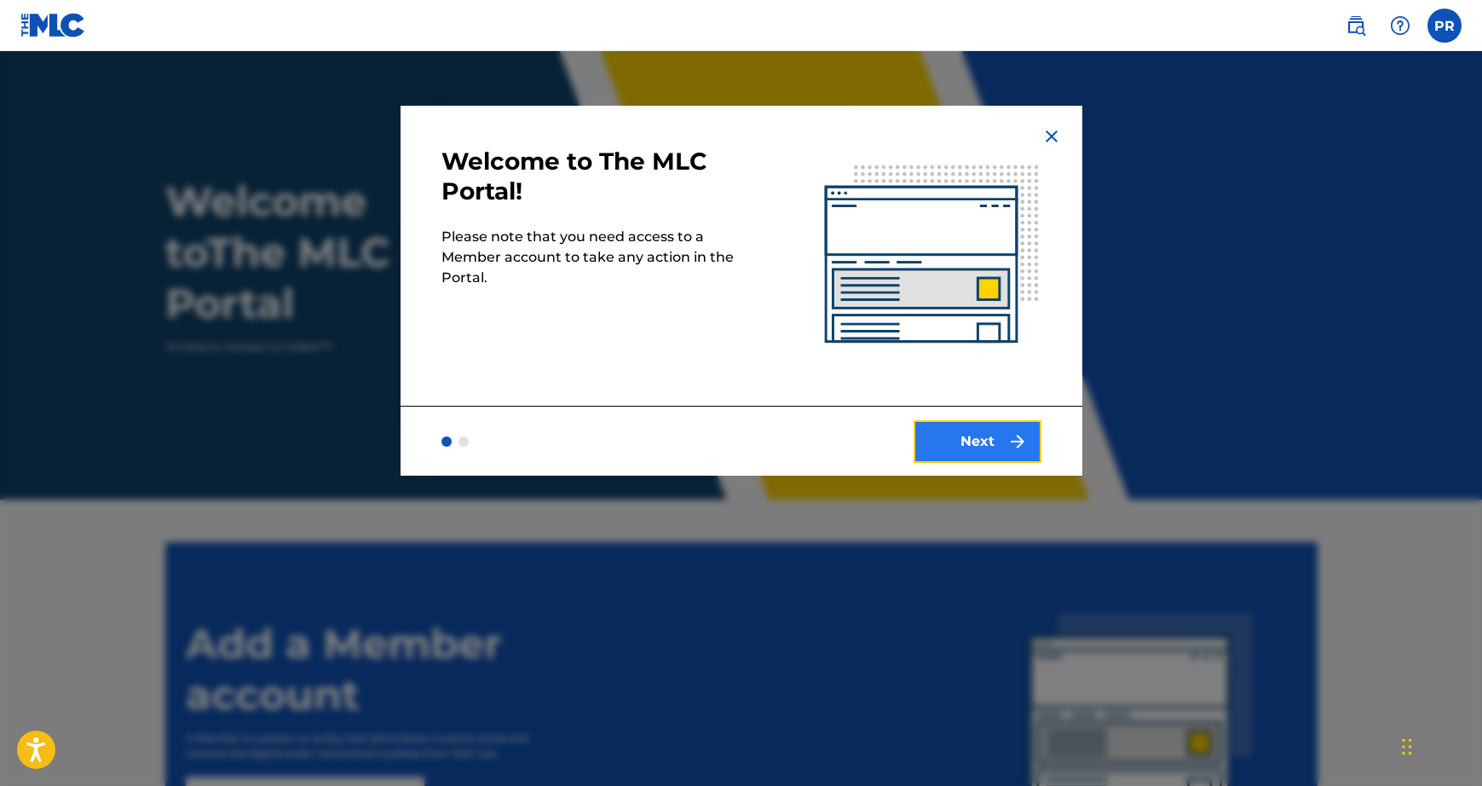
click at [976, 438] on button "Next" at bounding box center [978, 441] width 128 height 43
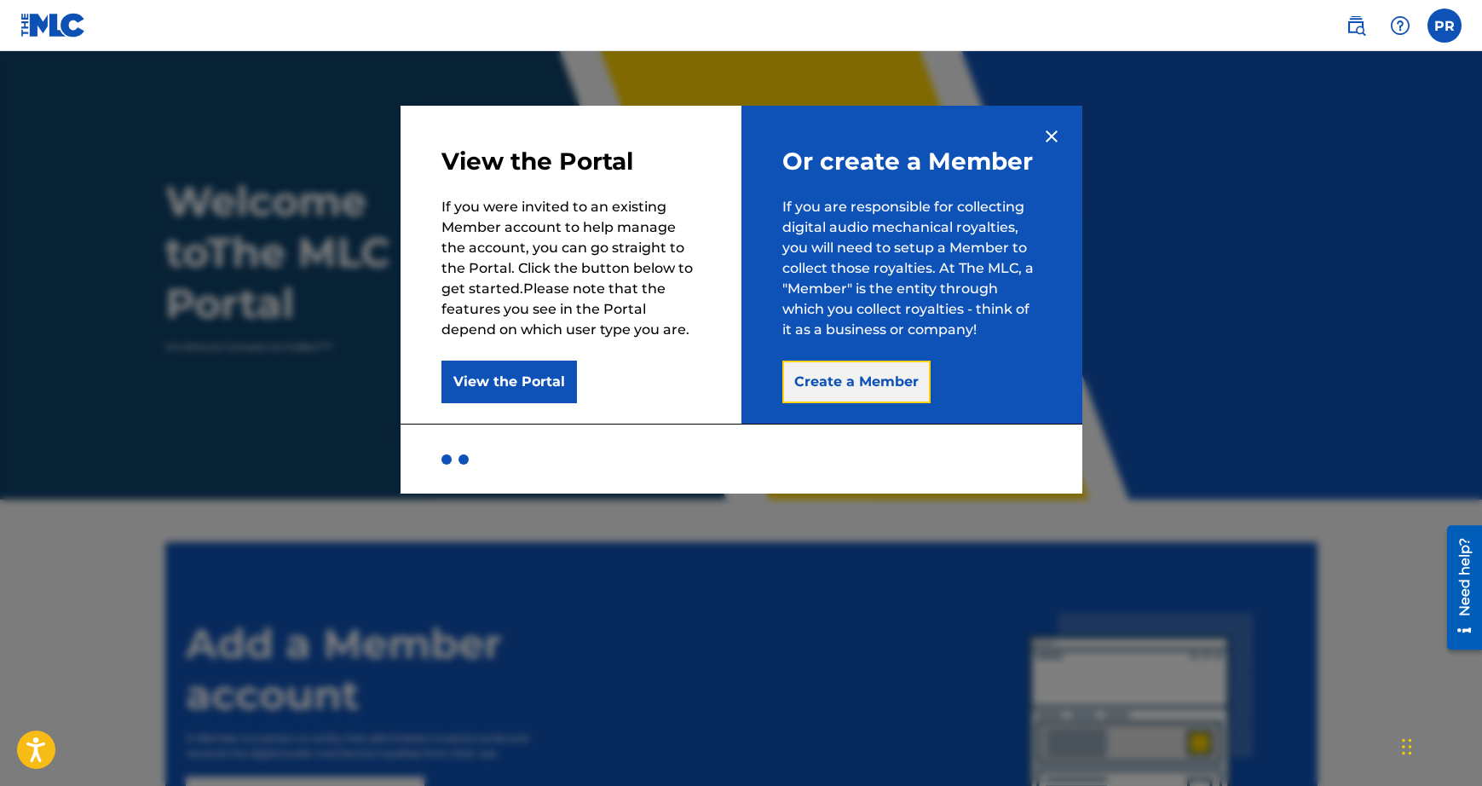
click at [913, 389] on button "Create a Member" at bounding box center [856, 381] width 148 height 43
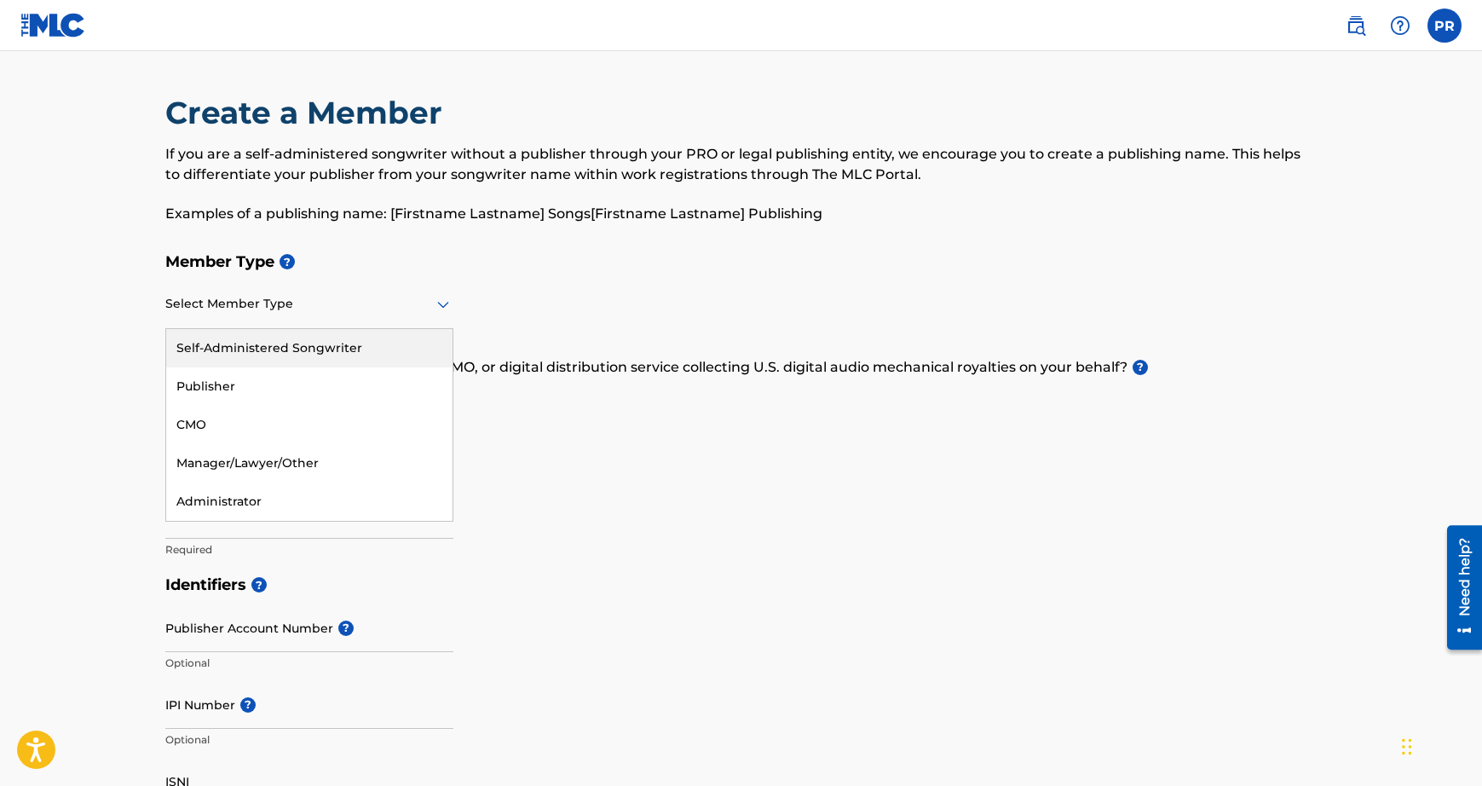
click at [375, 305] on div at bounding box center [309, 303] width 288 height 21
click at [377, 355] on div "Self-Administered Songwriter" at bounding box center [309, 348] width 286 height 38
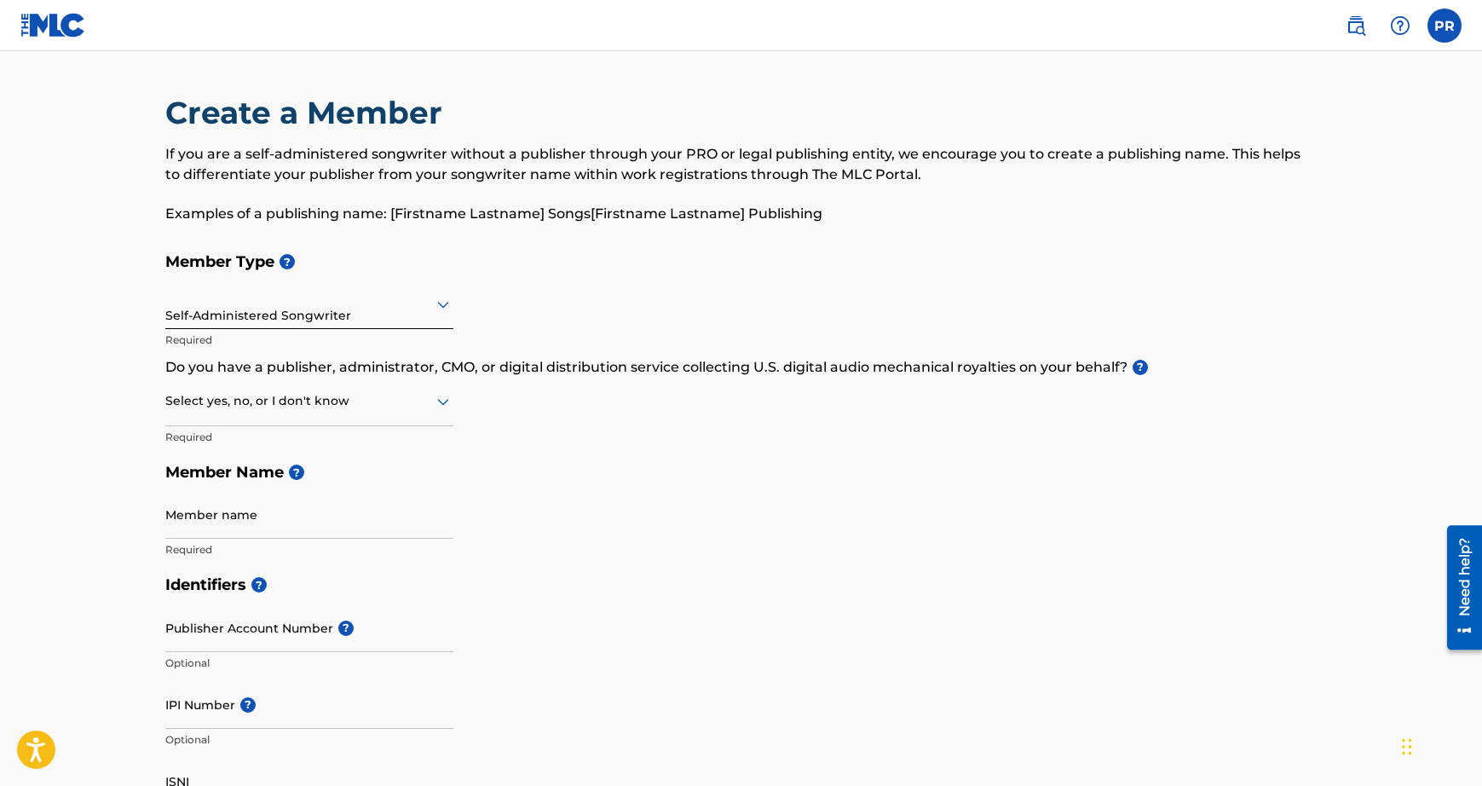
click at [370, 410] on div at bounding box center [309, 400] width 288 height 21
click at [323, 476] on div "No" at bounding box center [309, 483] width 286 height 38
click at [286, 510] on input "Member name" at bounding box center [309, 514] width 288 height 49
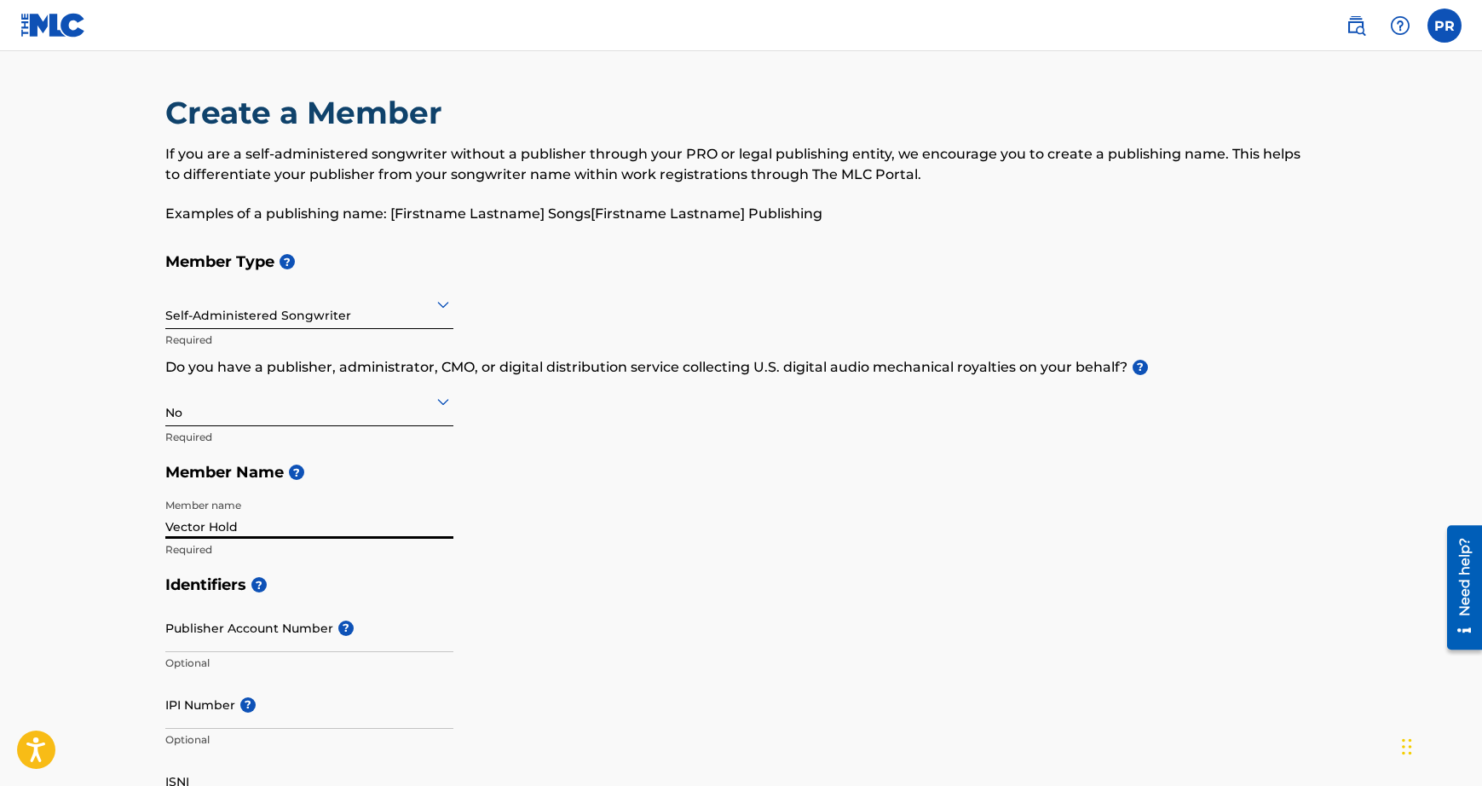
type input "Vector Hold"
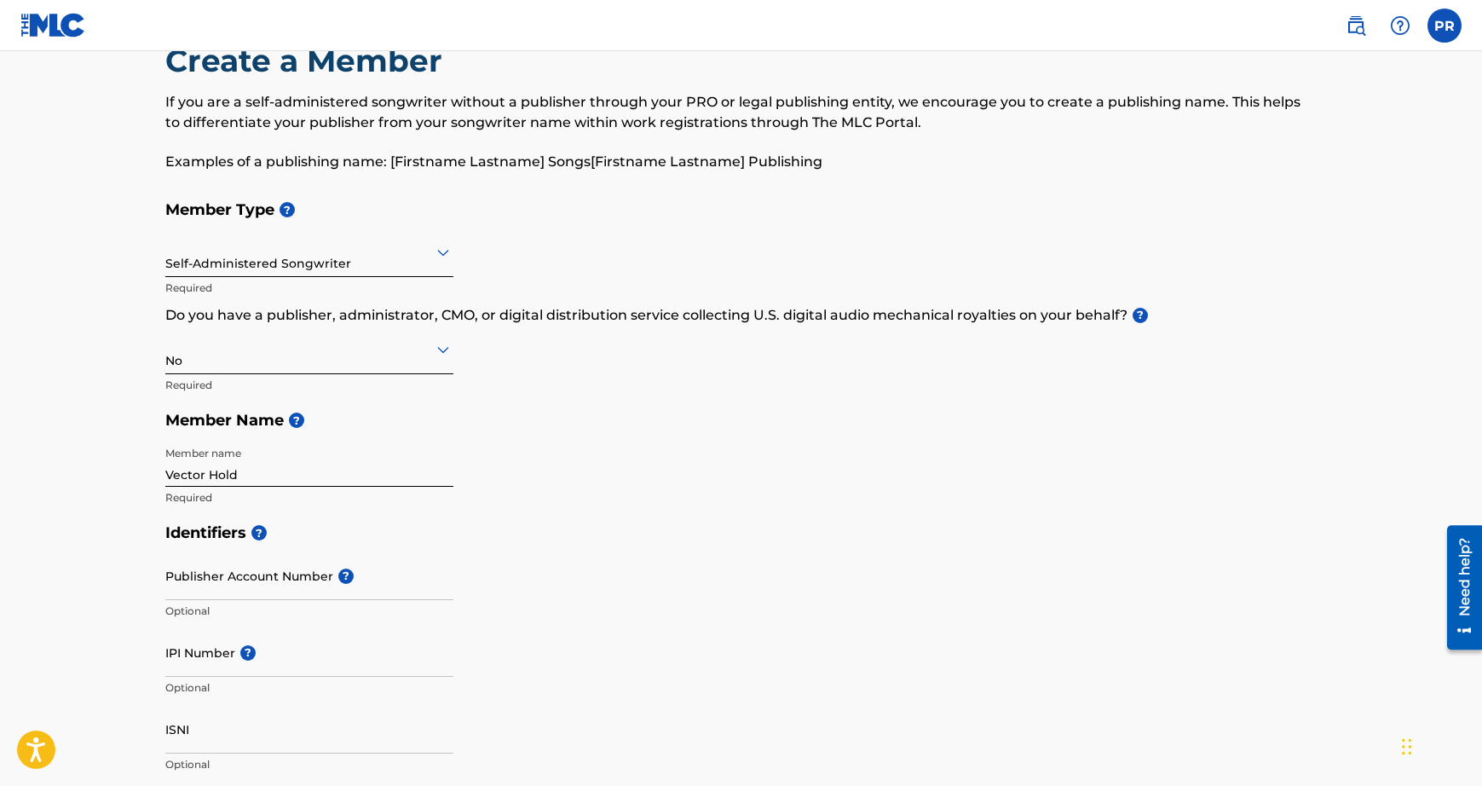
scroll to position [308, 0]
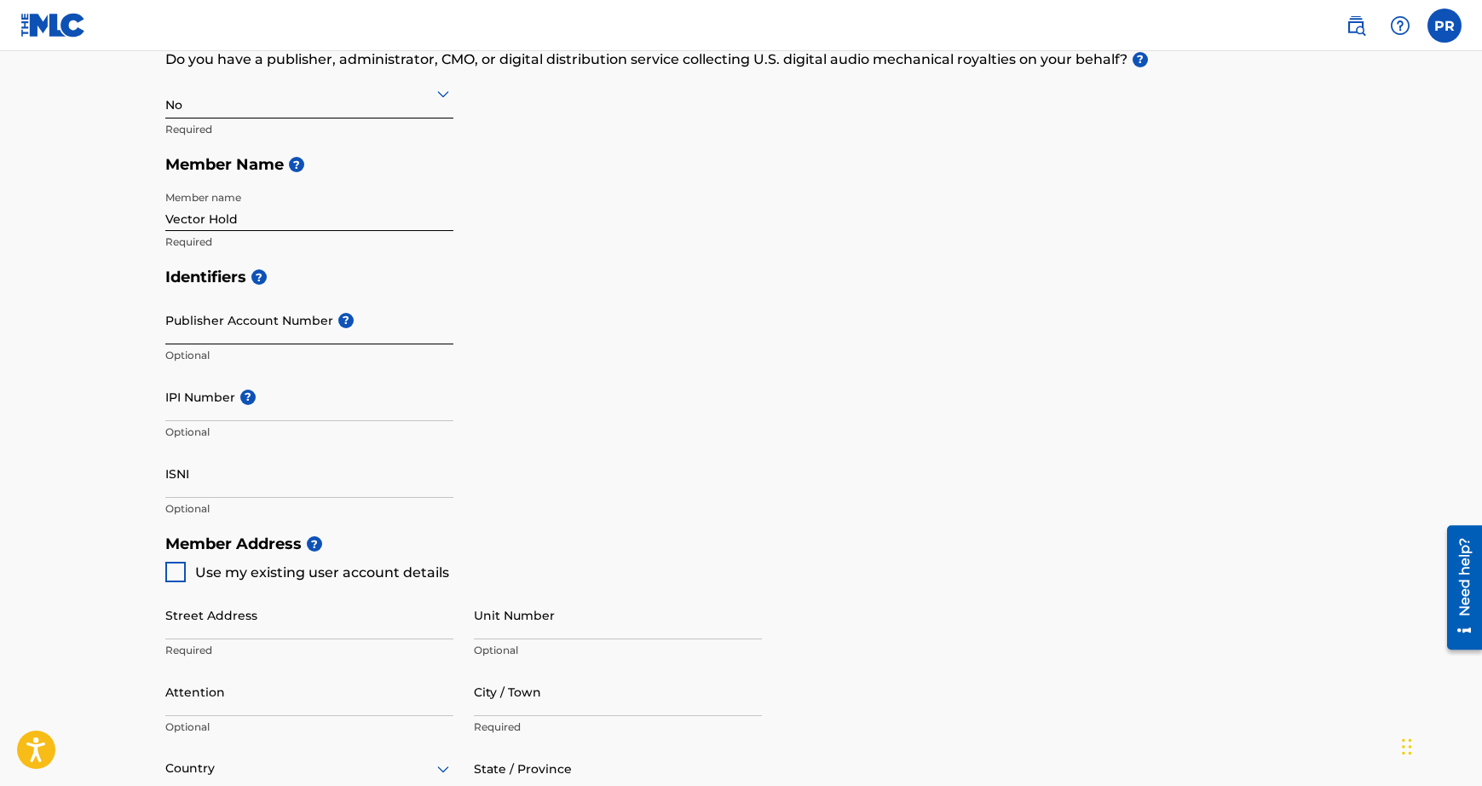
click at [199, 333] on input "Publisher Account Number ?" at bounding box center [309, 320] width 288 height 49
paste input "7979393"
type input "7979393"
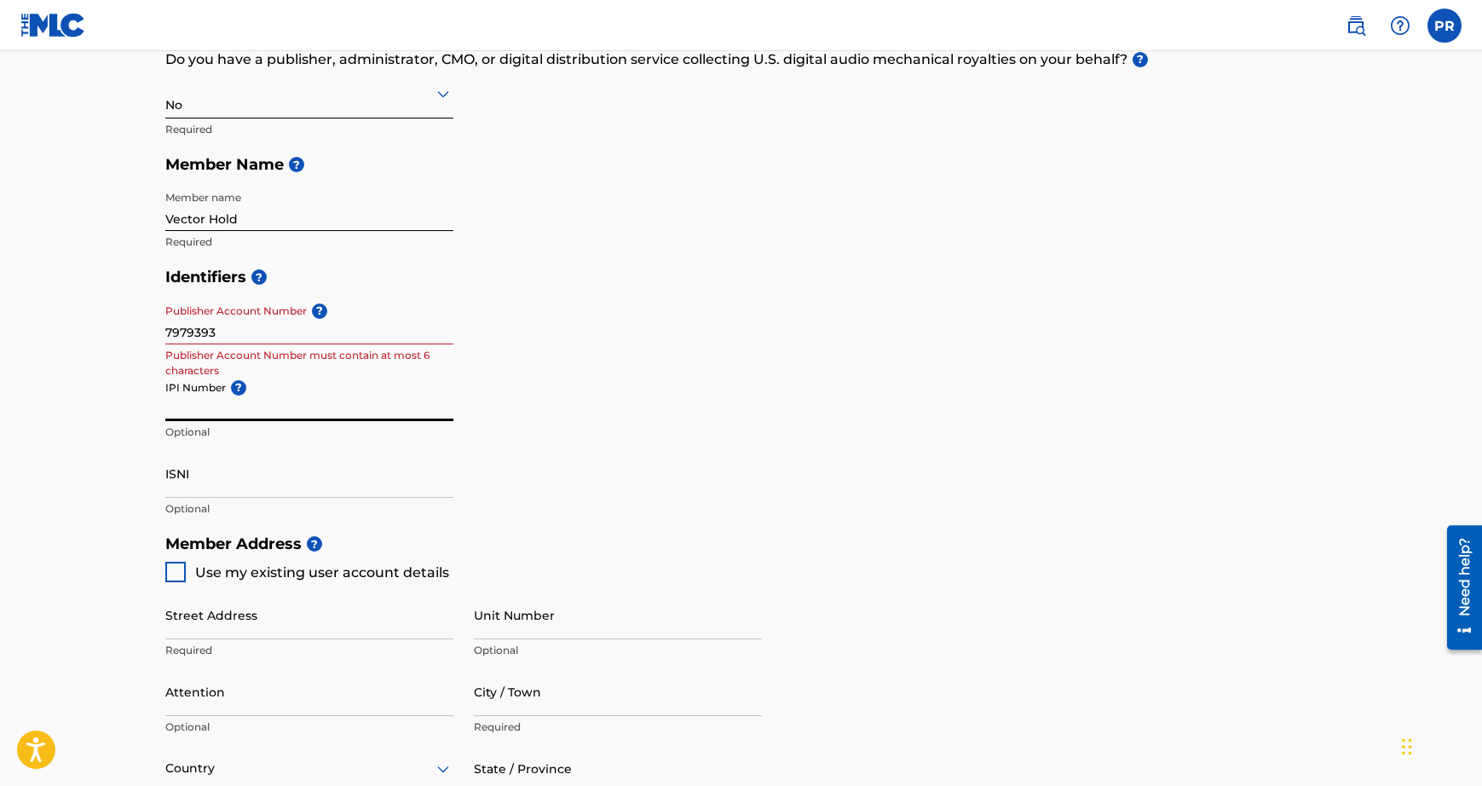
click at [348, 410] on input "IPI Number ?" at bounding box center [309, 396] width 288 height 49
drag, startPoint x: 284, startPoint y: 328, endPoint x: 60, endPoint y: 333, distance: 224.2
click at [60, 333] on main "Create a Member If you are a self-administered songwriter without a publisher t…" at bounding box center [741, 508] width 1482 height 1530
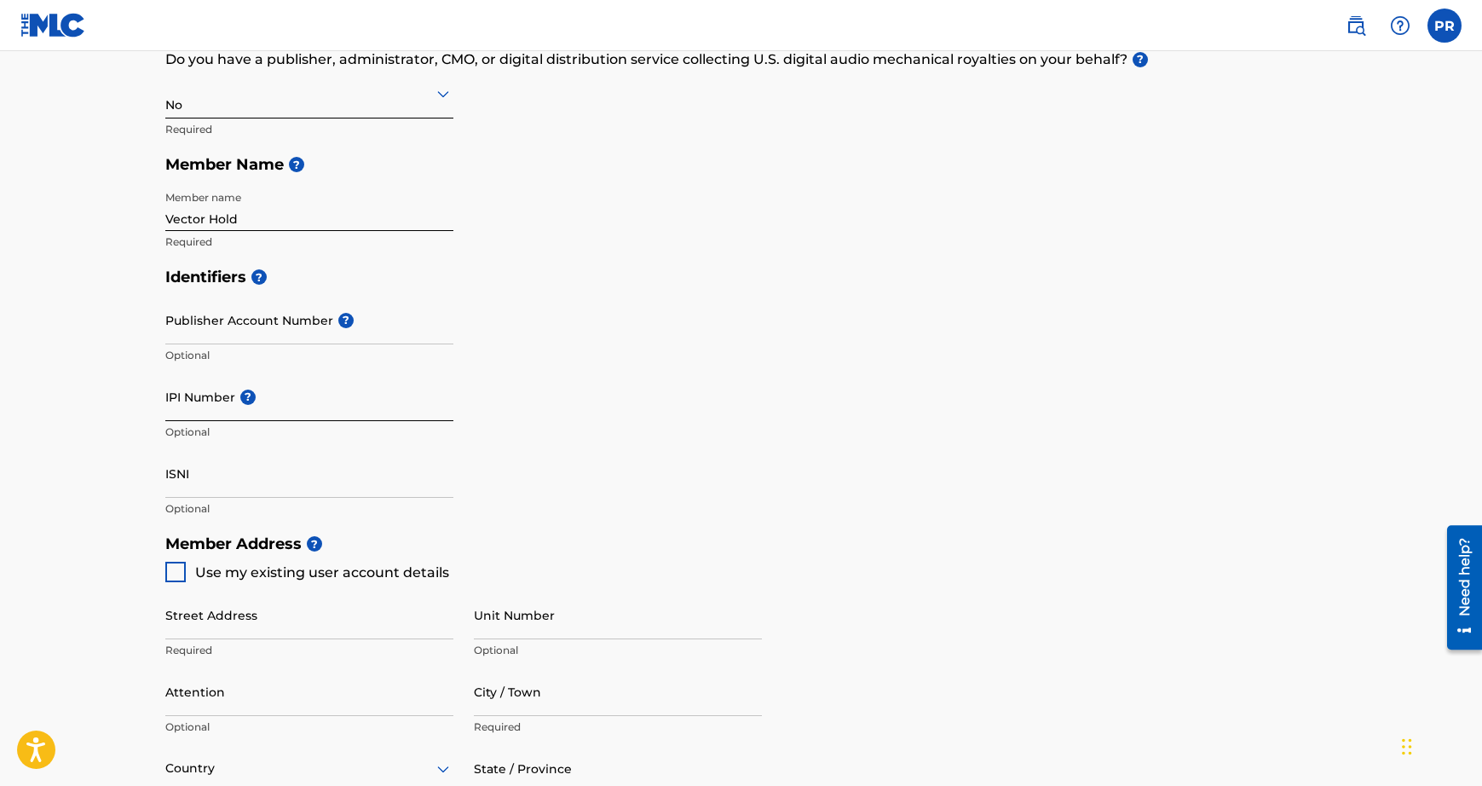
paste input "1312325109"
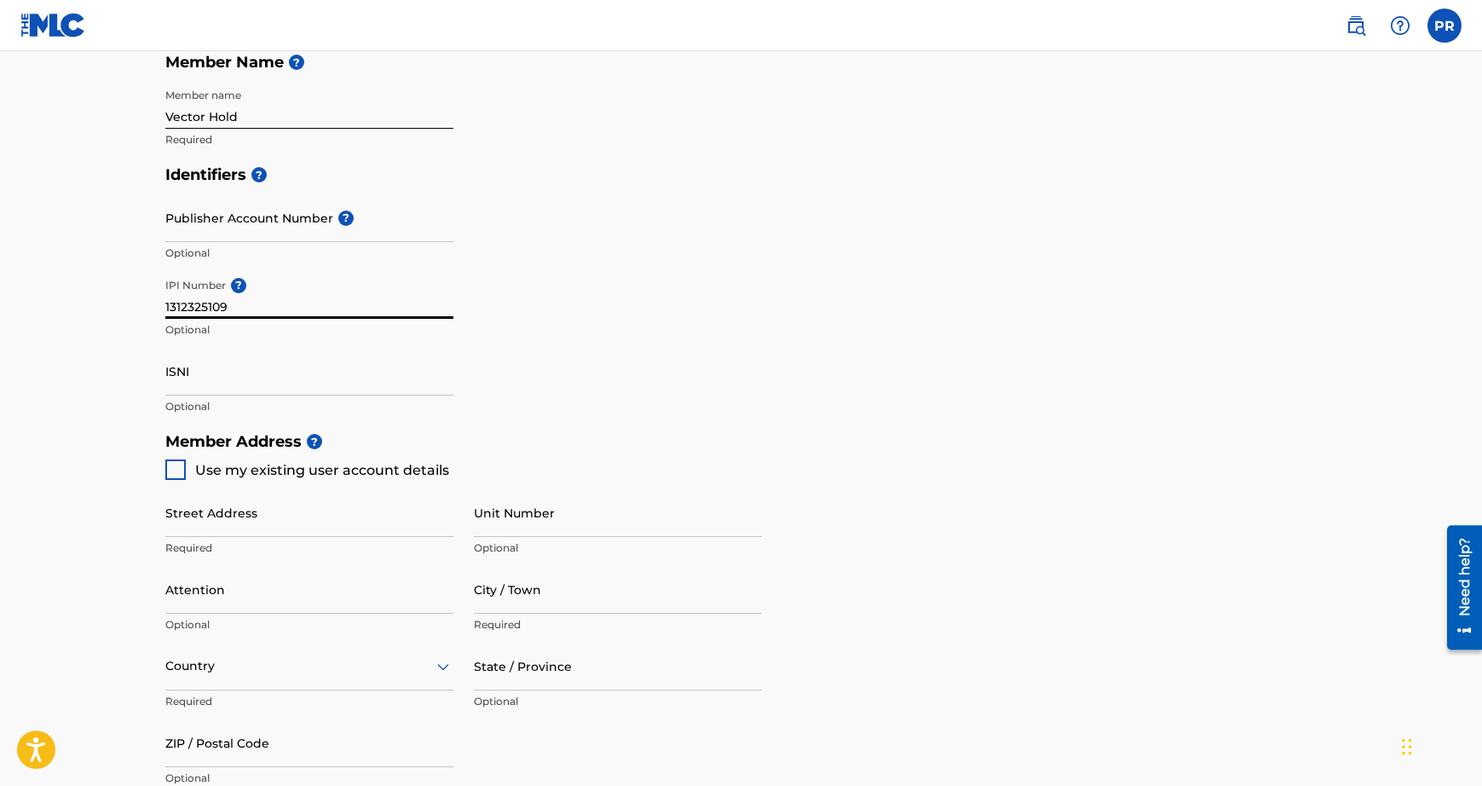
scroll to position [643, 0]
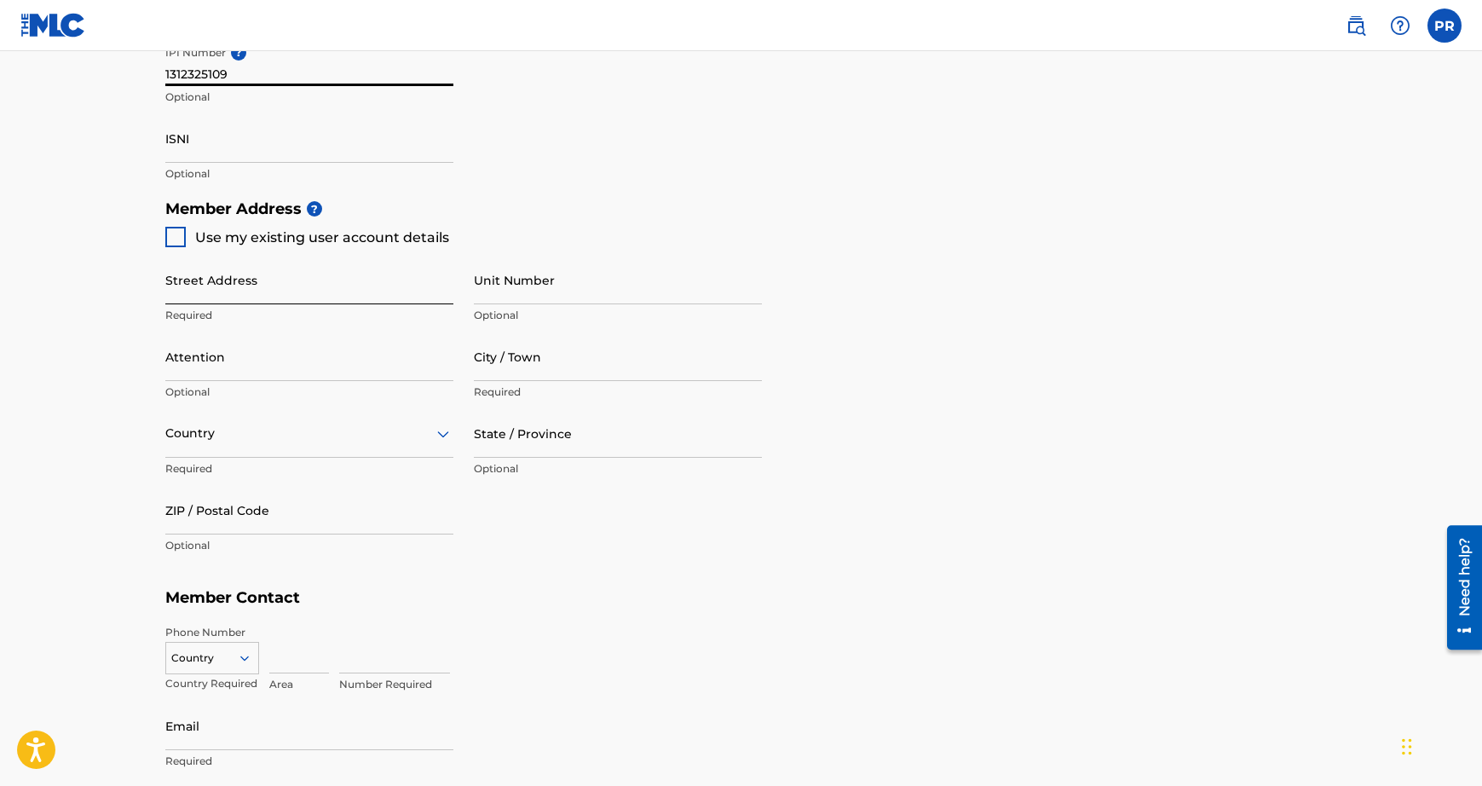
type input "1312325109"
click at [337, 297] on input "Street Address" at bounding box center [309, 280] width 288 height 49
click at [178, 230] on div at bounding box center [175, 237] width 20 height 20
type input "[STREET_ADDRESS][PERSON_NAME]"
type input "[GEOGRAPHIC_DATA]"
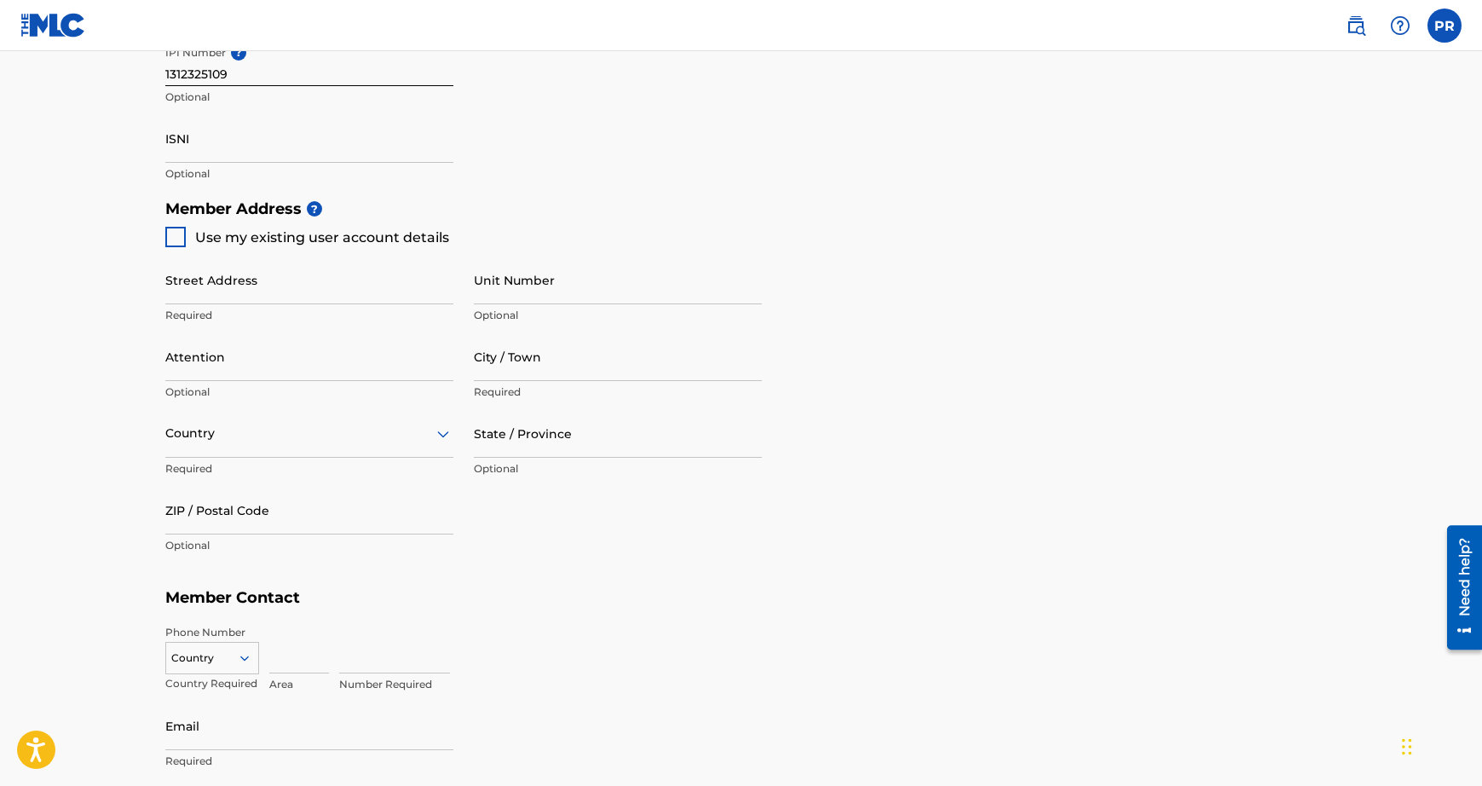
type input "98144"
type input "408"
type input "4692611"
type input "[EMAIL_ADDRESS][DOMAIN_NAME]"
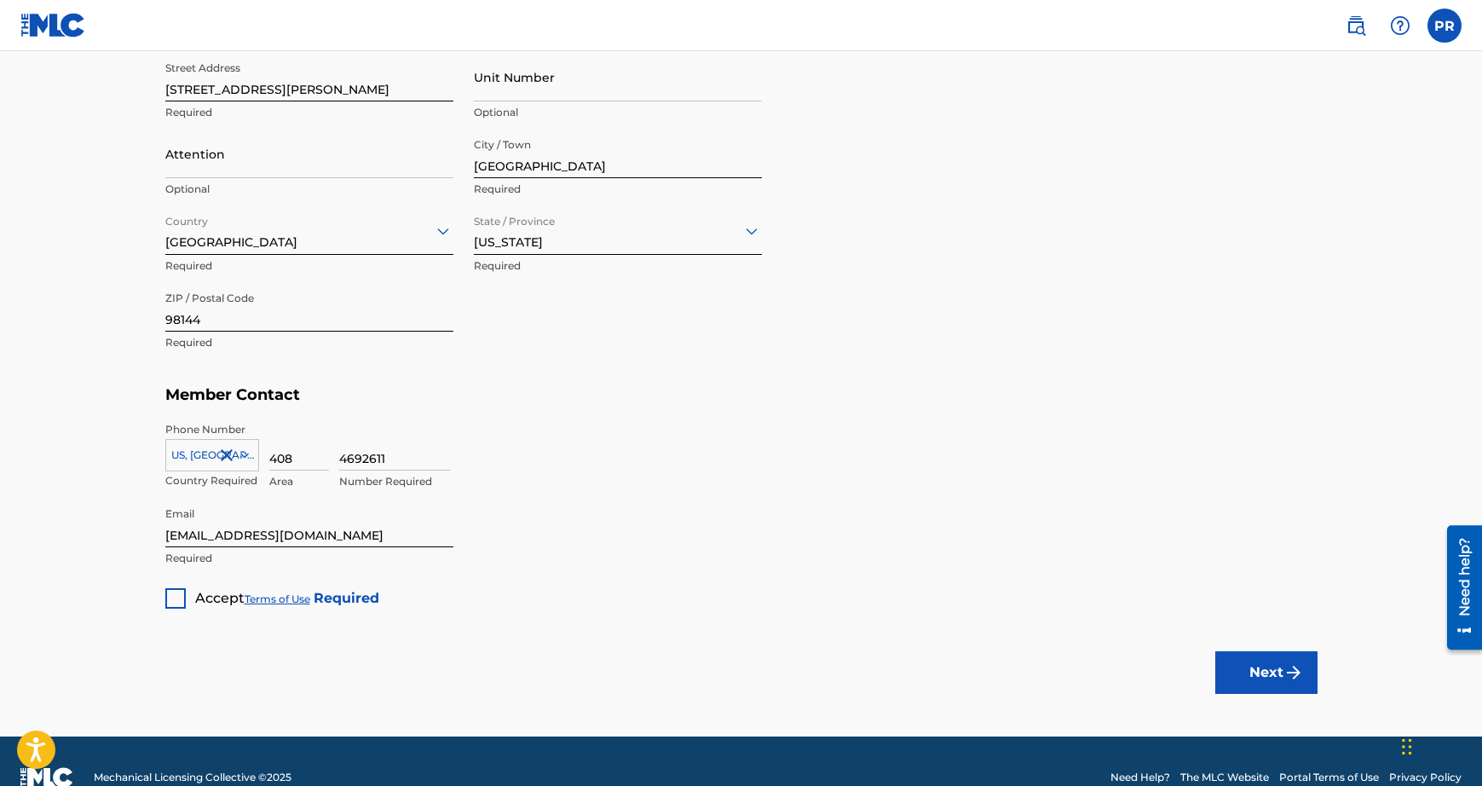
scroll to position [878, 0]
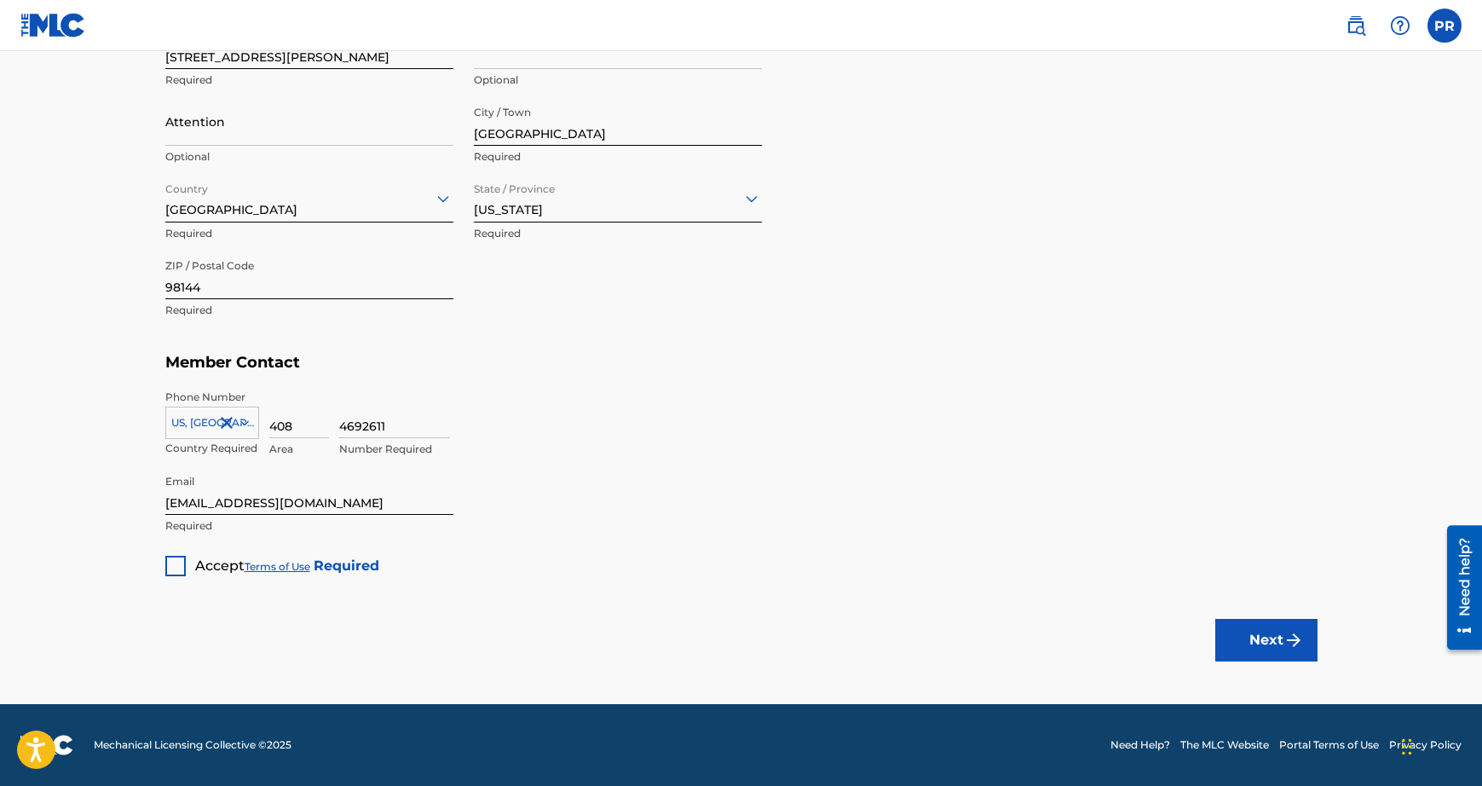
click at [176, 557] on div at bounding box center [175, 566] width 20 height 20
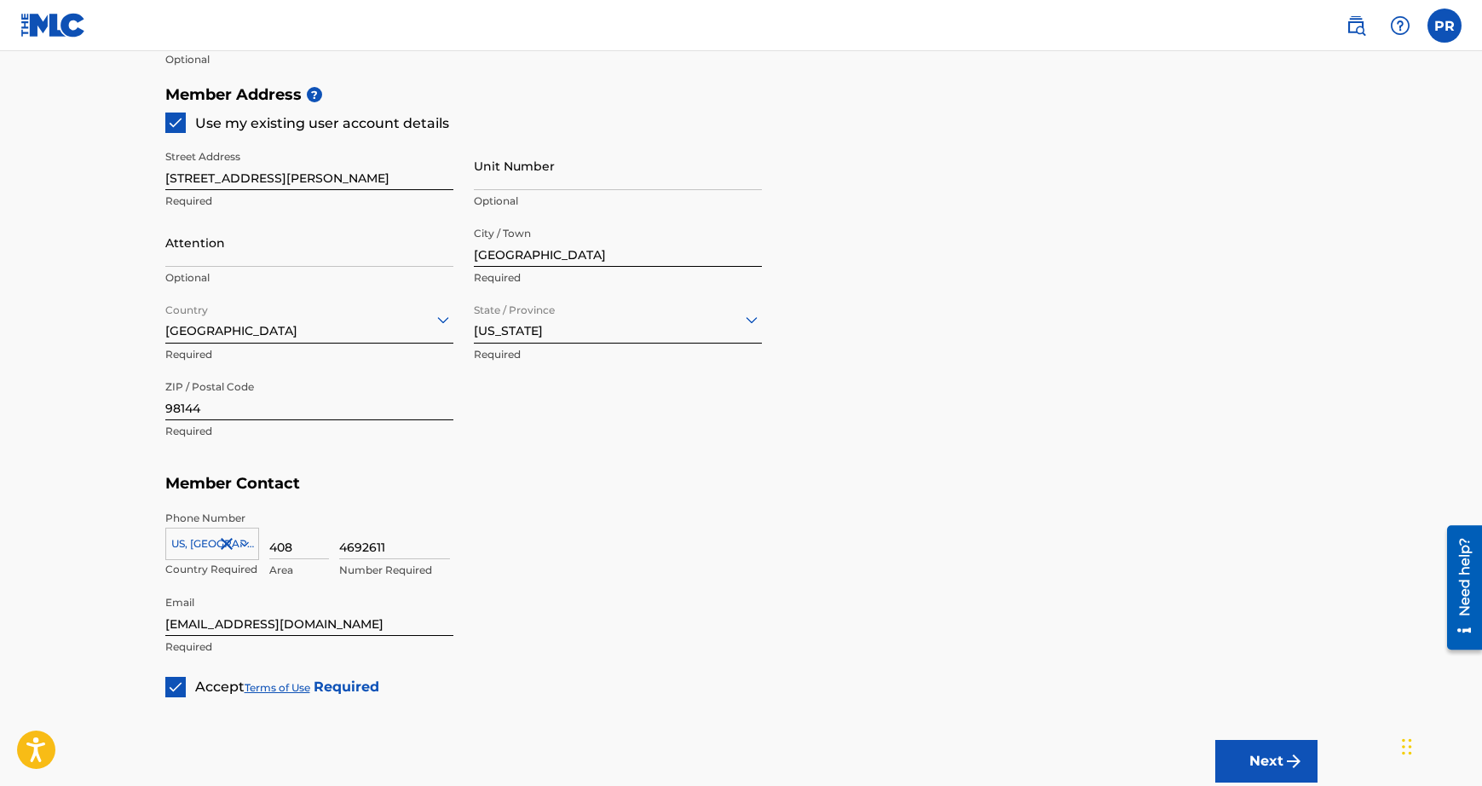
scroll to position [800, 0]
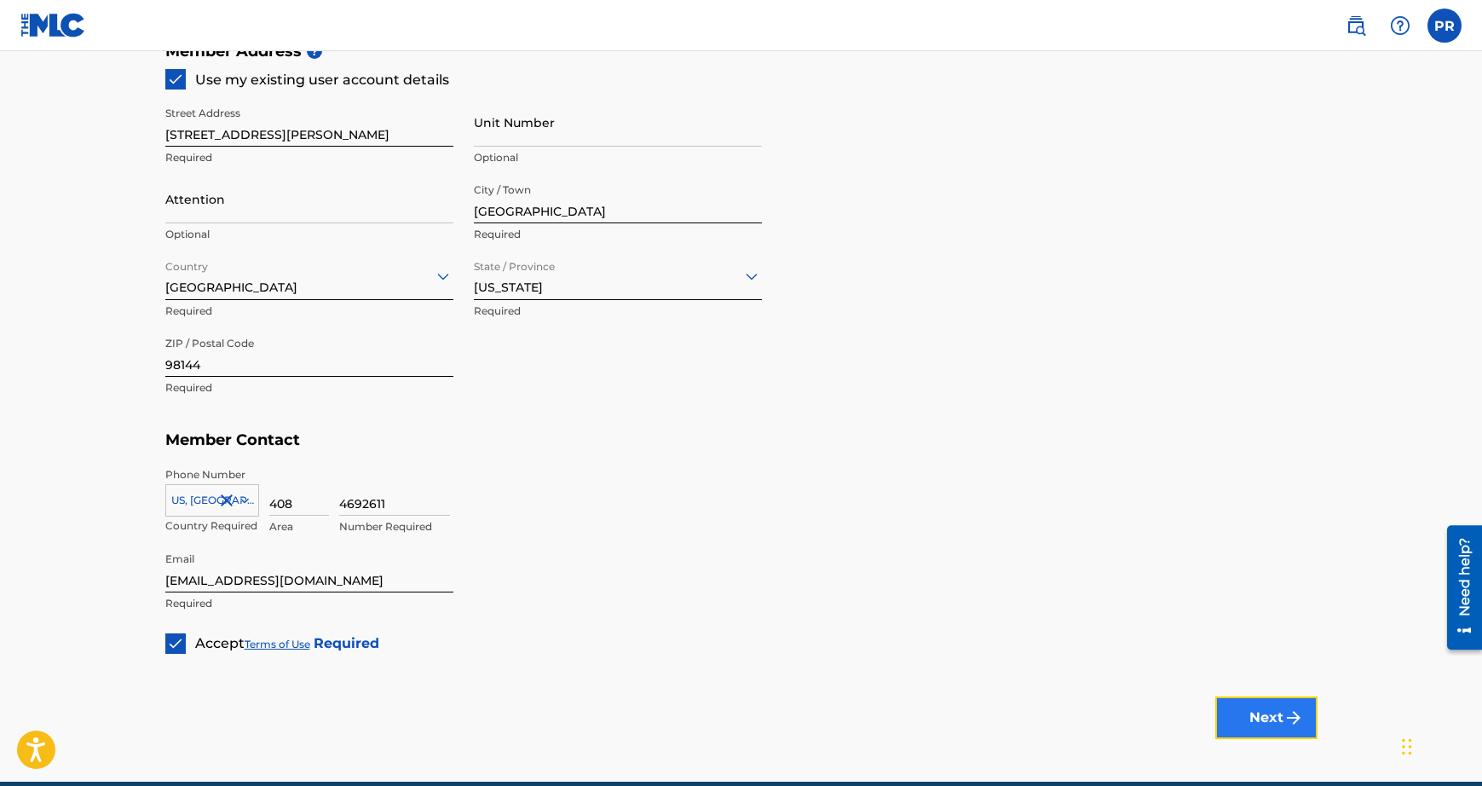
click at [1239, 709] on button "Next" at bounding box center [1266, 717] width 102 height 43
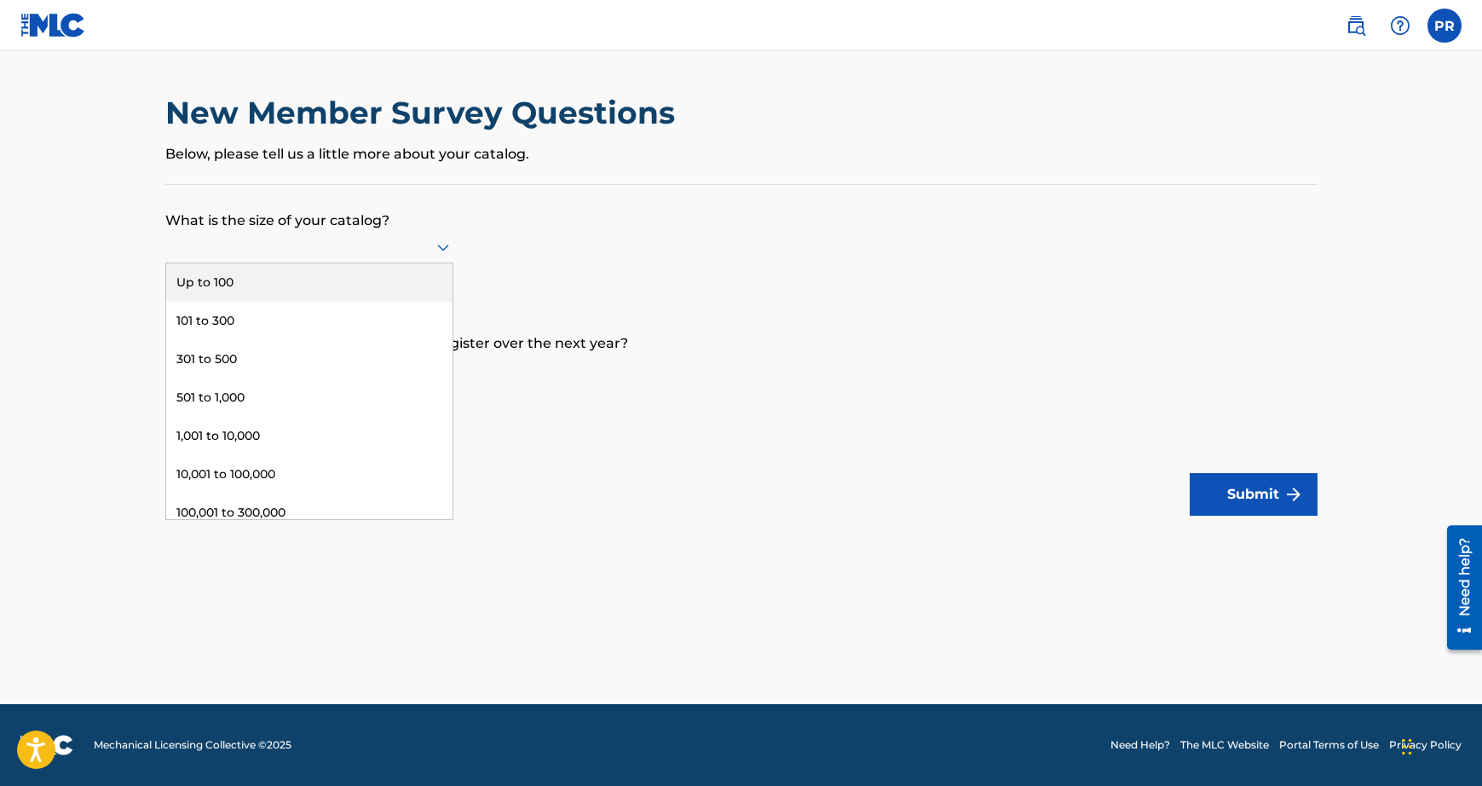
click at [423, 236] on div at bounding box center [309, 246] width 288 height 21
click at [378, 272] on div "Up to 100" at bounding box center [309, 282] width 286 height 38
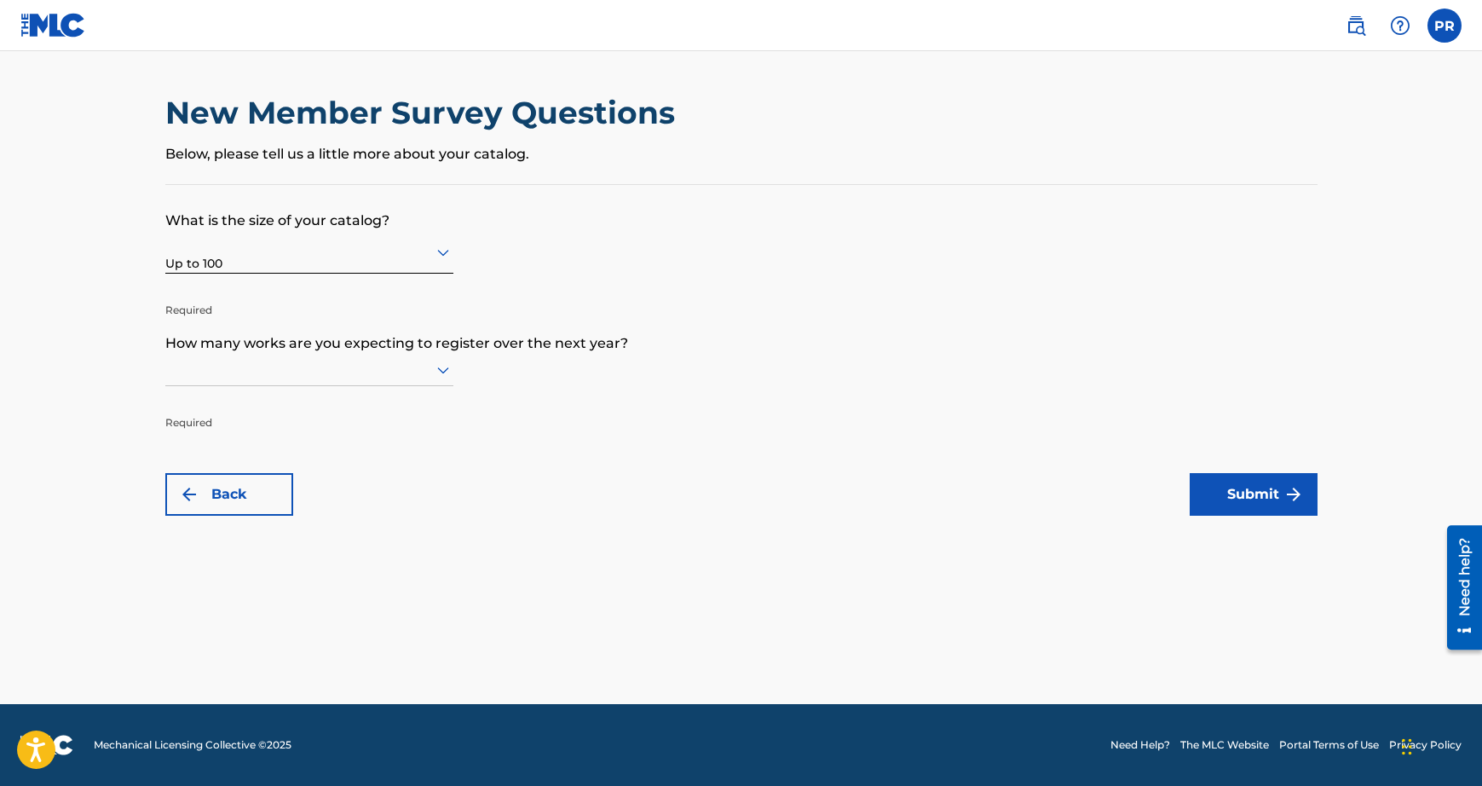
click at [435, 365] on icon at bounding box center [443, 370] width 20 height 20
click at [389, 383] on div at bounding box center [309, 370] width 288 height 32
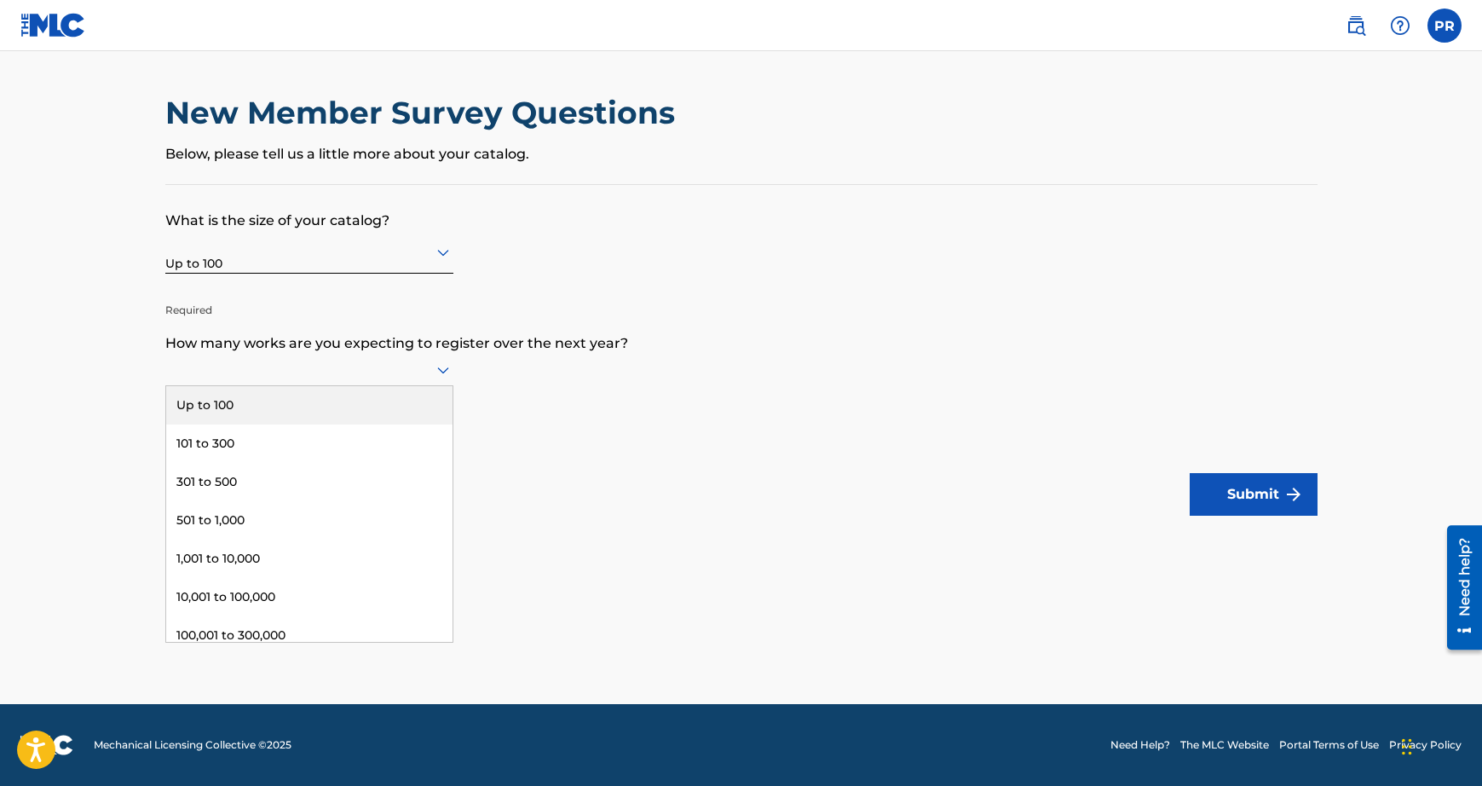
click at [416, 372] on div at bounding box center [309, 369] width 288 height 21
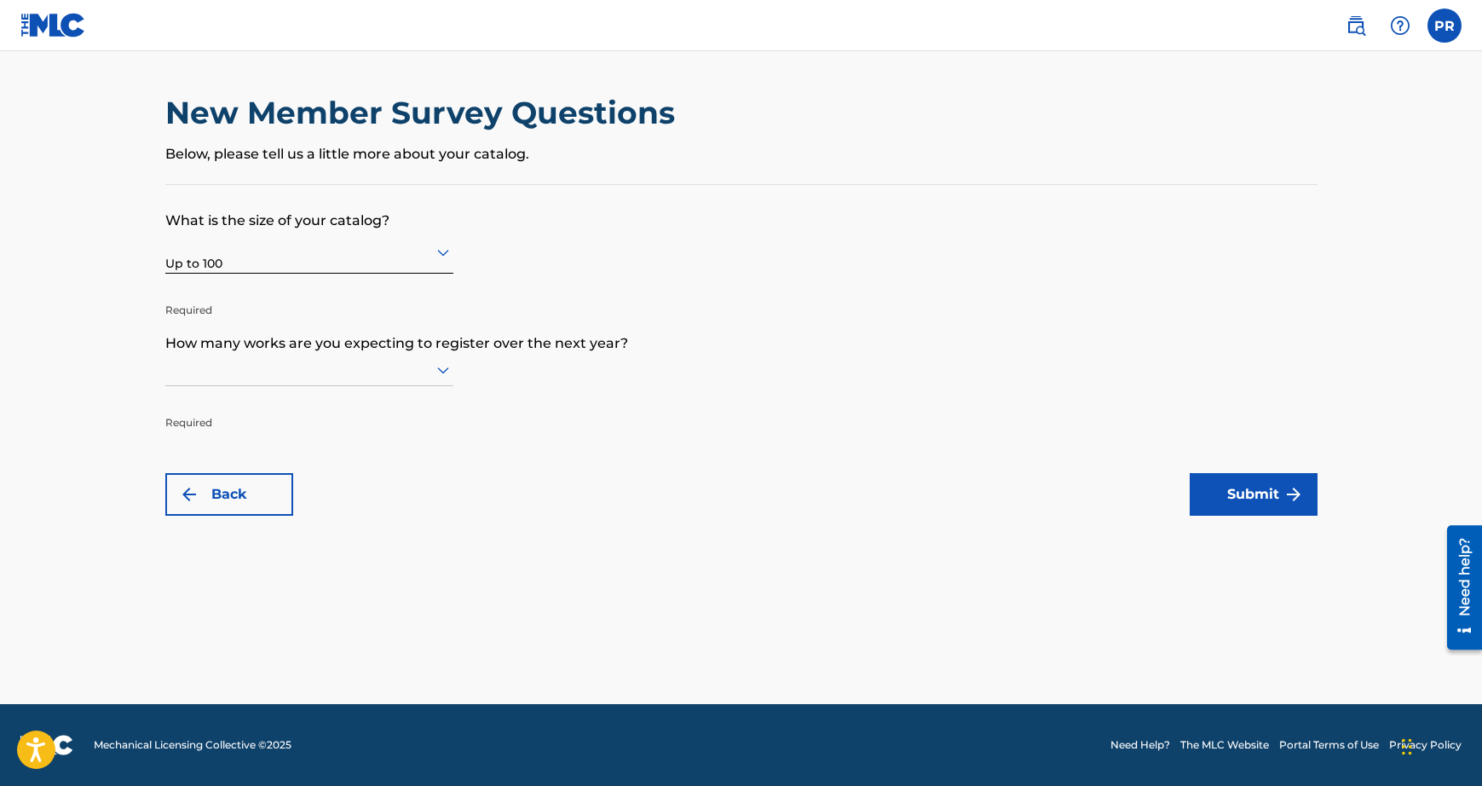
click at [412, 372] on div at bounding box center [309, 369] width 288 height 21
click at [1242, 504] on button "Submit" at bounding box center [1254, 494] width 128 height 43
click at [1251, 488] on button "Submit" at bounding box center [1254, 494] width 128 height 43
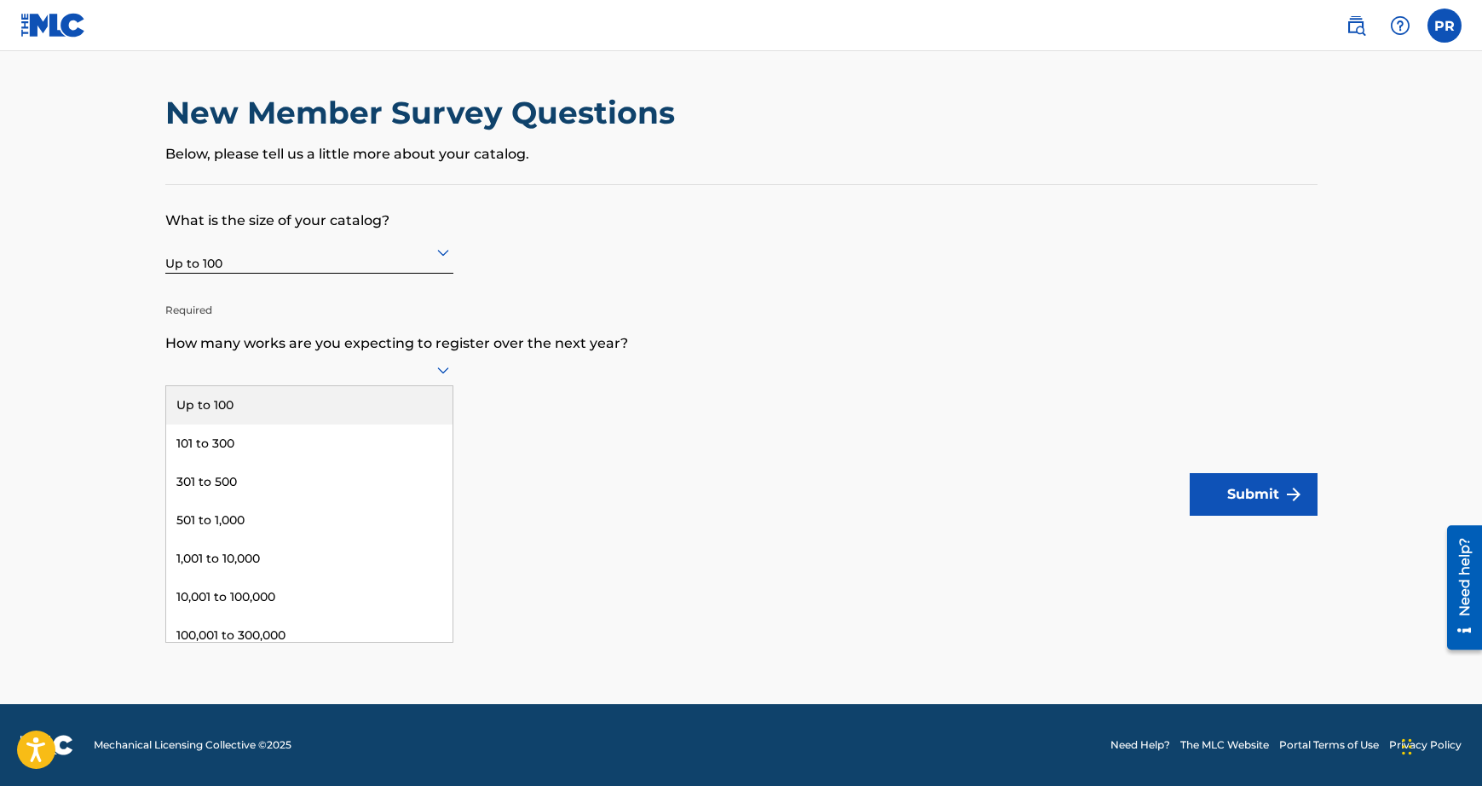
click at [356, 365] on div at bounding box center [309, 369] width 288 height 21
click at [331, 400] on div "Up to 100" at bounding box center [309, 405] width 286 height 38
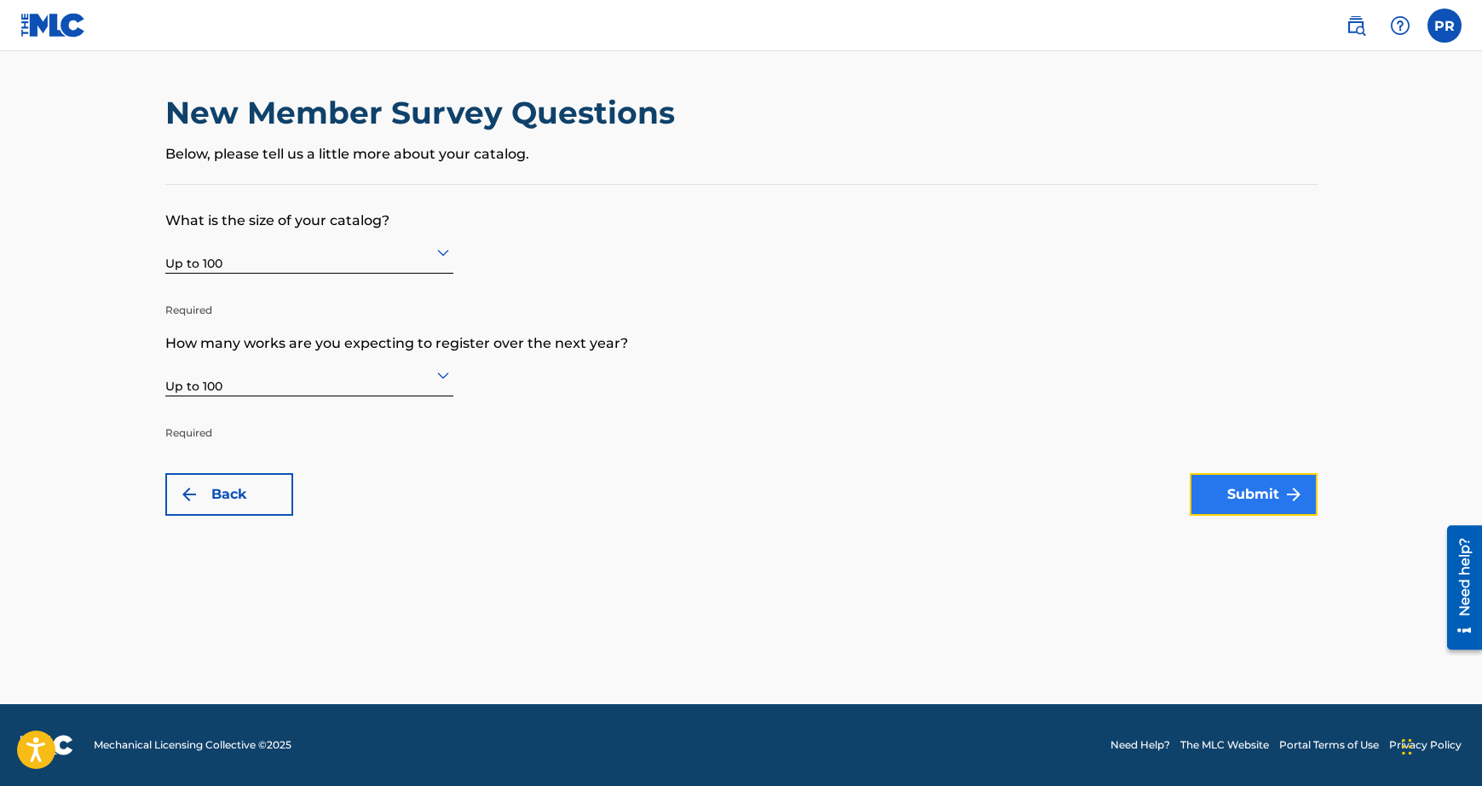
click at [1283, 485] on img "submit" at bounding box center [1293, 494] width 20 height 20
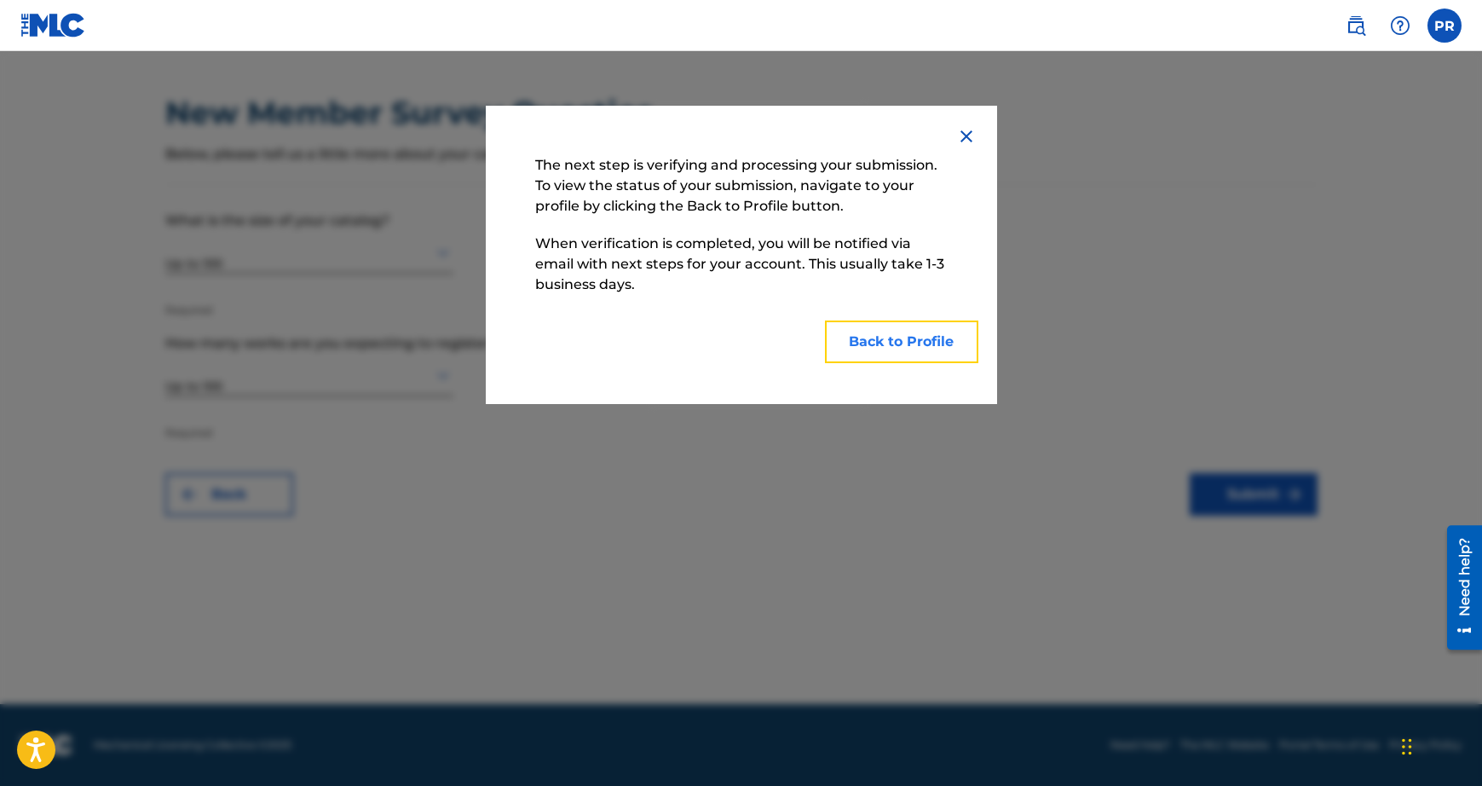
click at [934, 334] on button "Back to Profile" at bounding box center [901, 341] width 153 height 43
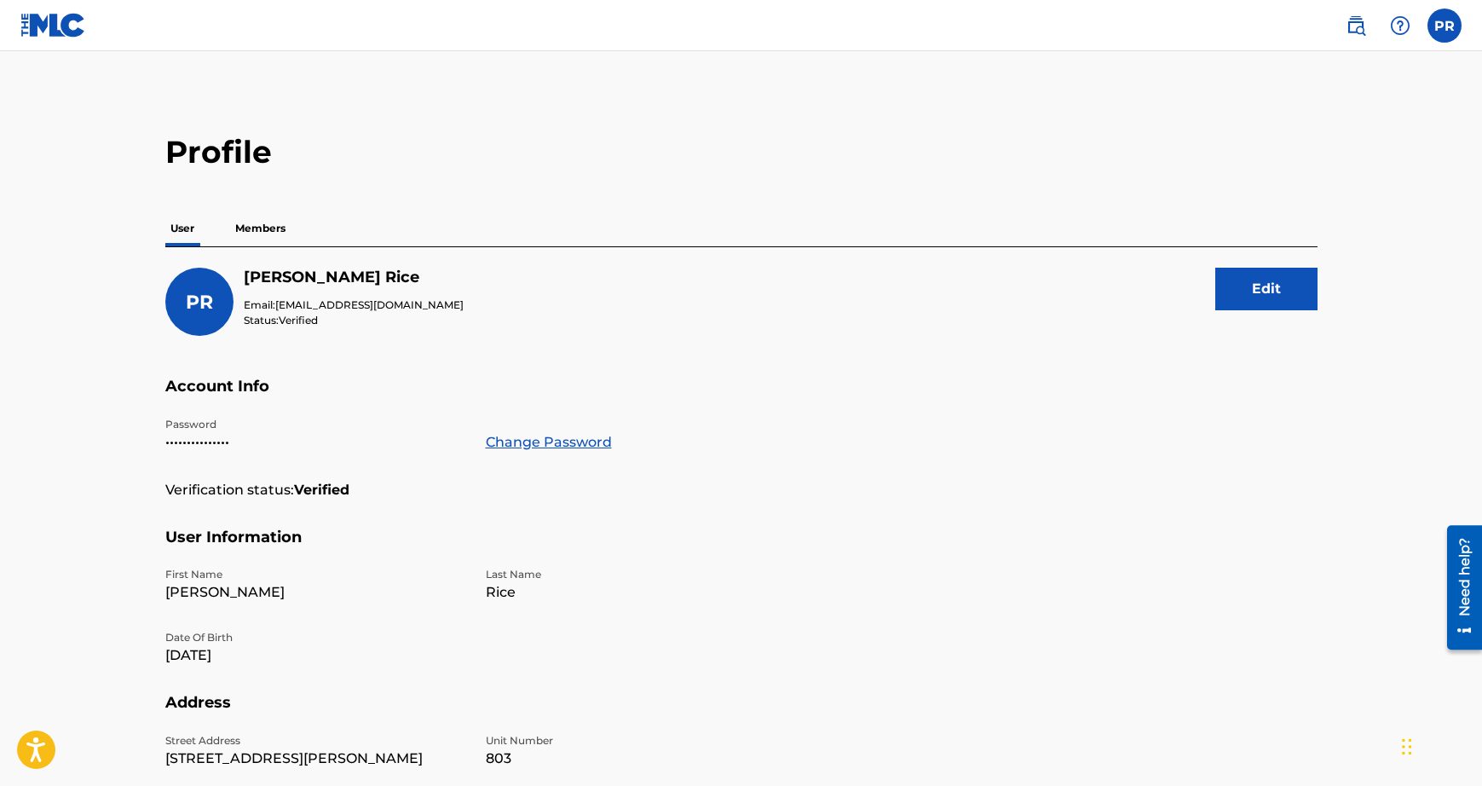
click at [239, 223] on p "Members" at bounding box center [260, 228] width 61 height 36
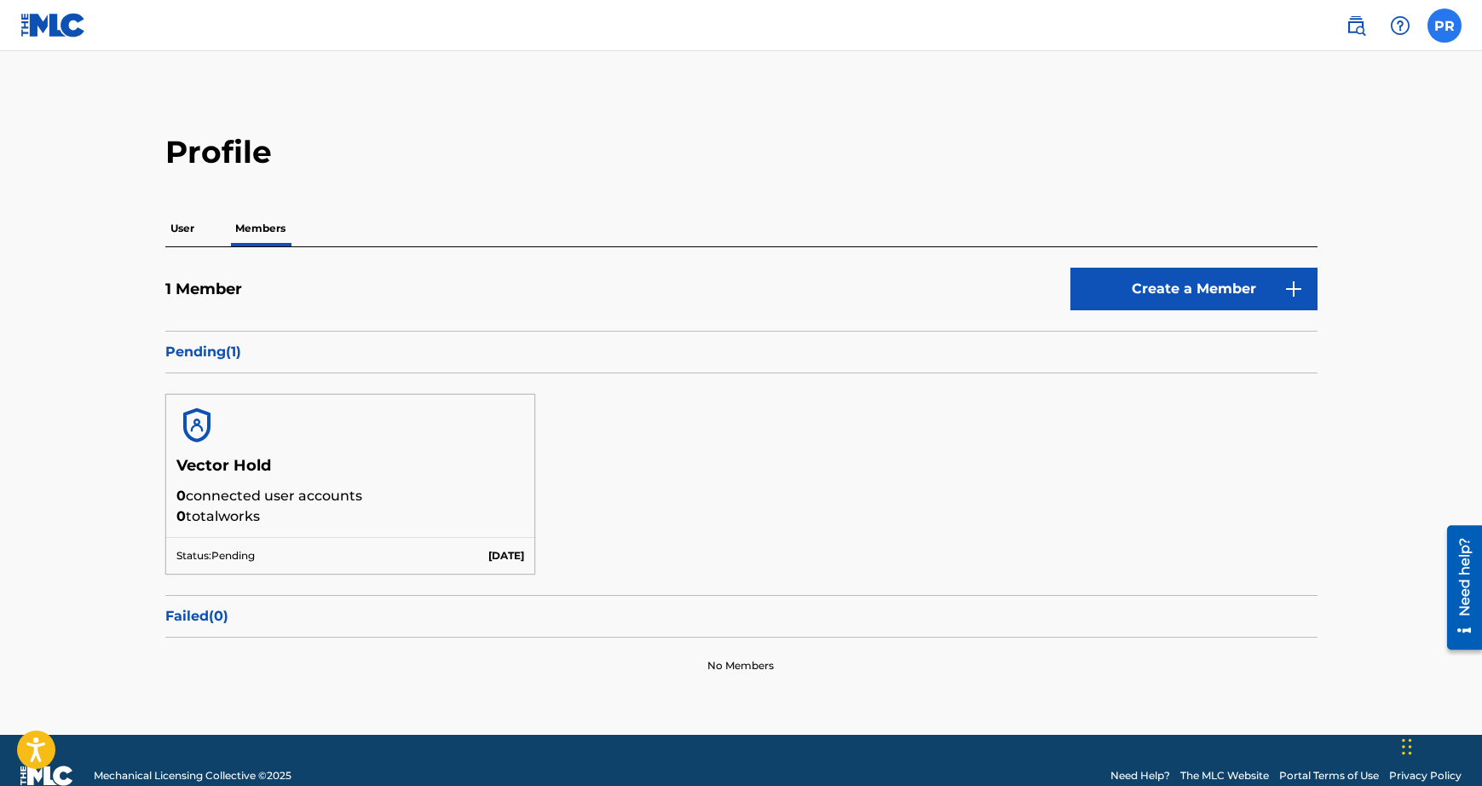
click at [1450, 20] on label at bounding box center [1444, 26] width 34 height 34
click at [1444, 26] on input "PR Peter Rice djpetenice@yahoo.com Notification Preferences Profile Log out" at bounding box center [1444, 26] width 0 height 0
click at [1365, 29] on img at bounding box center [1356, 25] width 20 height 20
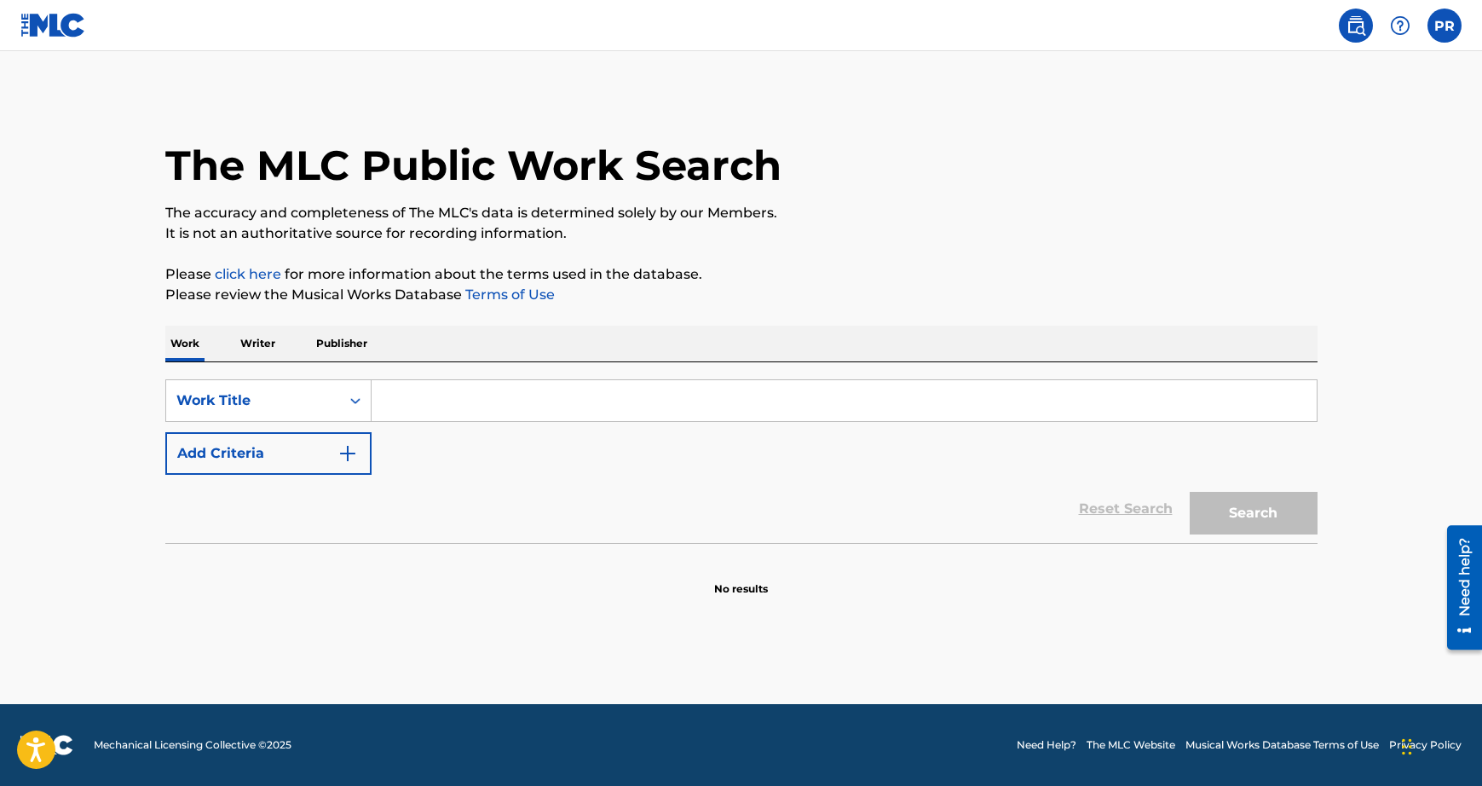
click at [682, 387] on input "Search Form" at bounding box center [844, 400] width 945 height 41
click at [320, 343] on p "Publisher" at bounding box center [341, 344] width 61 height 36
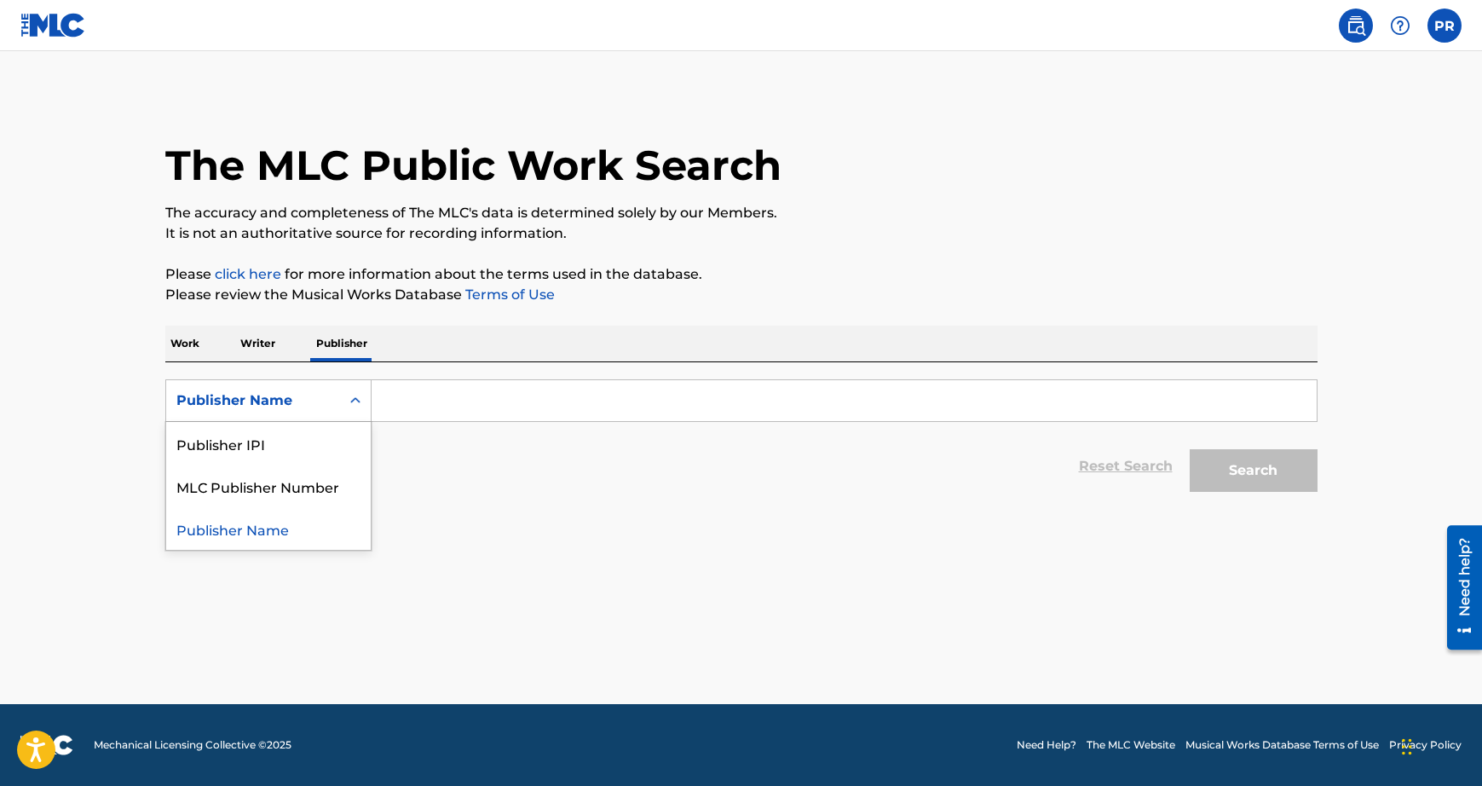
click at [337, 388] on div "Publisher Name" at bounding box center [253, 400] width 174 height 32
click at [280, 343] on div "Work Writer Publisher" at bounding box center [741, 344] width 1152 height 36
click at [274, 342] on p "Writer" at bounding box center [257, 344] width 45 height 36
click at [453, 400] on input "Search Form" at bounding box center [844, 400] width 945 height 41
type input "c"
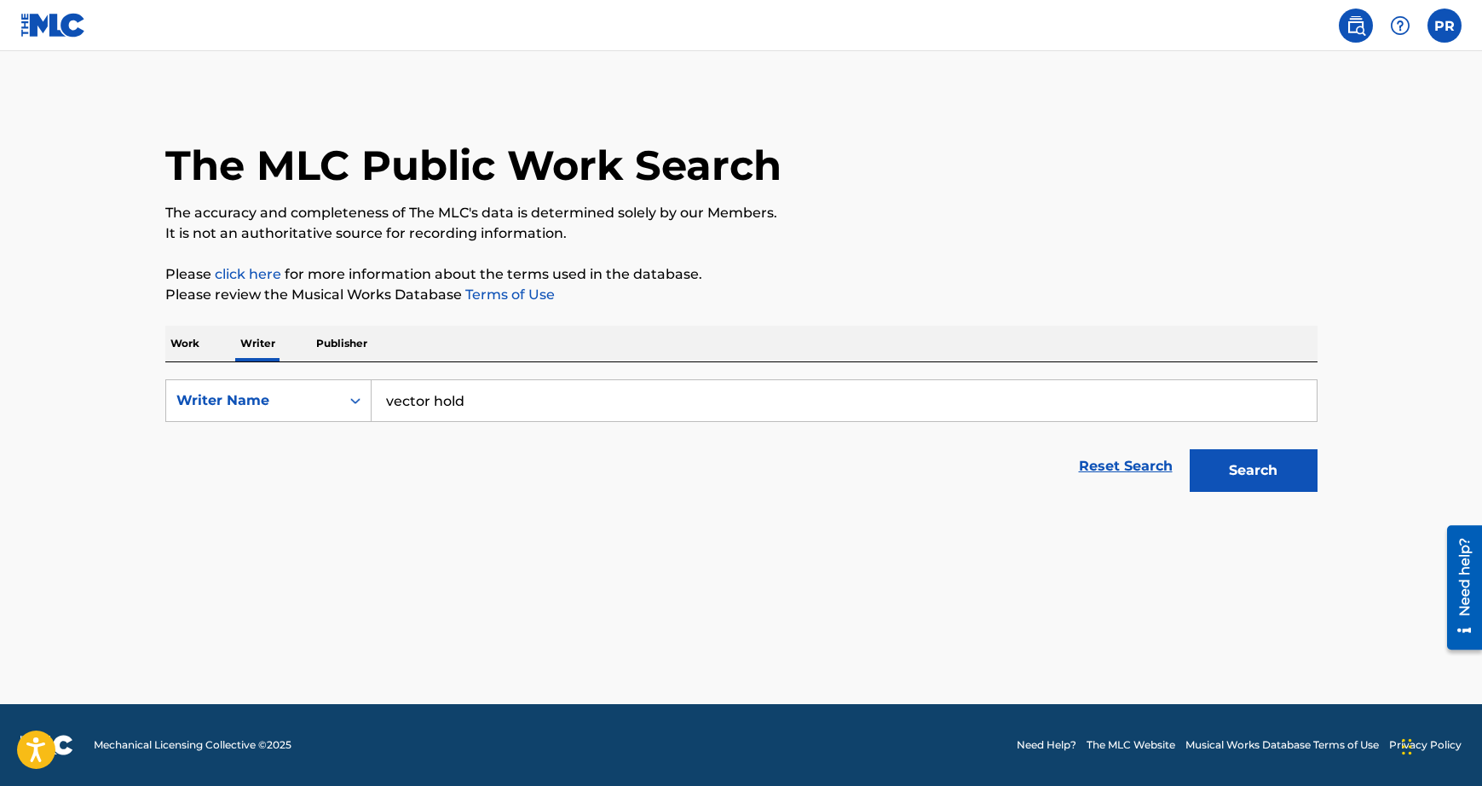
type input "vector hold"
click at [1190, 449] on button "Search" at bounding box center [1254, 470] width 128 height 43
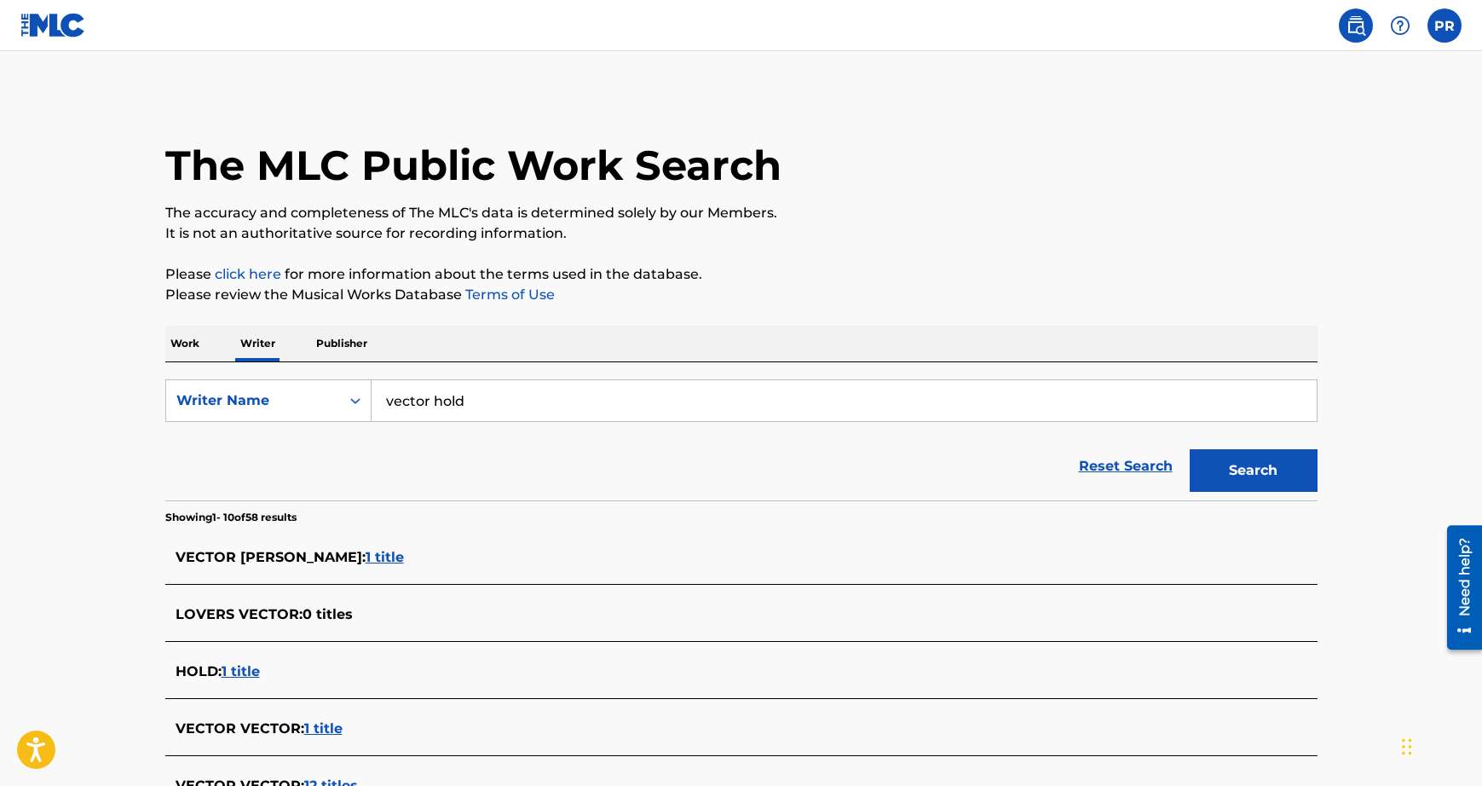
scroll to position [501, 0]
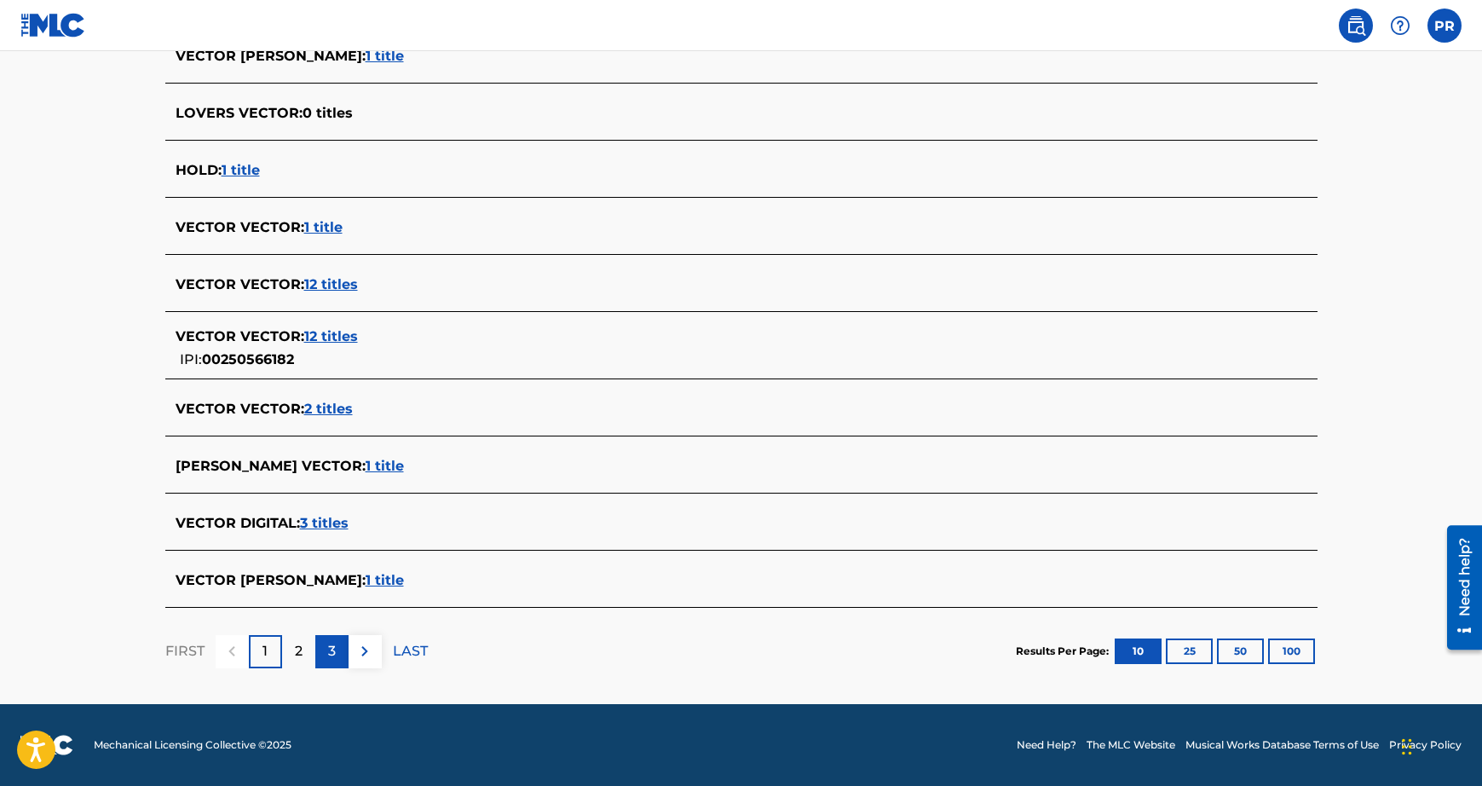
click at [342, 652] on div "3" at bounding box center [331, 651] width 33 height 33
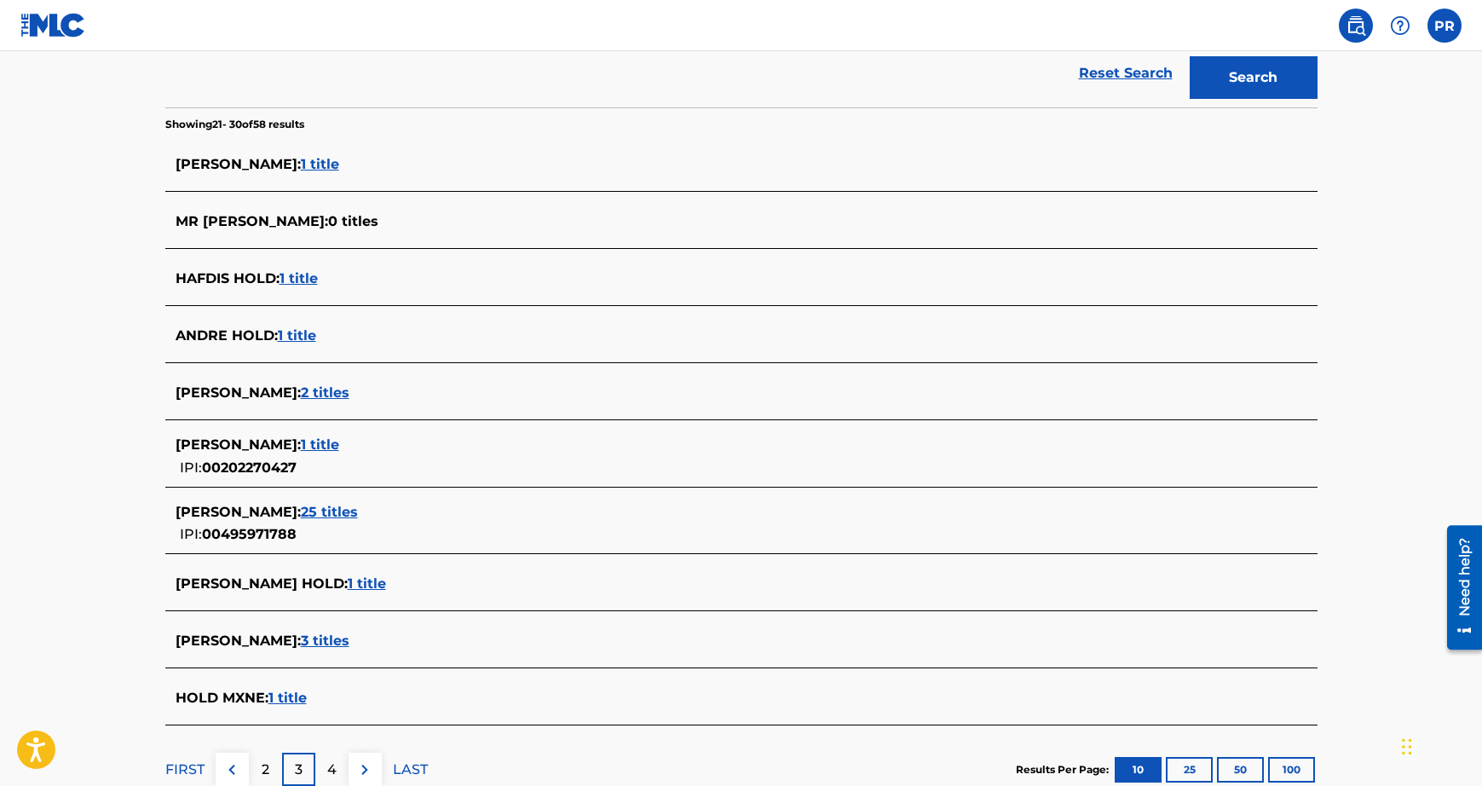
scroll to position [396, 0]
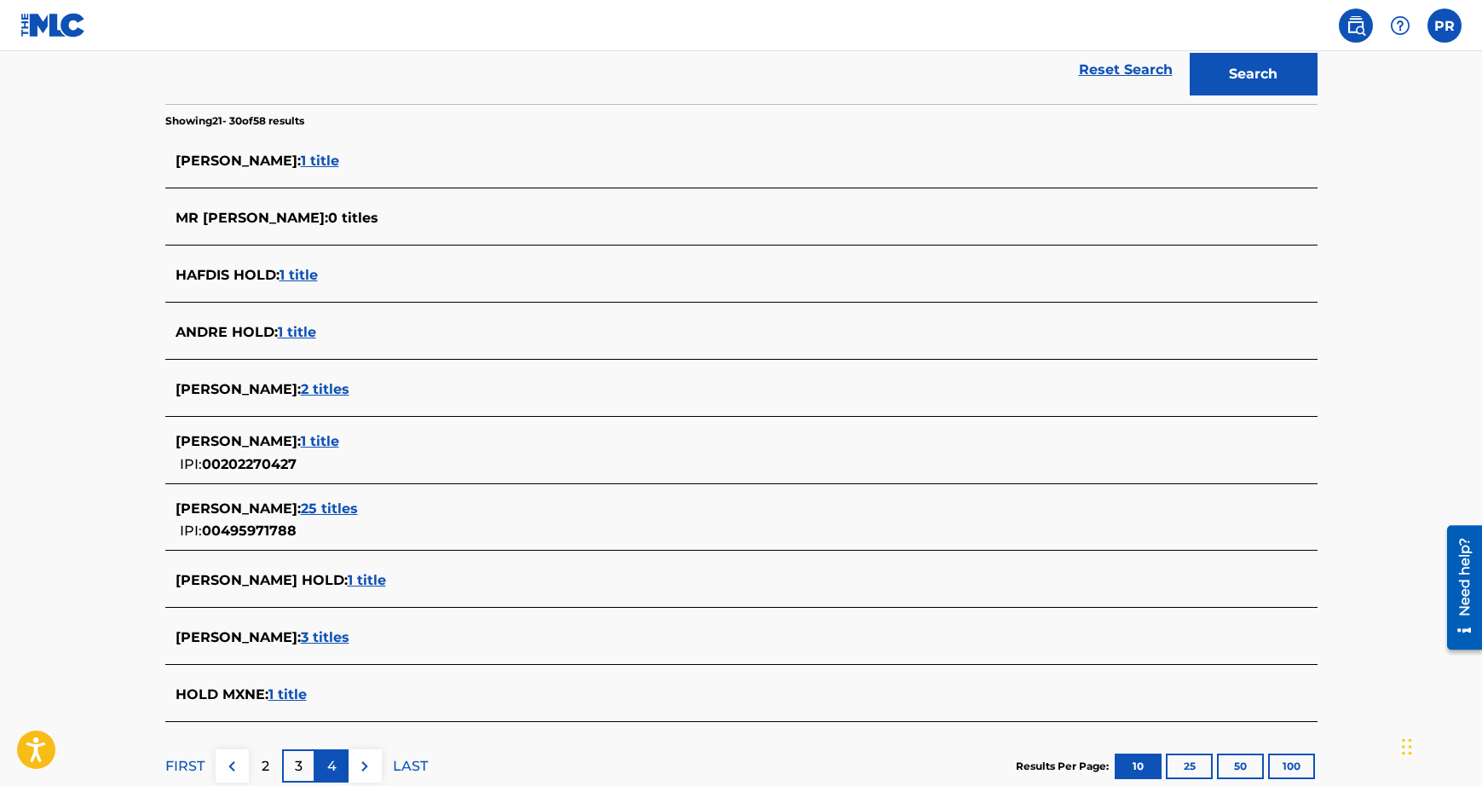
click at [334, 766] on p "4" at bounding box center [331, 766] width 9 height 20
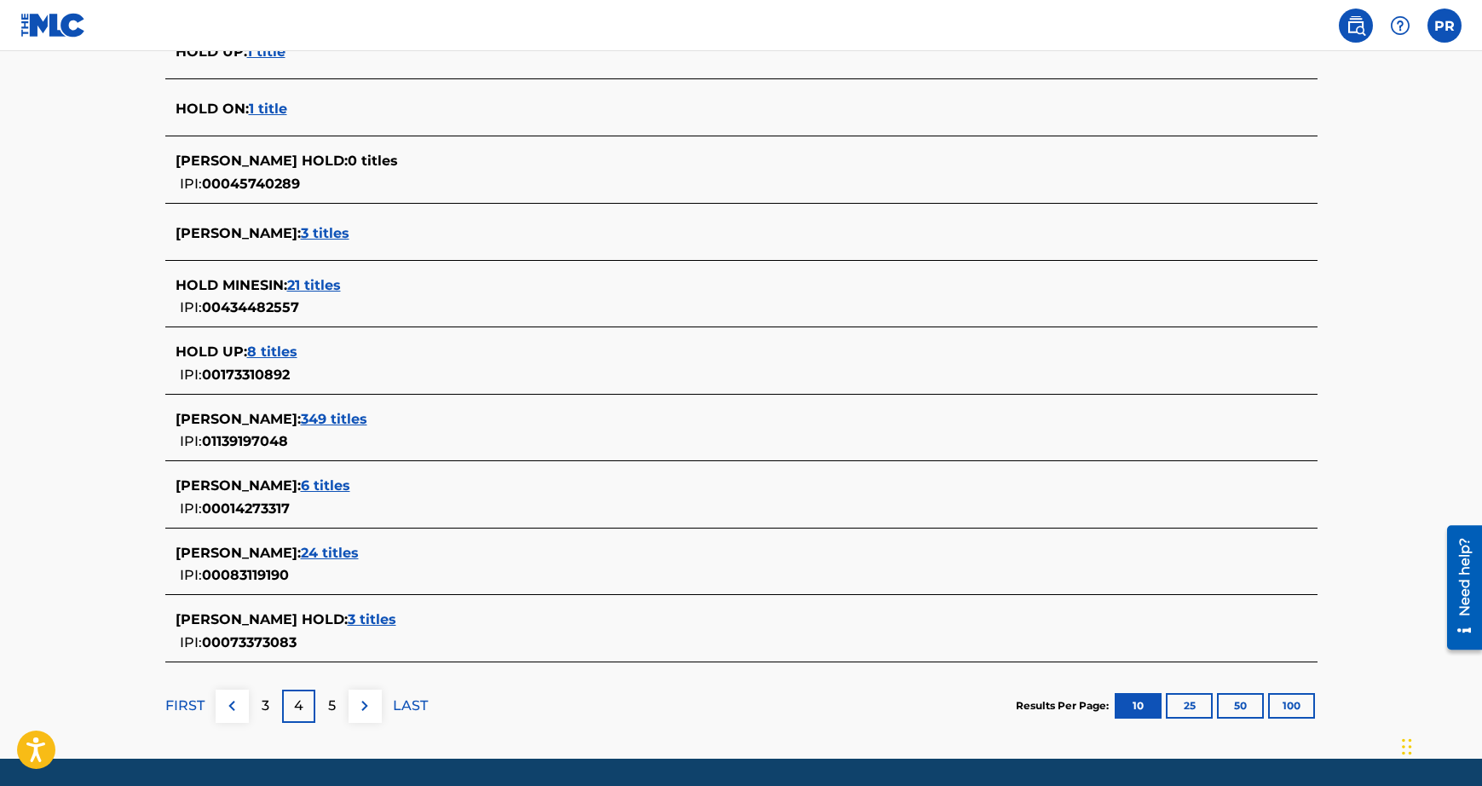
scroll to position [560, 0]
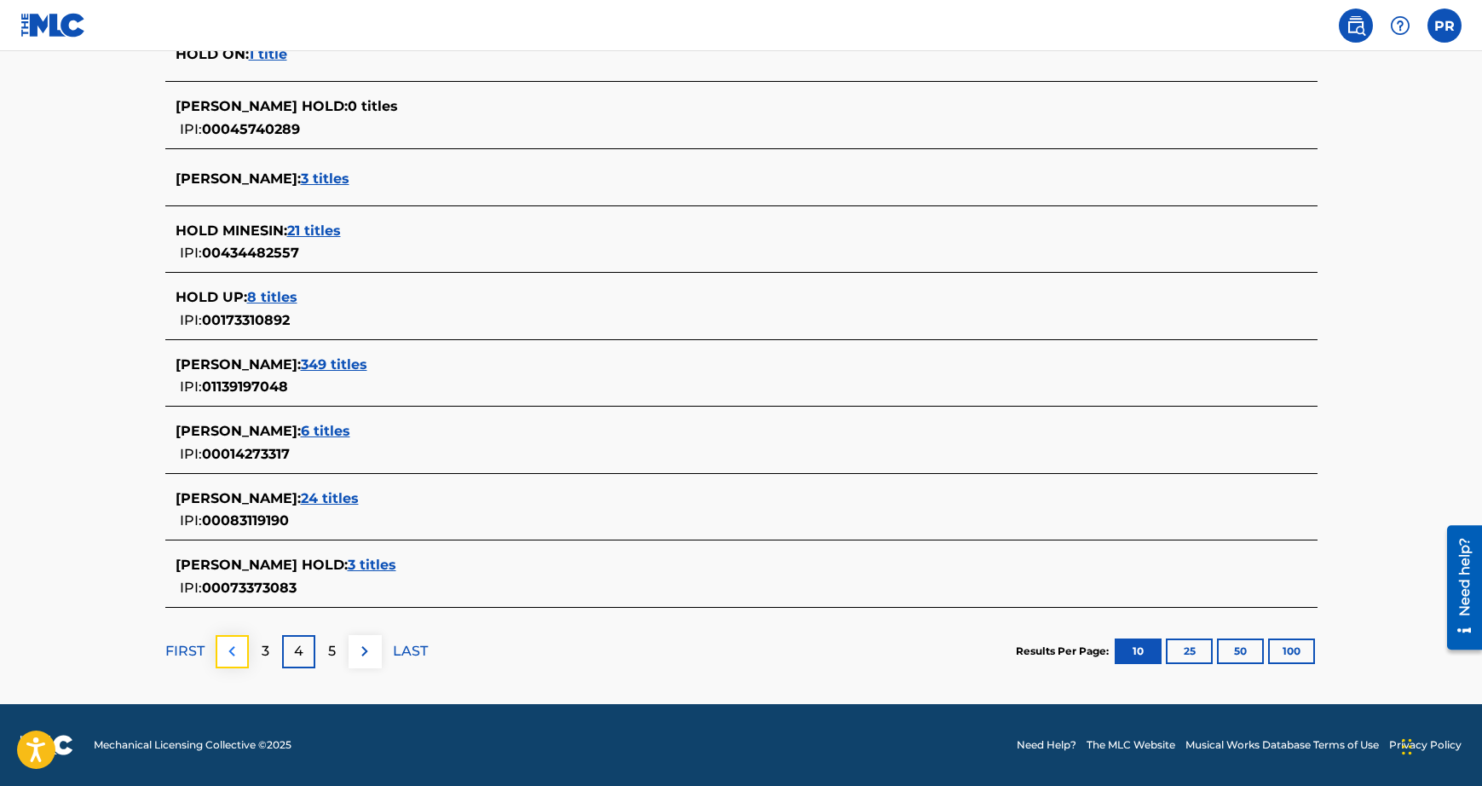
click at [237, 650] on img at bounding box center [232, 651] width 20 height 20
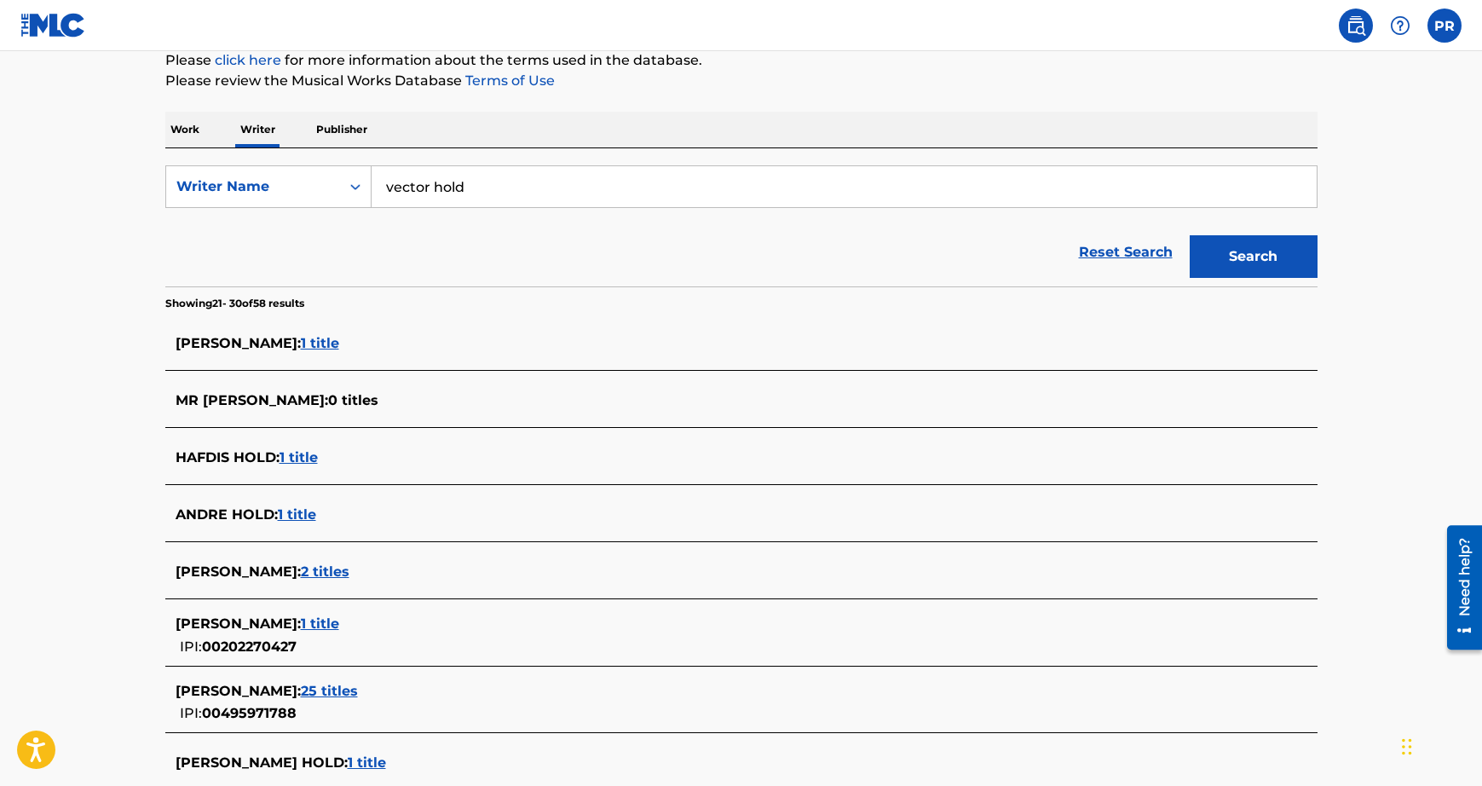
scroll to position [510, 0]
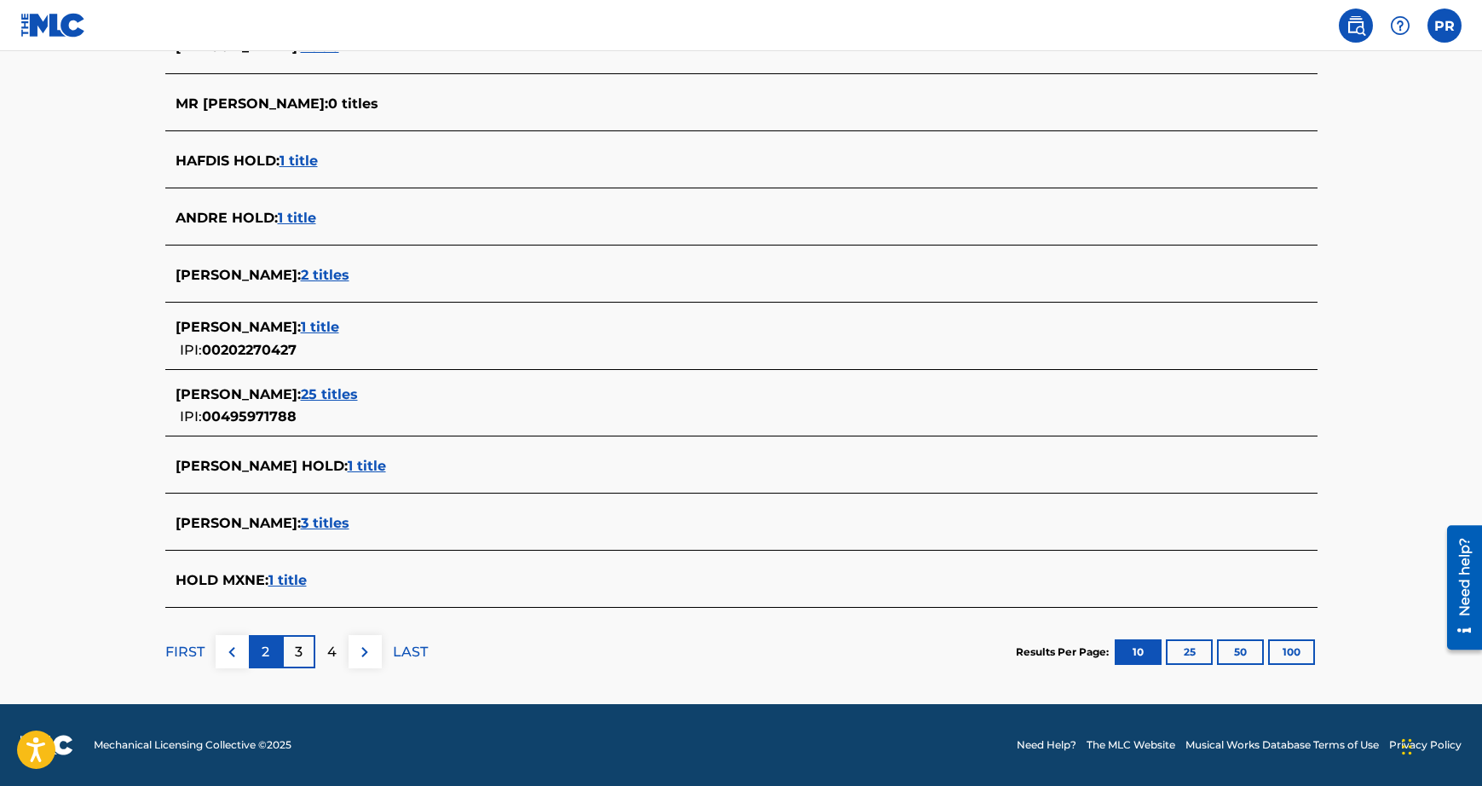
click at [262, 648] on p "2" at bounding box center [266, 652] width 8 height 20
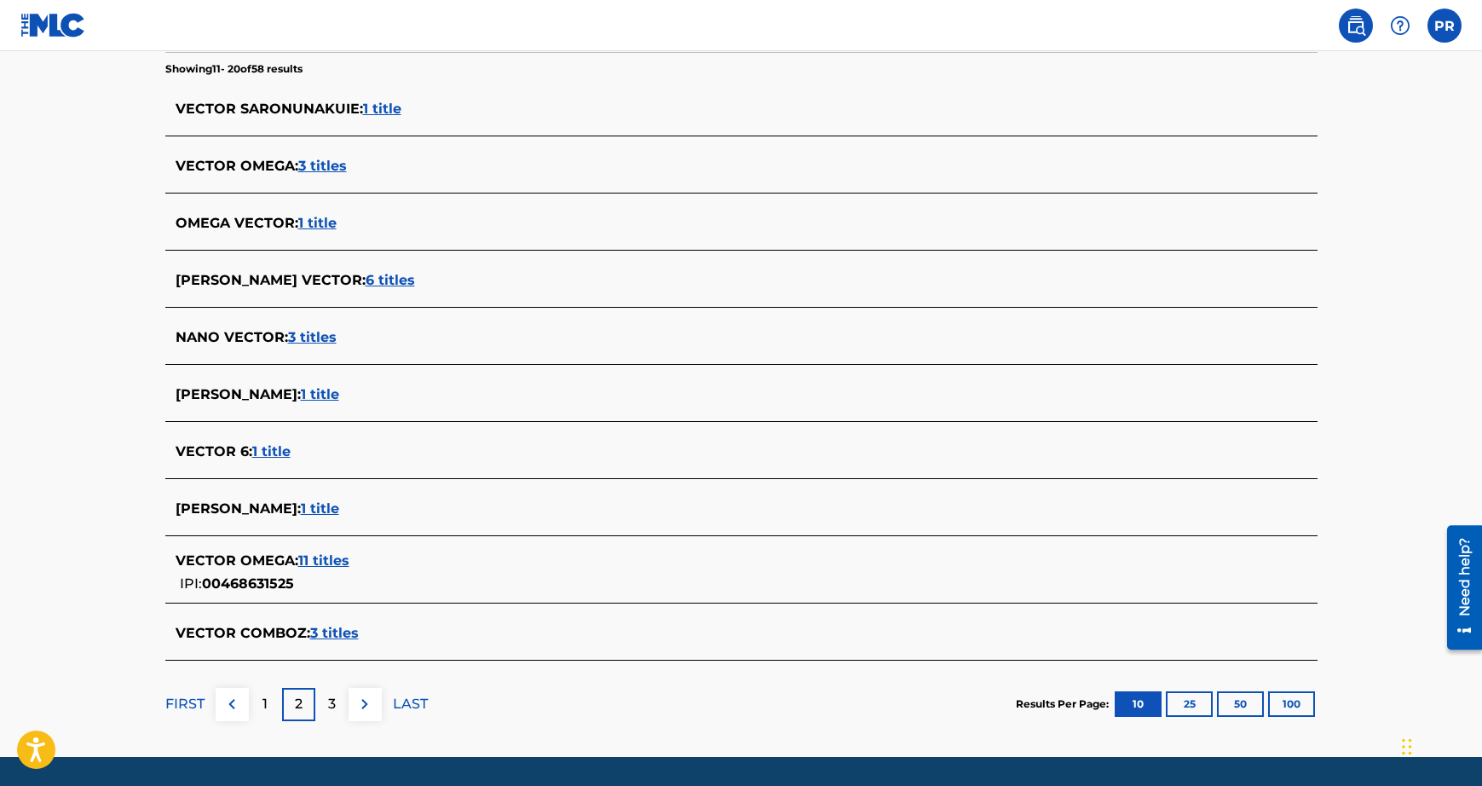
scroll to position [501, 0]
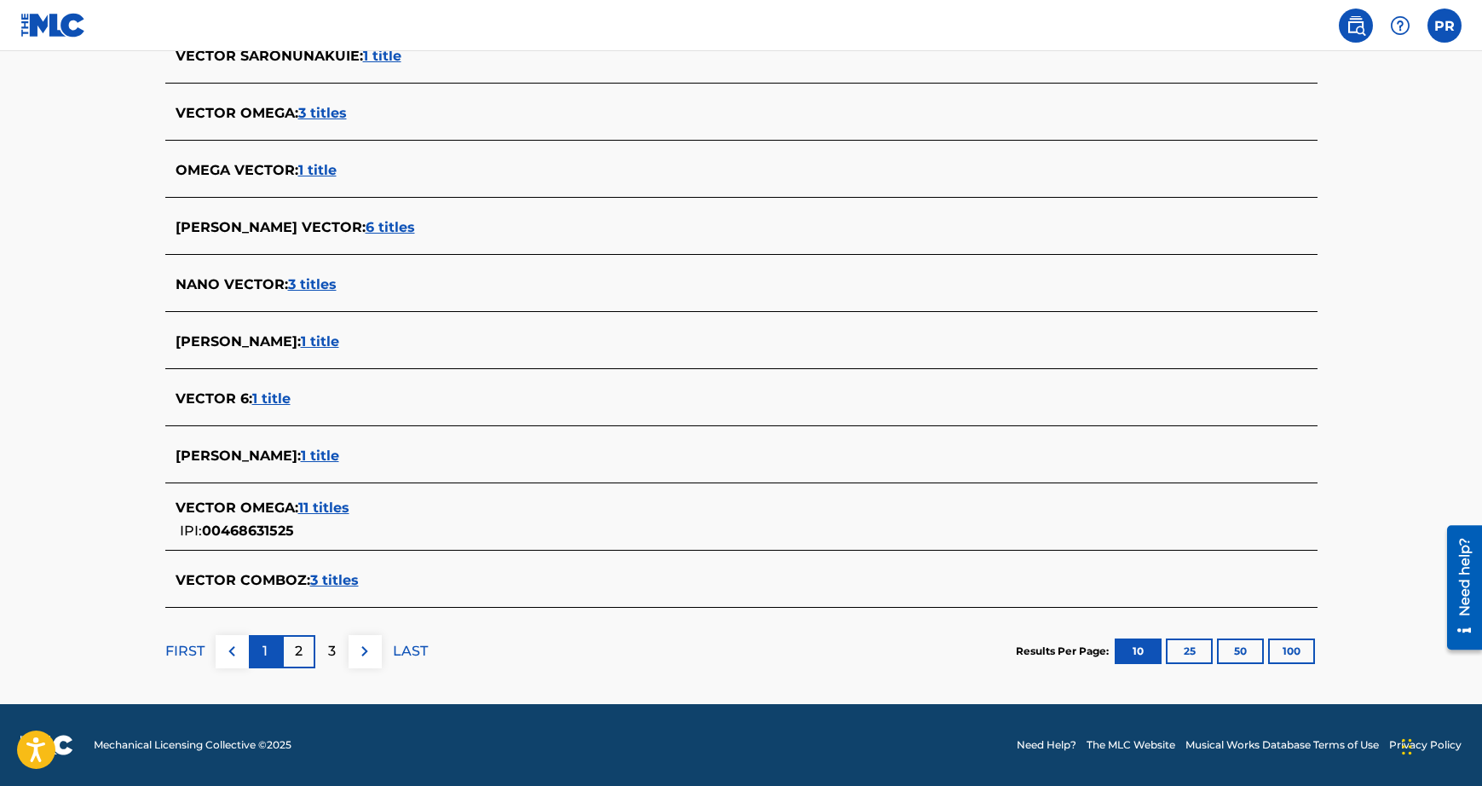
click at [265, 651] on p "1" at bounding box center [264, 651] width 5 height 20
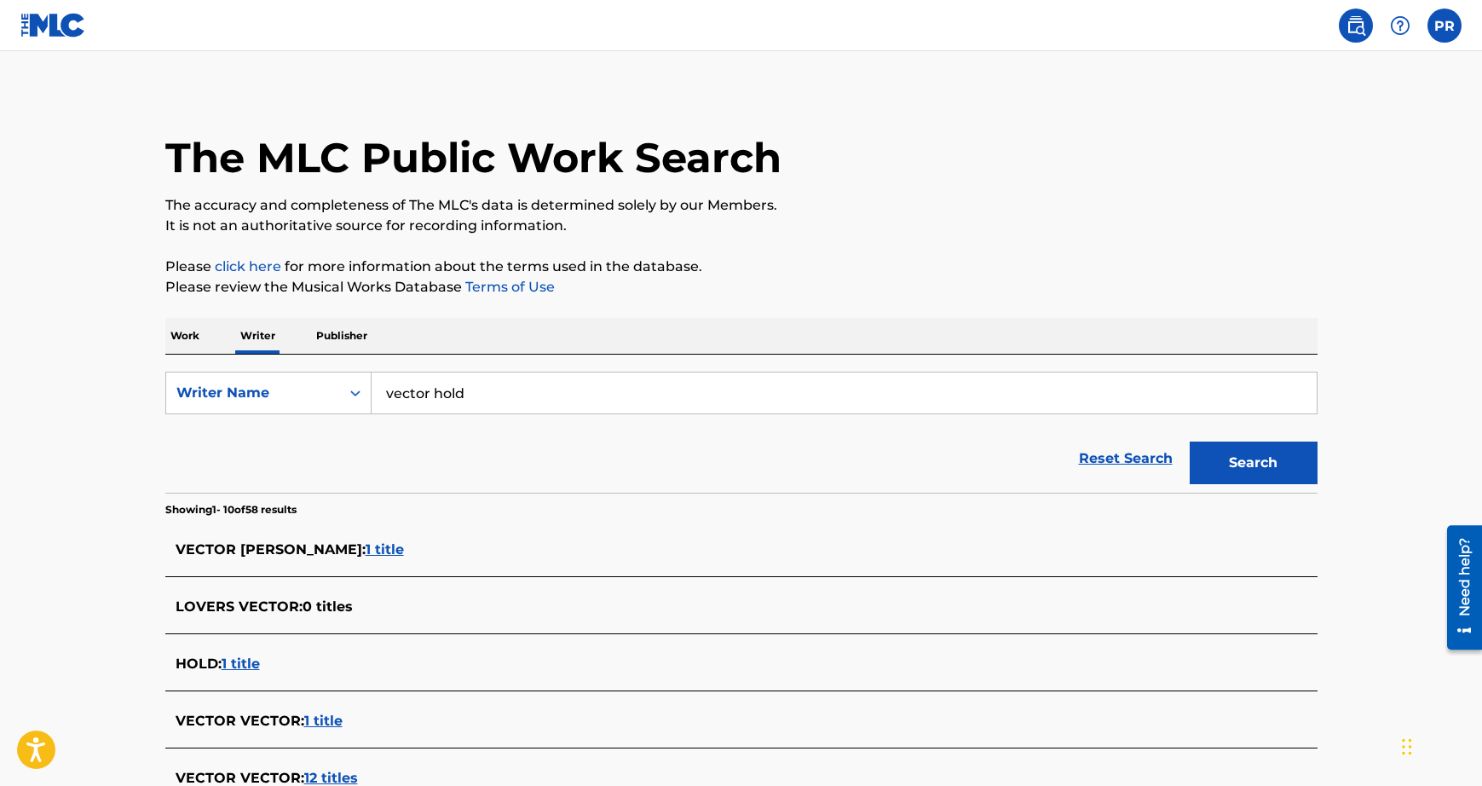
scroll to position [0, 0]
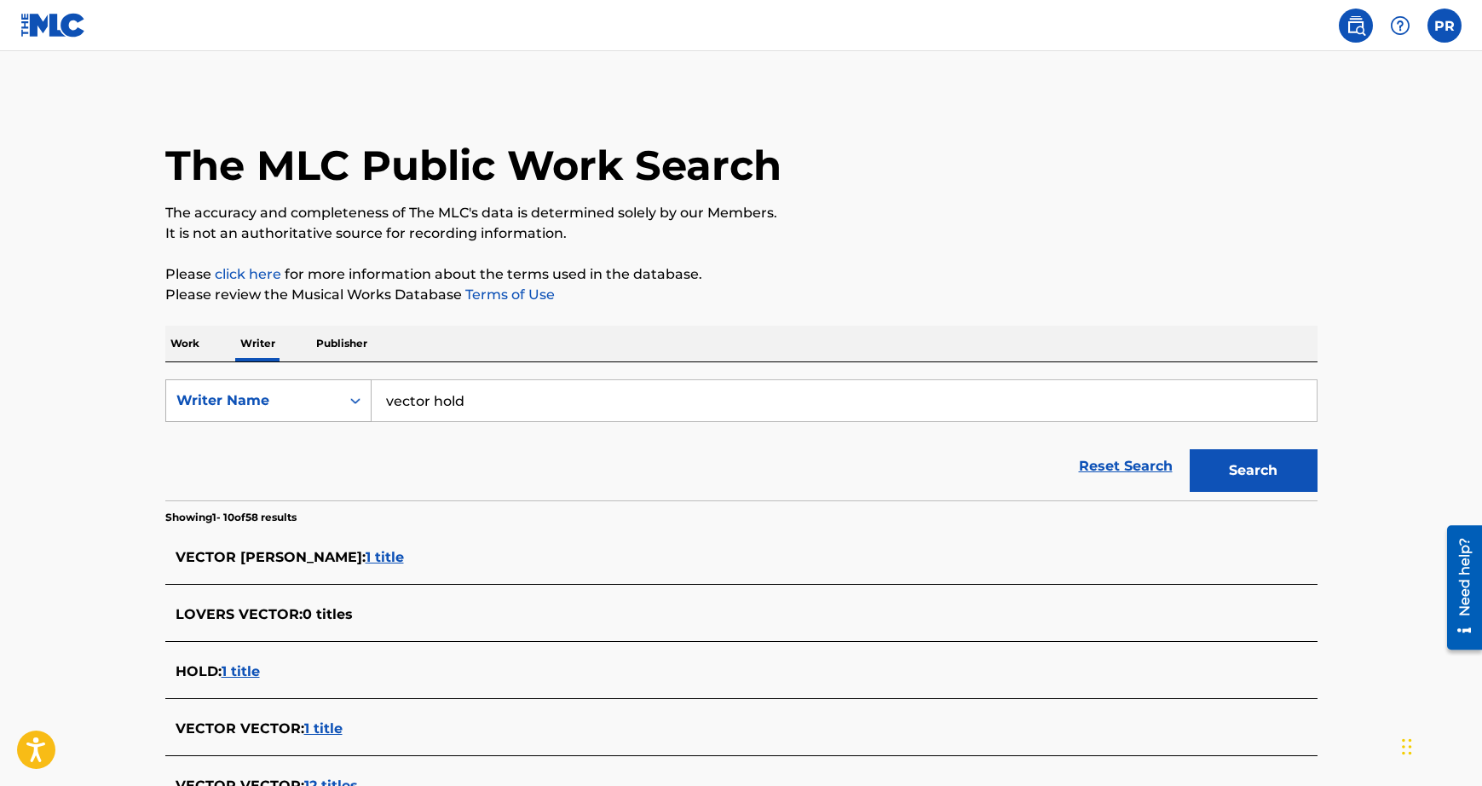
click at [249, 409] on div "Writer Name" at bounding box center [252, 400] width 153 height 20
click at [250, 456] on div "Writer IPI" at bounding box center [268, 443] width 205 height 43
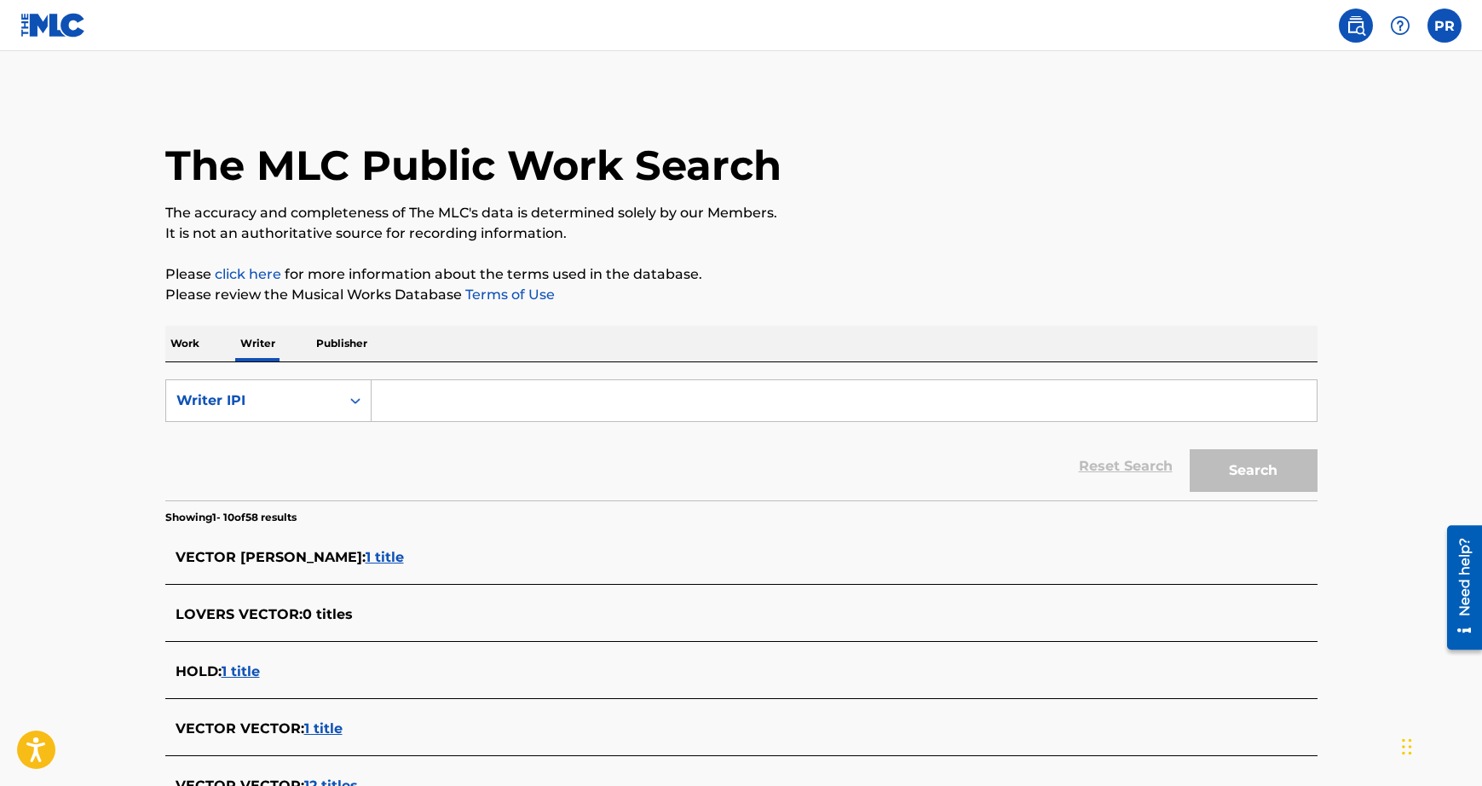
click at [183, 339] on p "Work" at bounding box center [184, 344] width 39 height 36
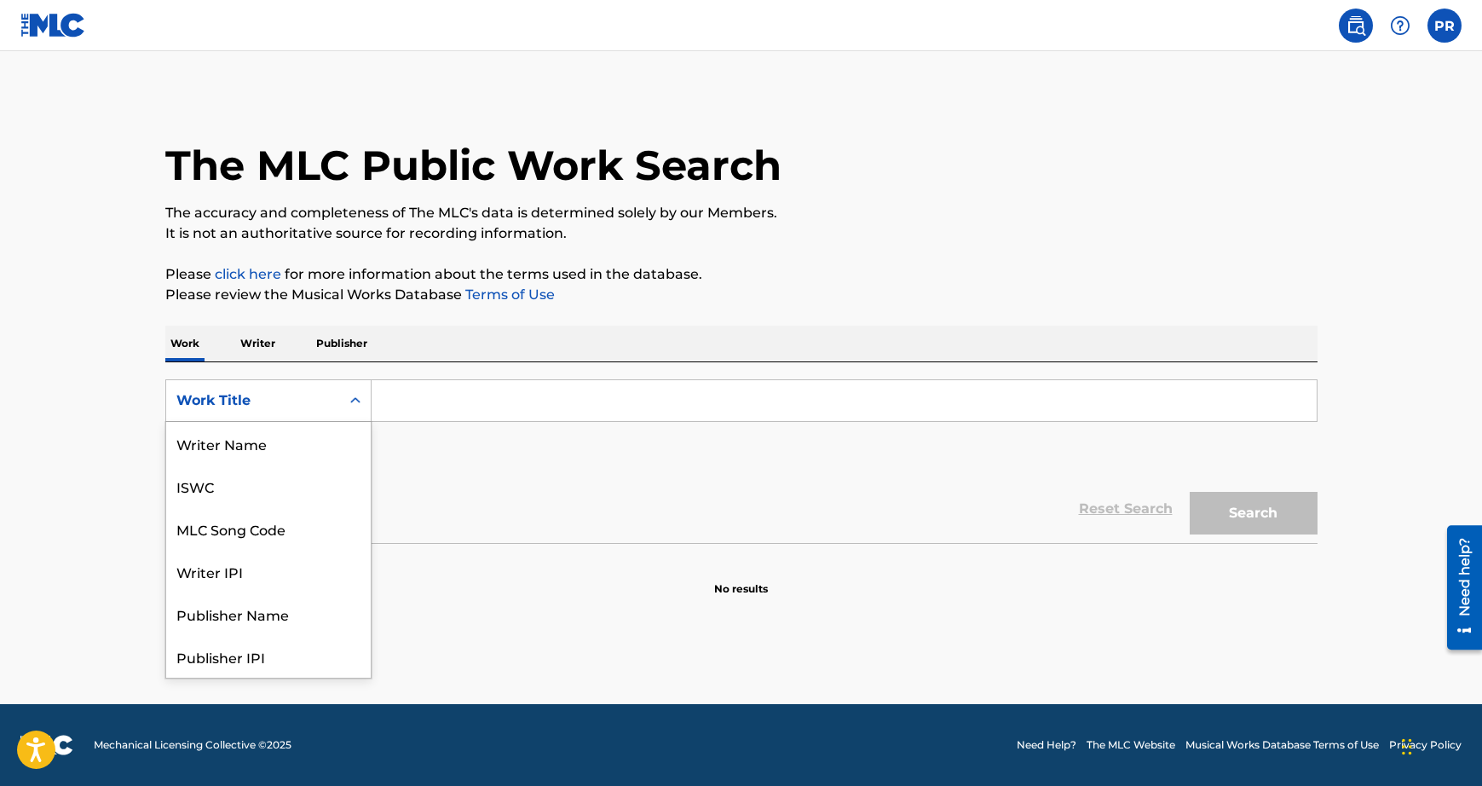
click at [209, 393] on div "Work Title" at bounding box center [252, 400] width 153 height 20
click at [209, 391] on div "Work Title" at bounding box center [252, 400] width 153 height 20
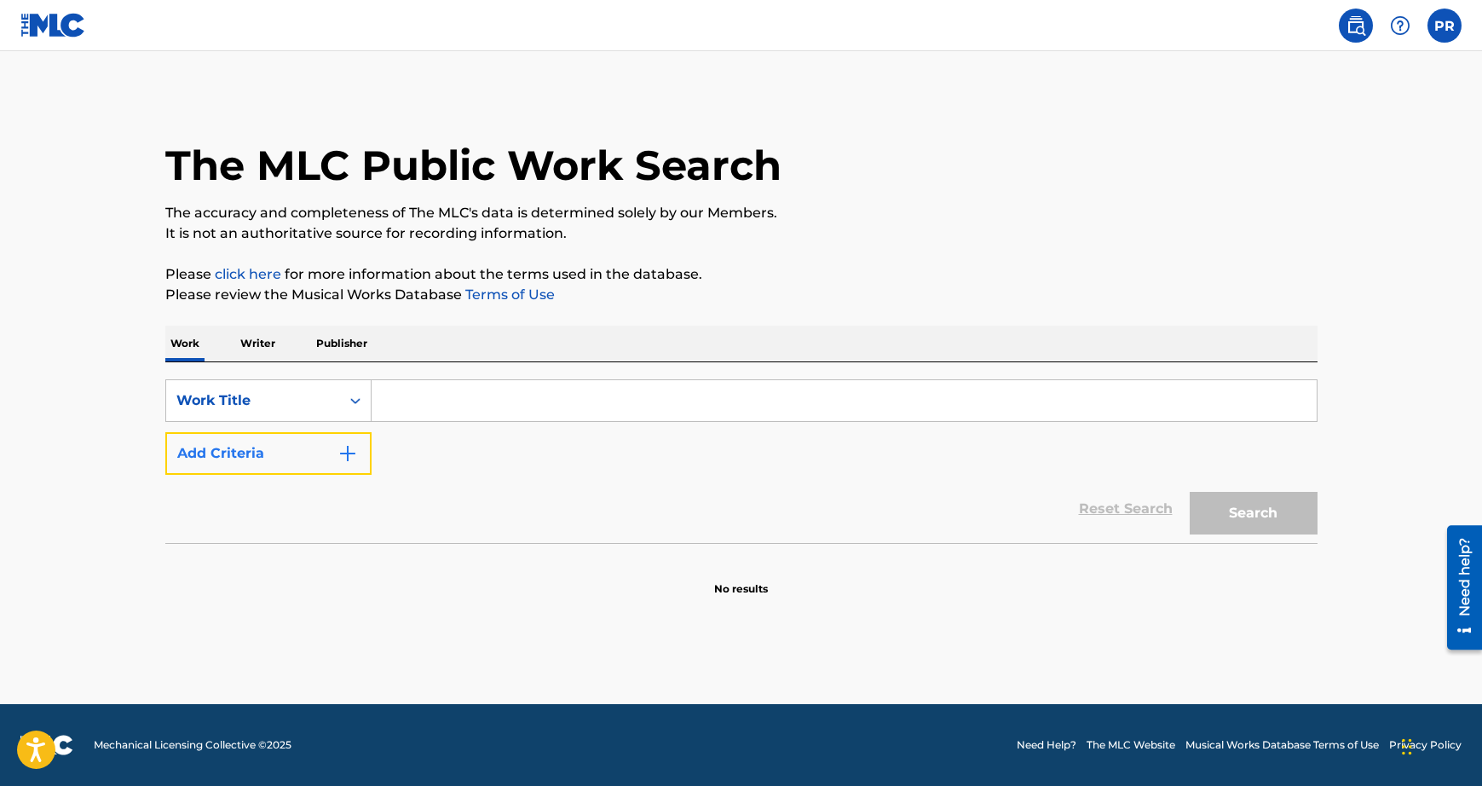
click at [212, 441] on button "Add Criteria" at bounding box center [268, 453] width 206 height 43
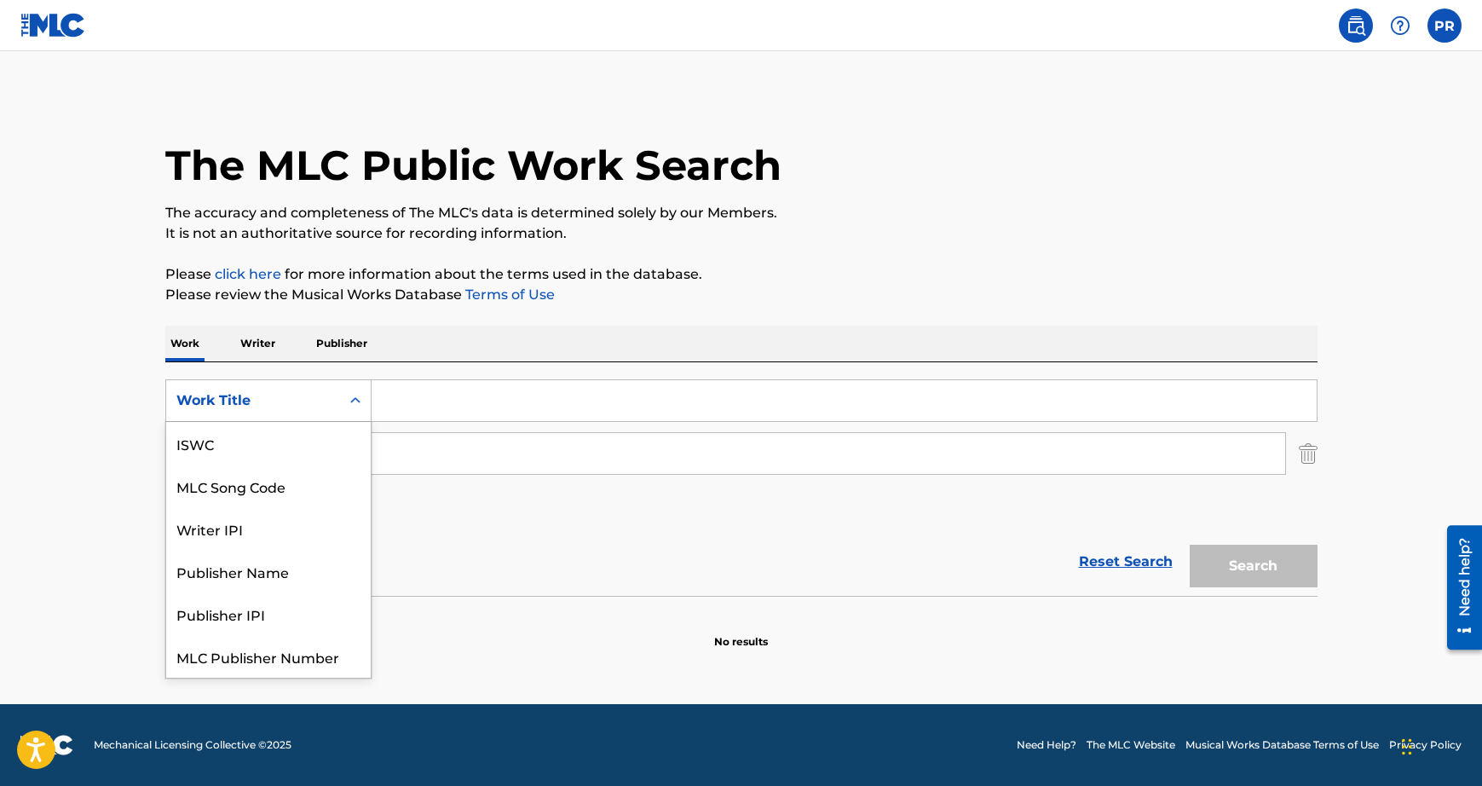
click at [360, 397] on icon "Search Form" at bounding box center [355, 400] width 17 height 17
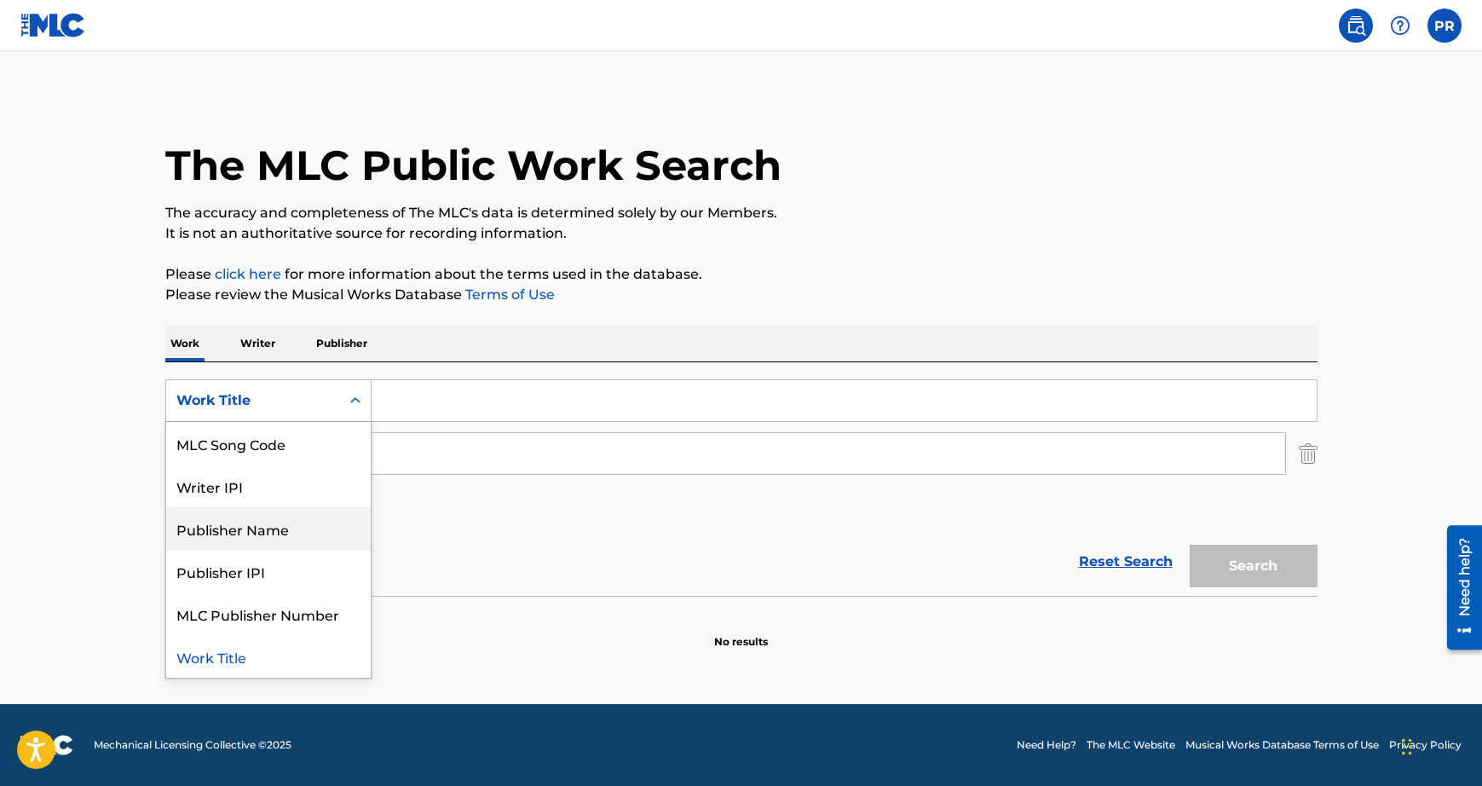
scroll to position [0, 0]
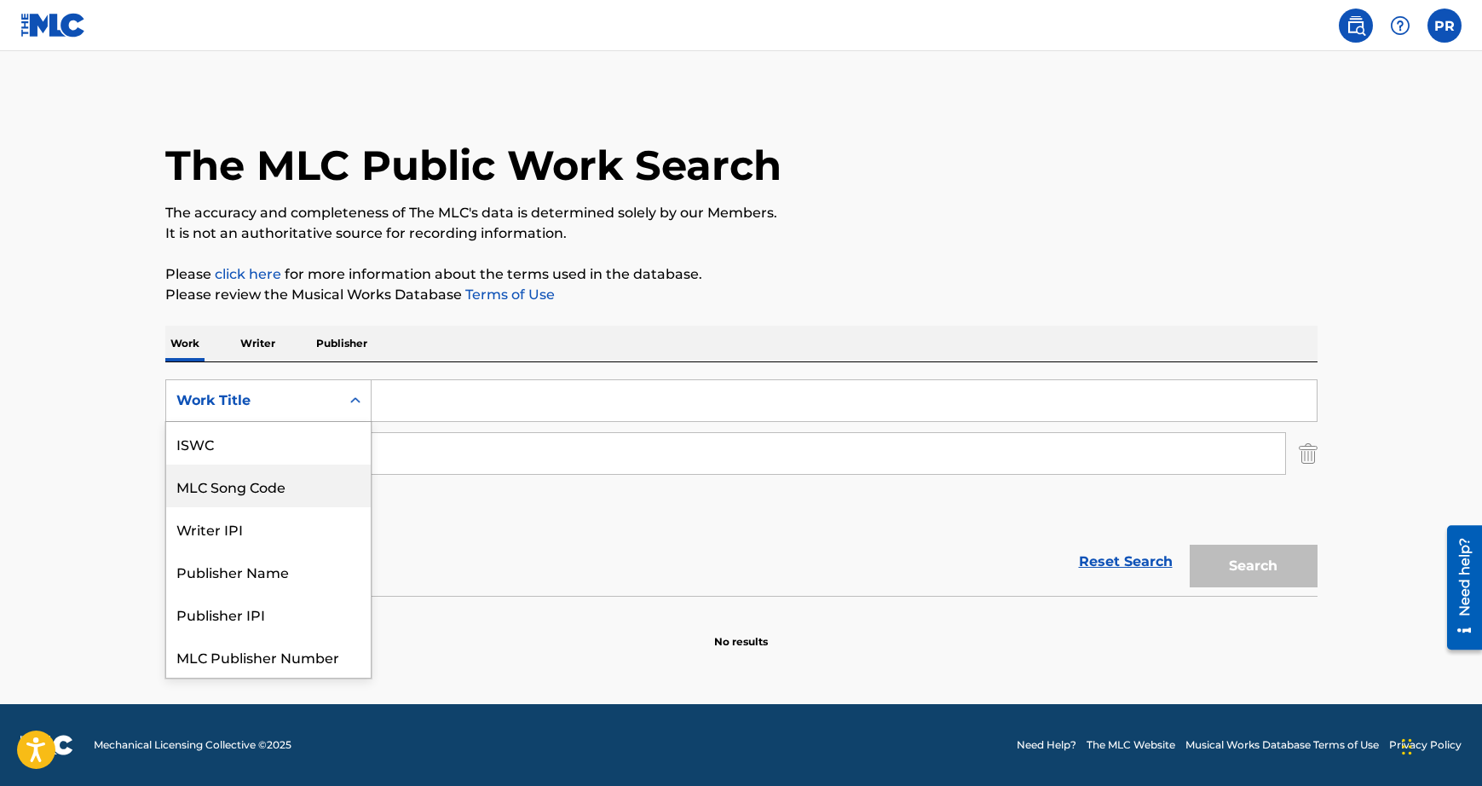
click at [292, 491] on div "MLC Song Code" at bounding box center [268, 485] width 205 height 43
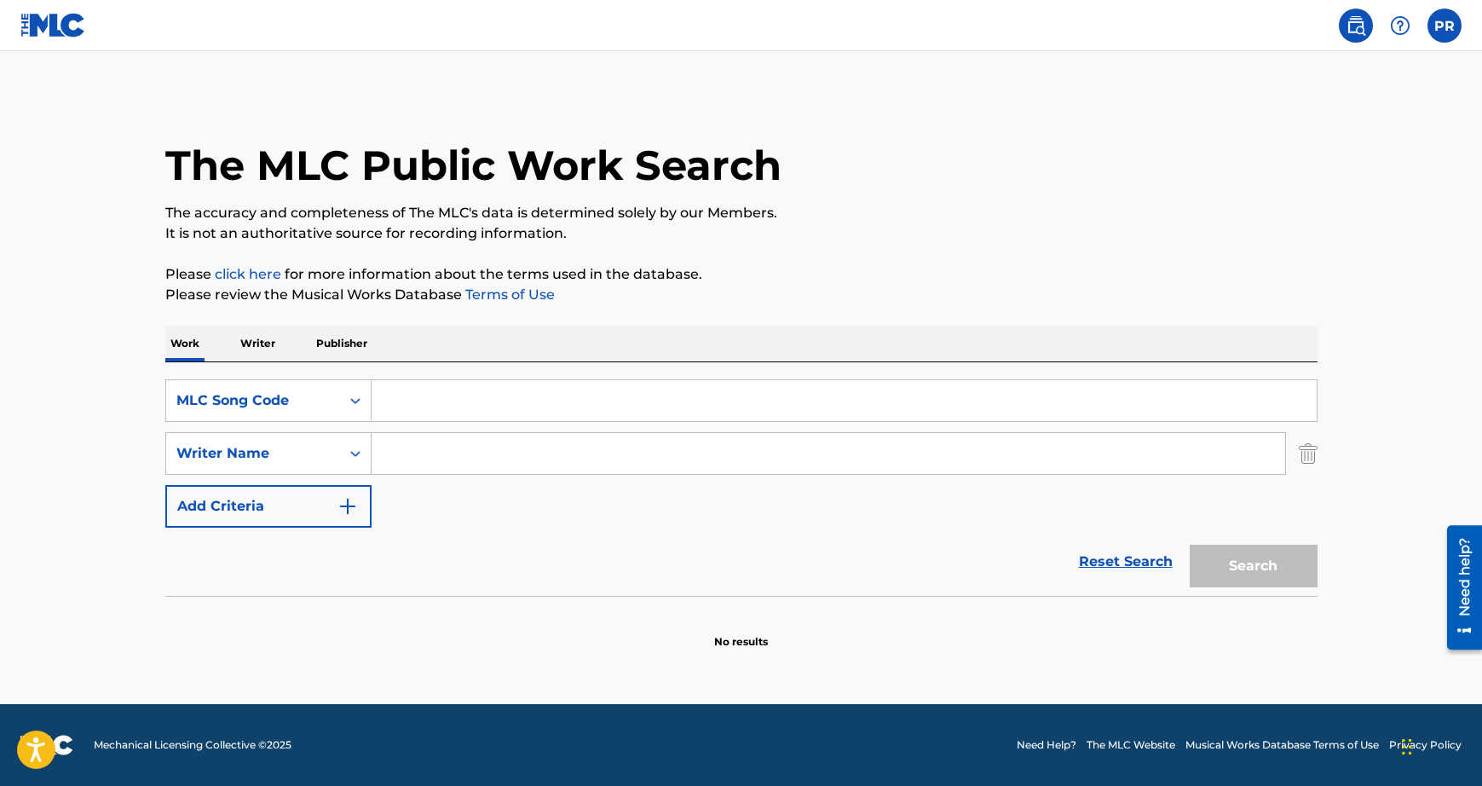
click at [505, 388] on input "Search Form" at bounding box center [844, 400] width 945 height 41
type input "drifting"
click at [1253, 561] on button "Search" at bounding box center [1254, 566] width 128 height 43
click at [216, 388] on div "MLC Song Code" at bounding box center [253, 400] width 174 height 32
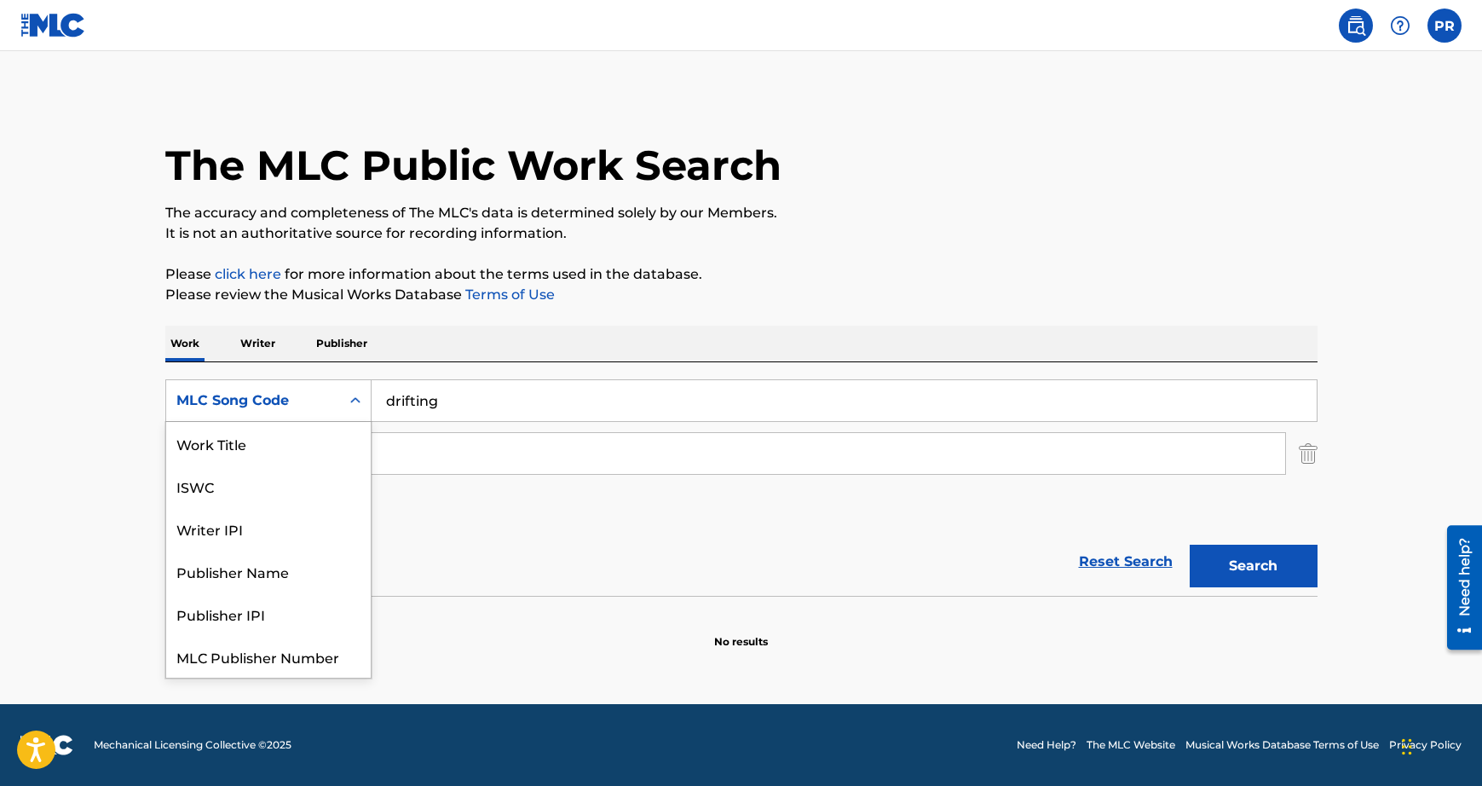
scroll to position [43, 0]
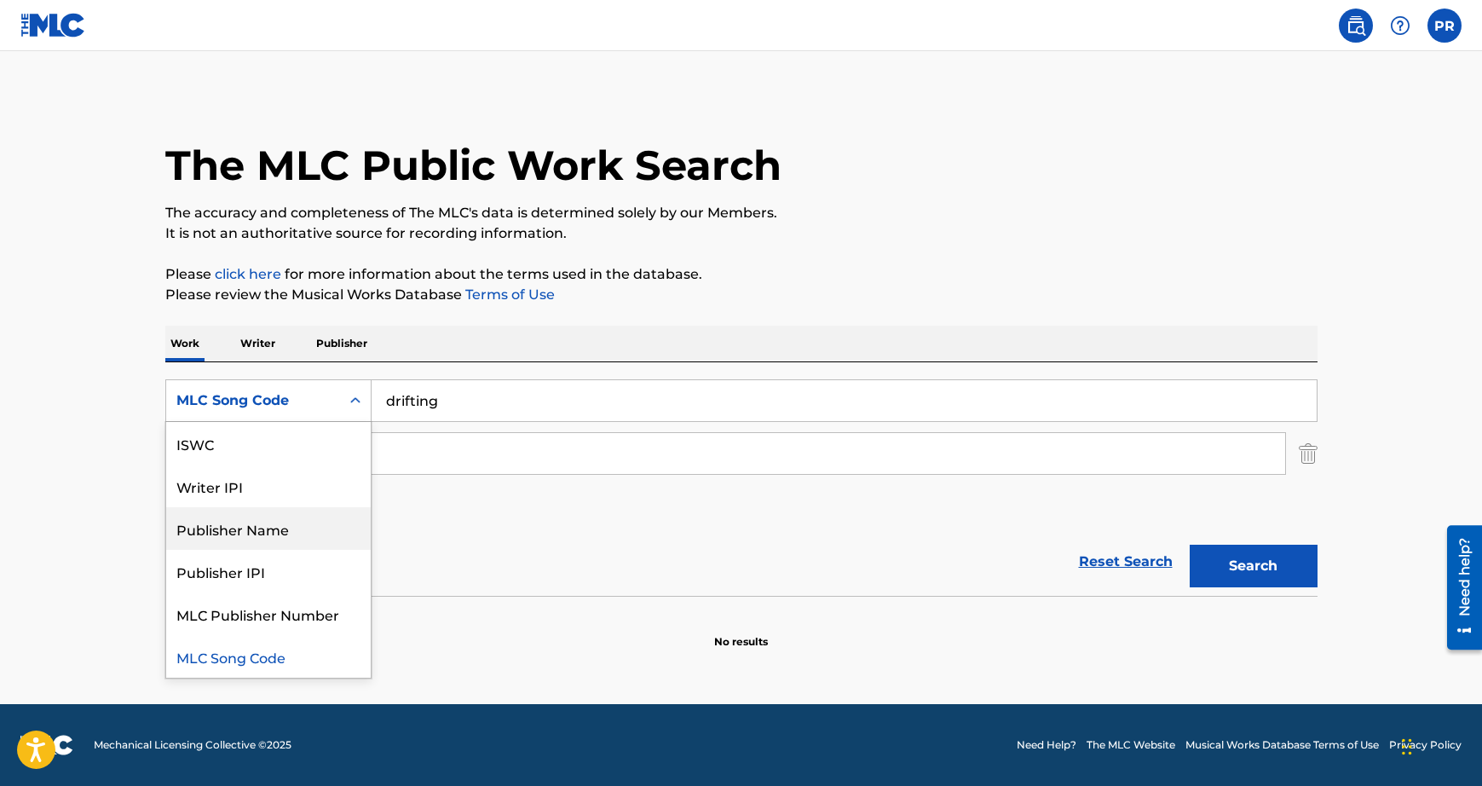
click at [237, 516] on div "Publisher Name" at bounding box center [268, 528] width 205 height 43
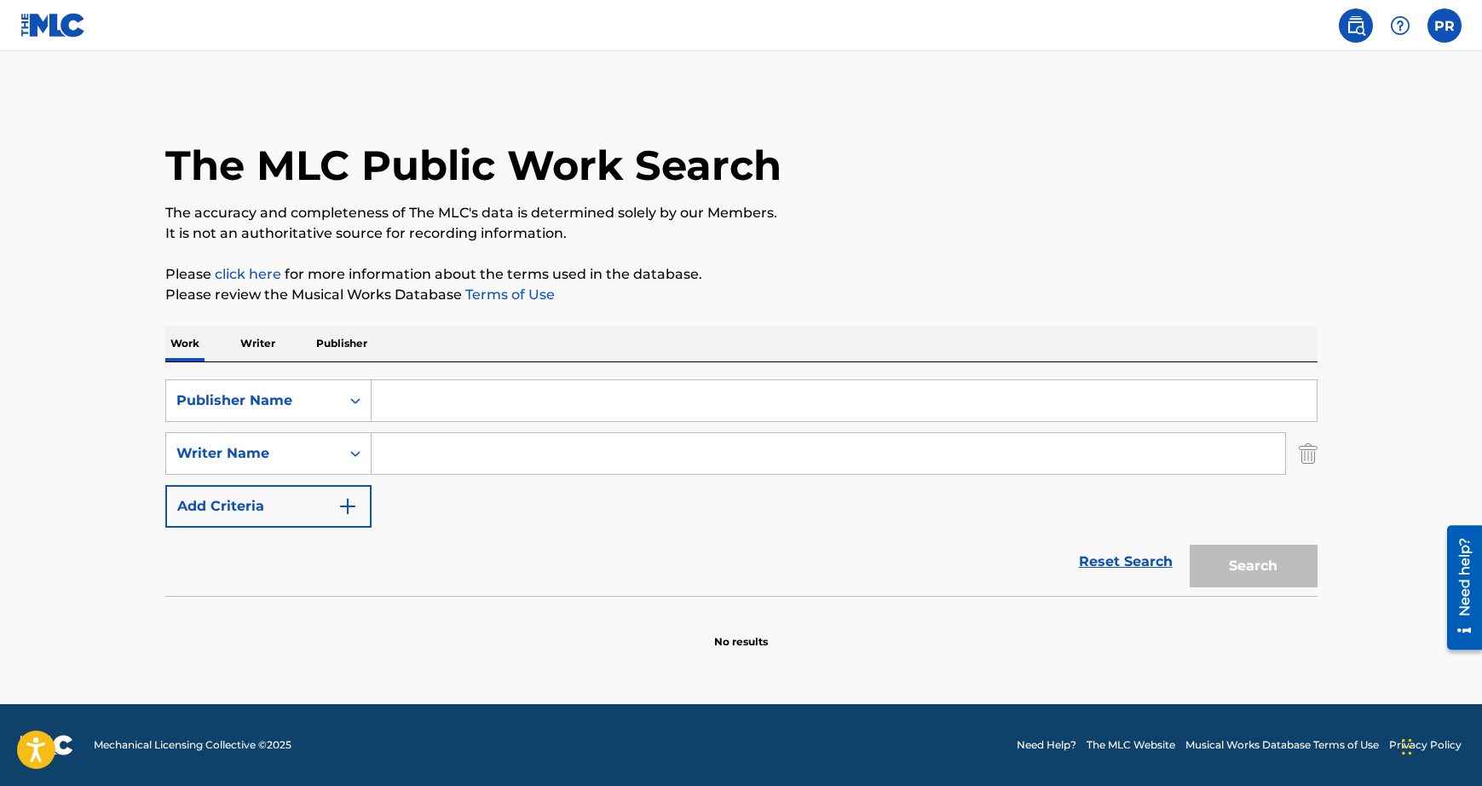
click at [543, 411] on input "Search Form" at bounding box center [844, 400] width 945 height 41
type input "vector hold"
click at [1259, 572] on button "Search" at bounding box center [1254, 566] width 128 height 43
click at [289, 401] on div "Publisher Name" at bounding box center [252, 400] width 153 height 20
click at [591, 515] on div "SearchWithCriteriaccf35387-80fd-4031-9868-f5b55dde4523 Publisher Name vector ho…" at bounding box center [741, 453] width 1152 height 148
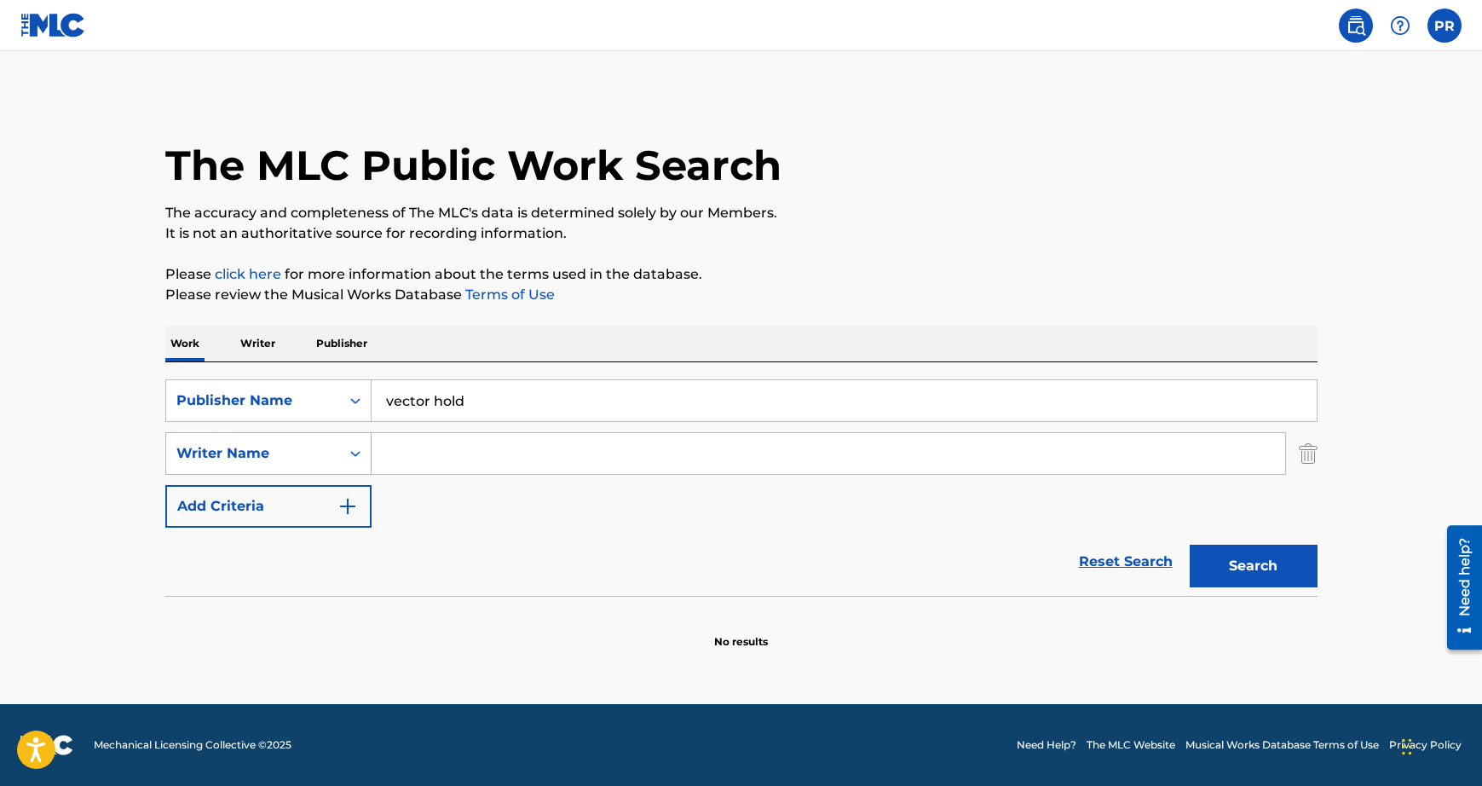
click at [285, 437] on div "Writer Name" at bounding box center [253, 453] width 174 height 32
drag, startPoint x: 482, startPoint y: 506, endPoint x: 479, endPoint y: 485, distance: 21.6
click at [482, 506] on div "SearchWithCriteriaccf35387-80fd-4031-9868-f5b55dde4523 Publisher Name vector ho…" at bounding box center [741, 453] width 1152 height 148
click at [240, 269] on link "click here" at bounding box center [248, 274] width 66 height 16
